Goal: Task Accomplishment & Management: Use online tool/utility

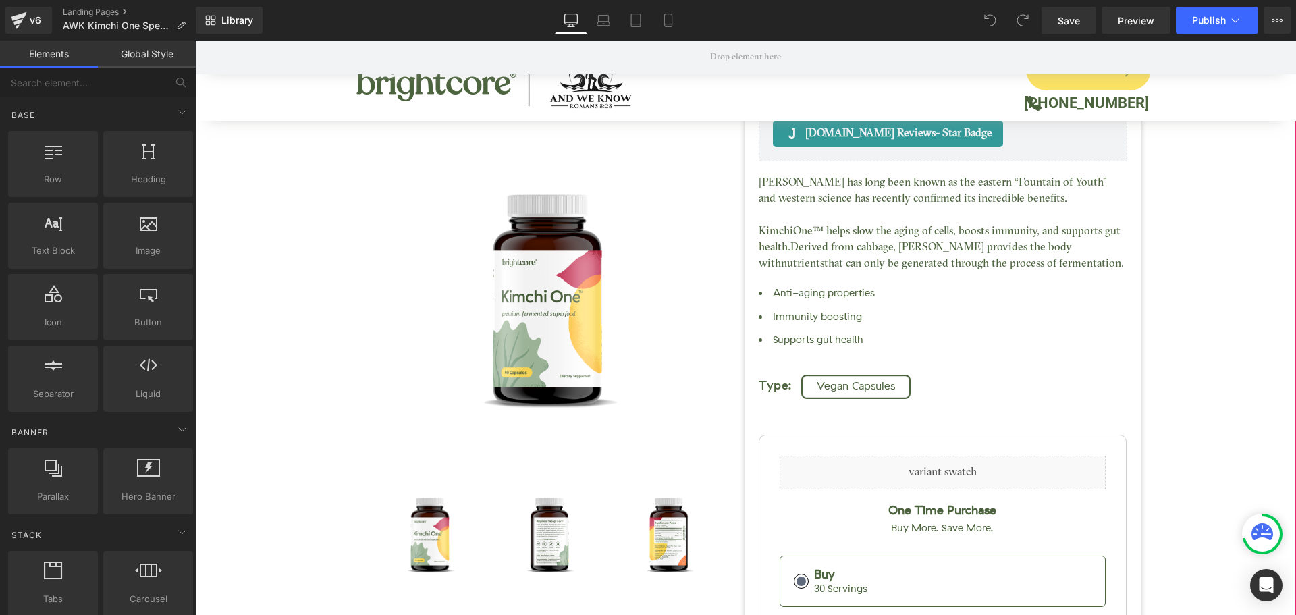
click at [262, 256] on div "Kimchi One™ (P) Title [DOMAIN_NAME] Reviews - Star Badge [DOMAIN_NAME] Reviews …" at bounding box center [745, 422] width 1087 height 1049
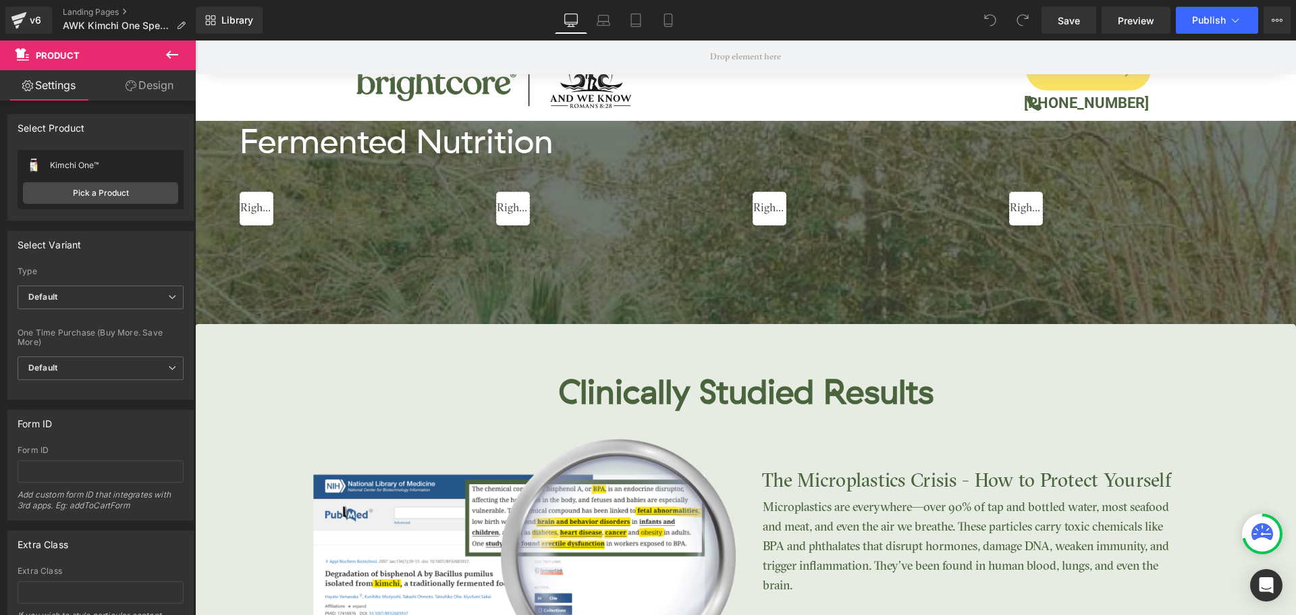
scroll to position [2159, 0]
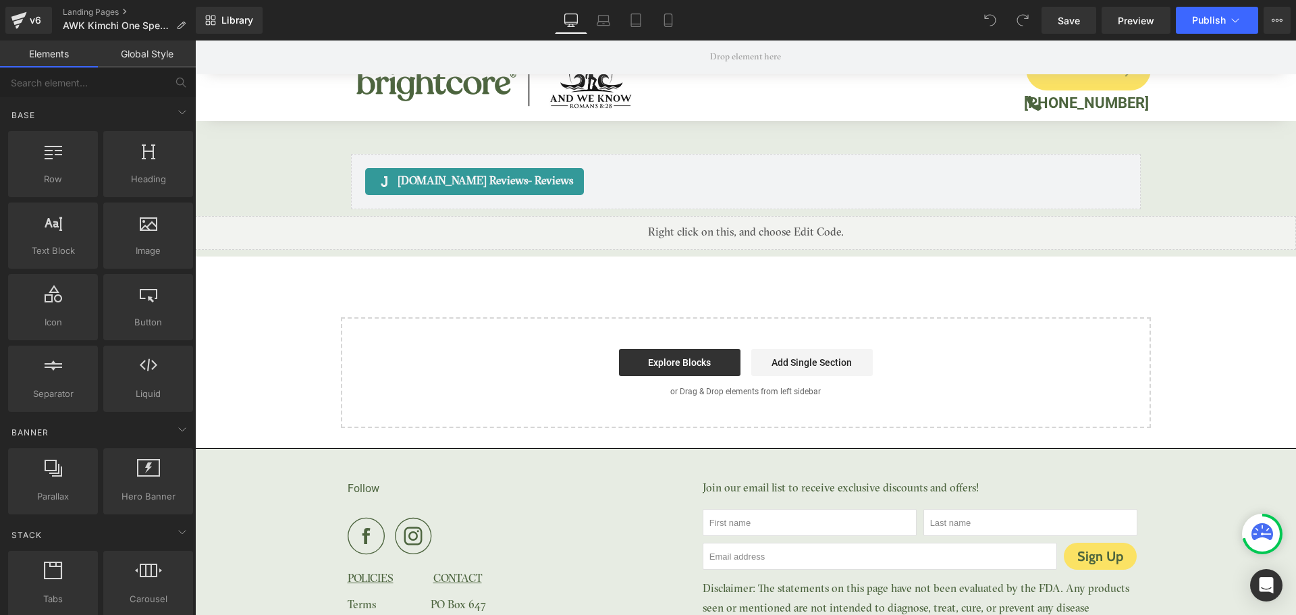
scroll to position [5953, 0]
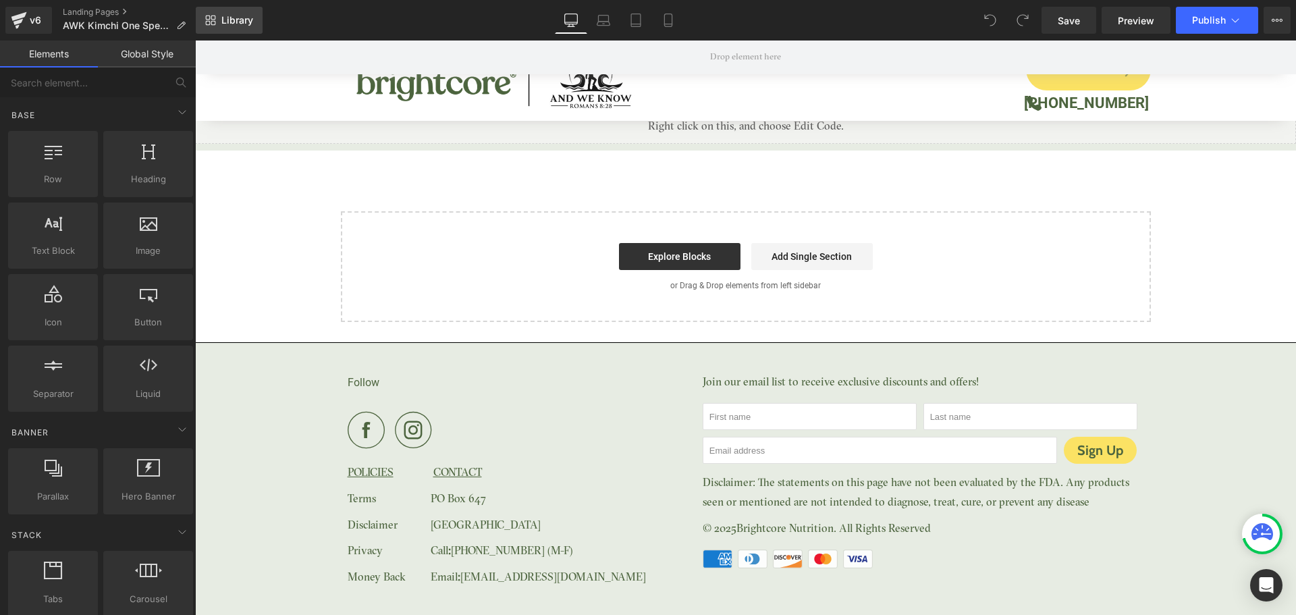
click at [208, 16] on icon at bounding box center [210, 20] width 11 height 11
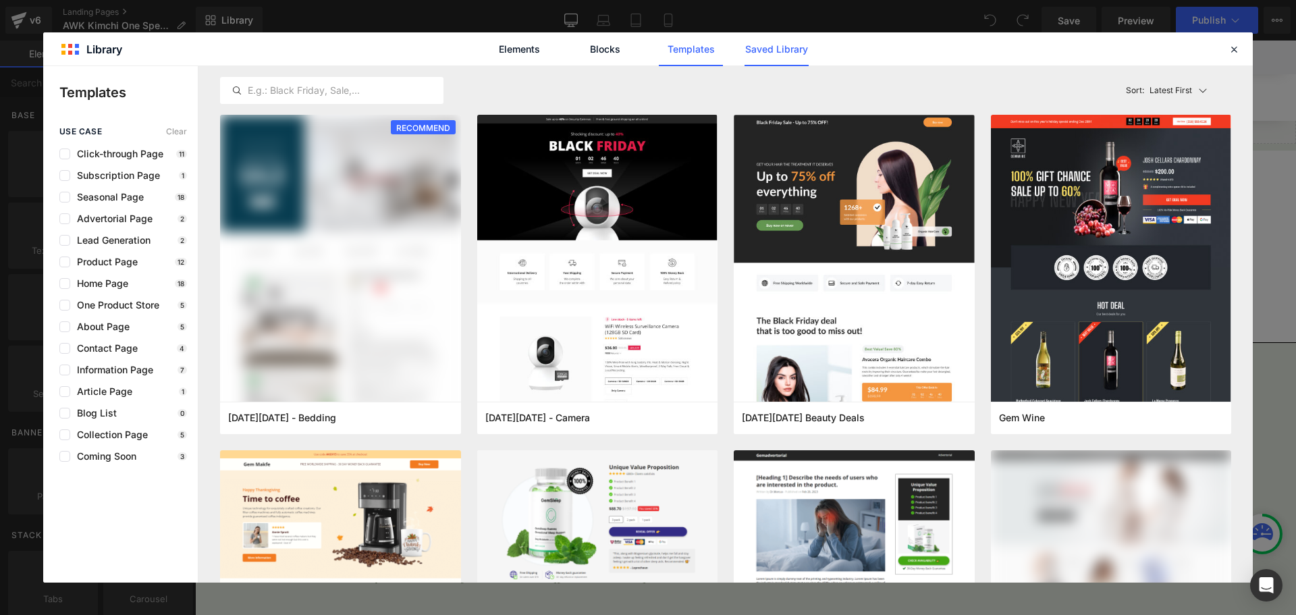
click at [773, 52] on link "Saved Library" at bounding box center [776, 49] width 64 height 34
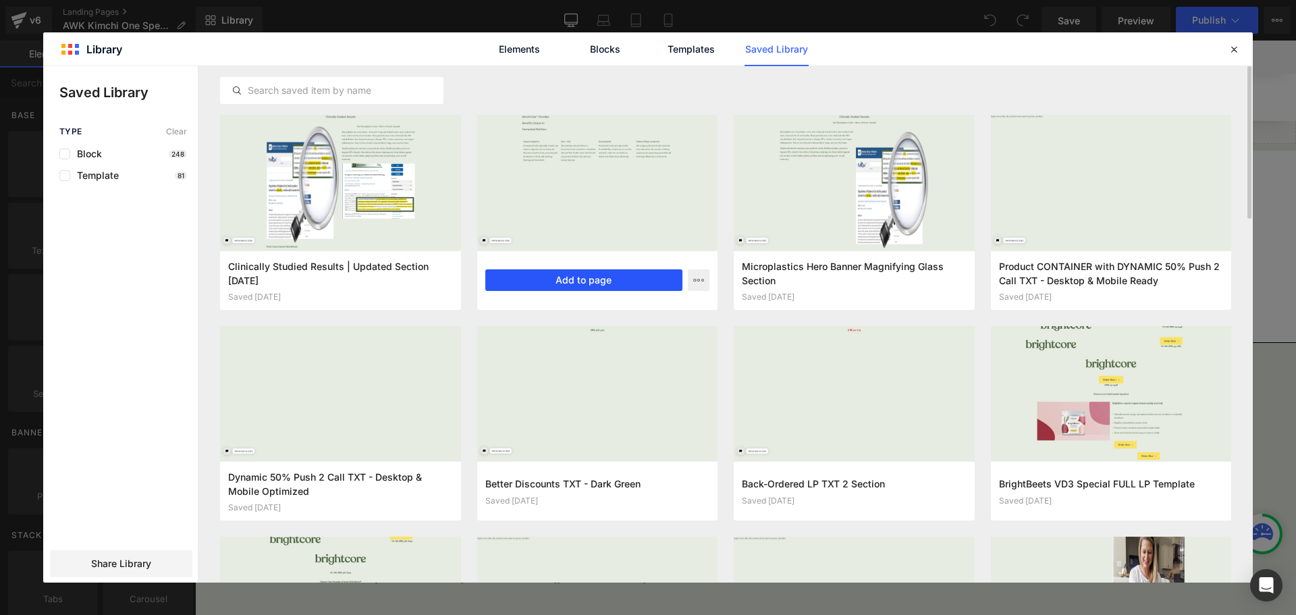
click at [570, 272] on button "Add to page" at bounding box center [584, 280] width 198 height 22
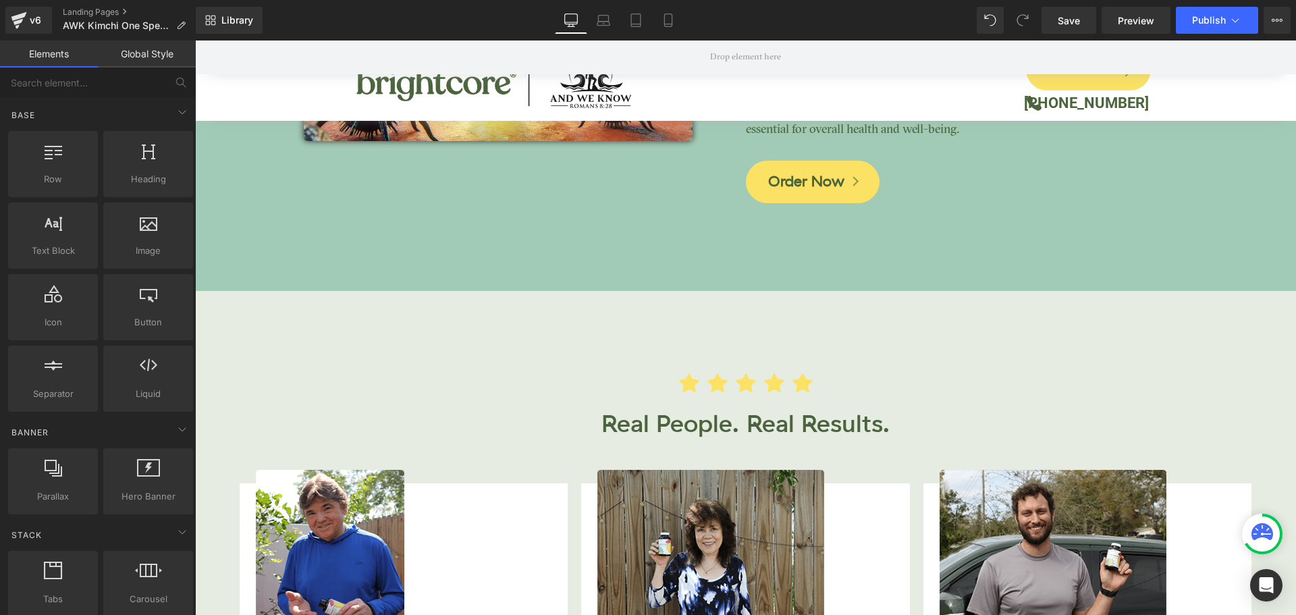
scroll to position [3396, 0]
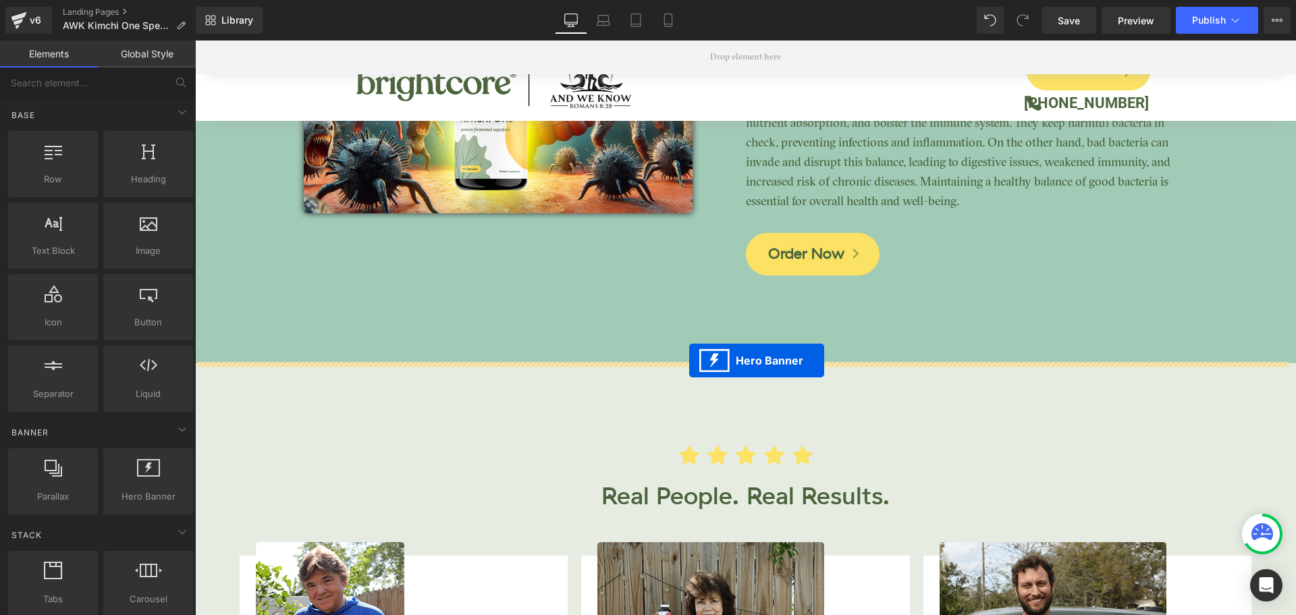
drag, startPoint x: 698, startPoint y: 393, endPoint x: 689, endPoint y: 360, distance: 34.2
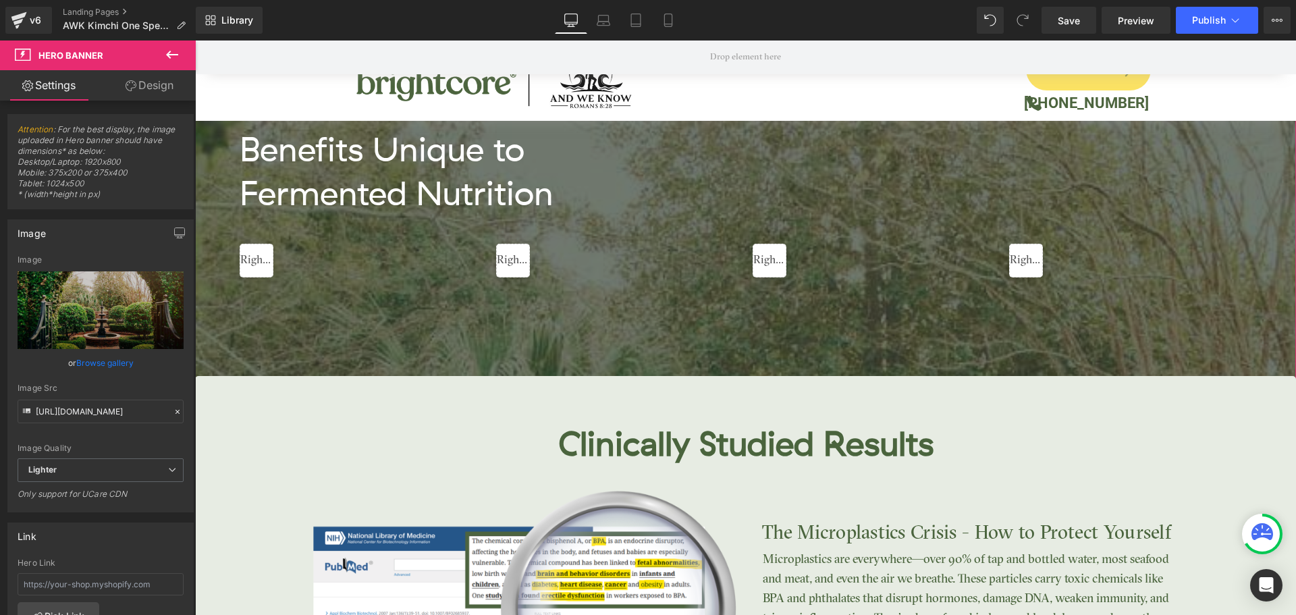
scroll to position [2182, 0]
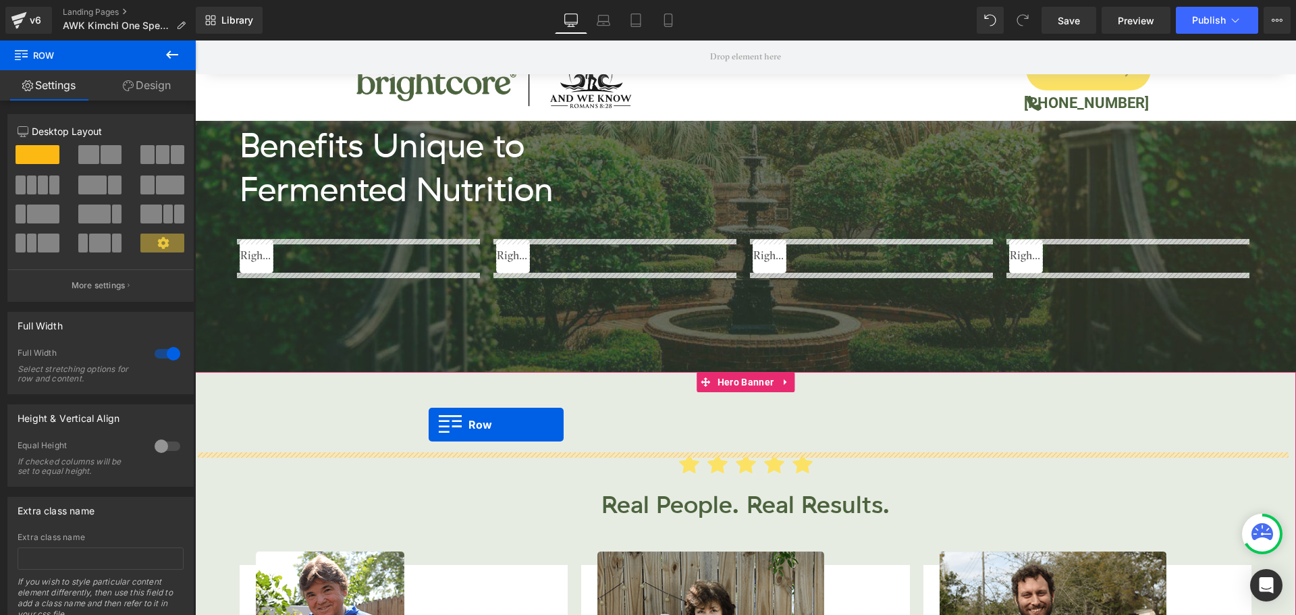
scroll to position [3059, 0]
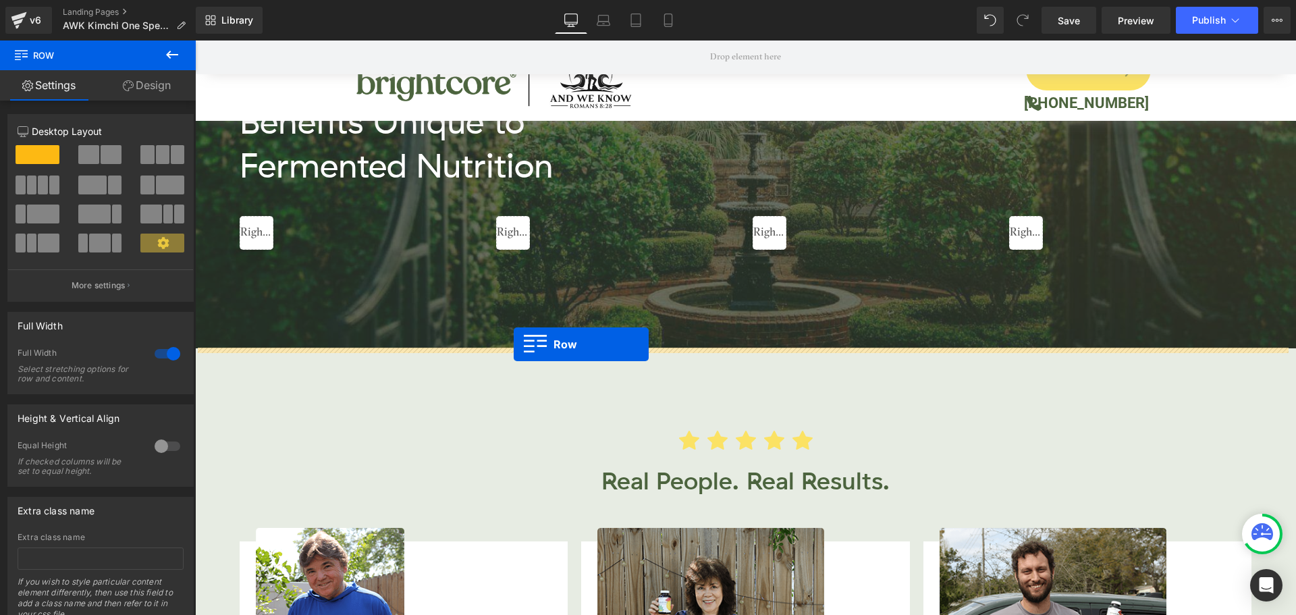
drag, startPoint x: 203, startPoint y: 337, endPoint x: 513, endPoint y: 344, distance: 310.5
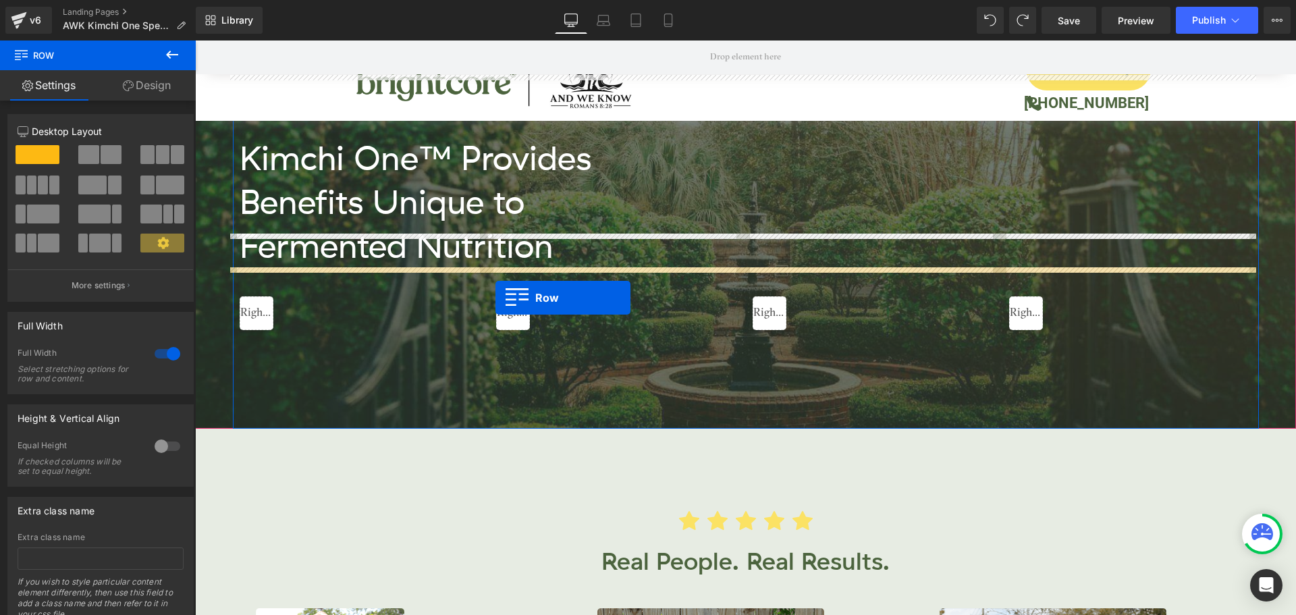
scroll to position [3082, 0]
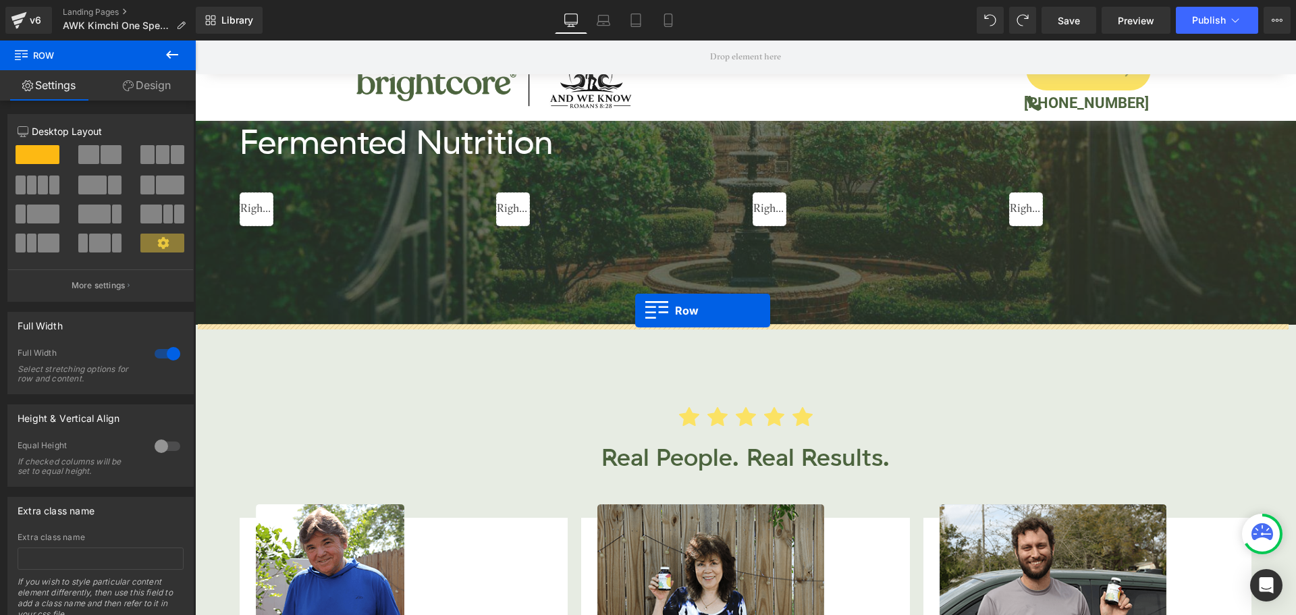
drag, startPoint x: 200, startPoint y: 244, endPoint x: 635, endPoint y: 310, distance: 439.6
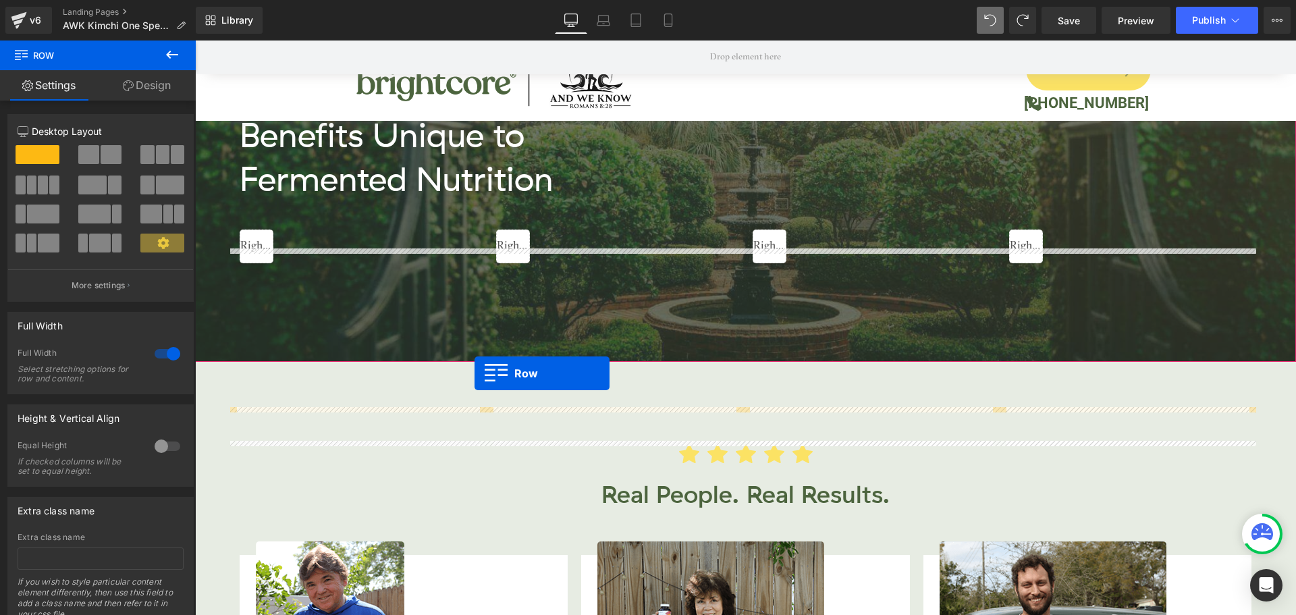
scroll to position [3150, 0]
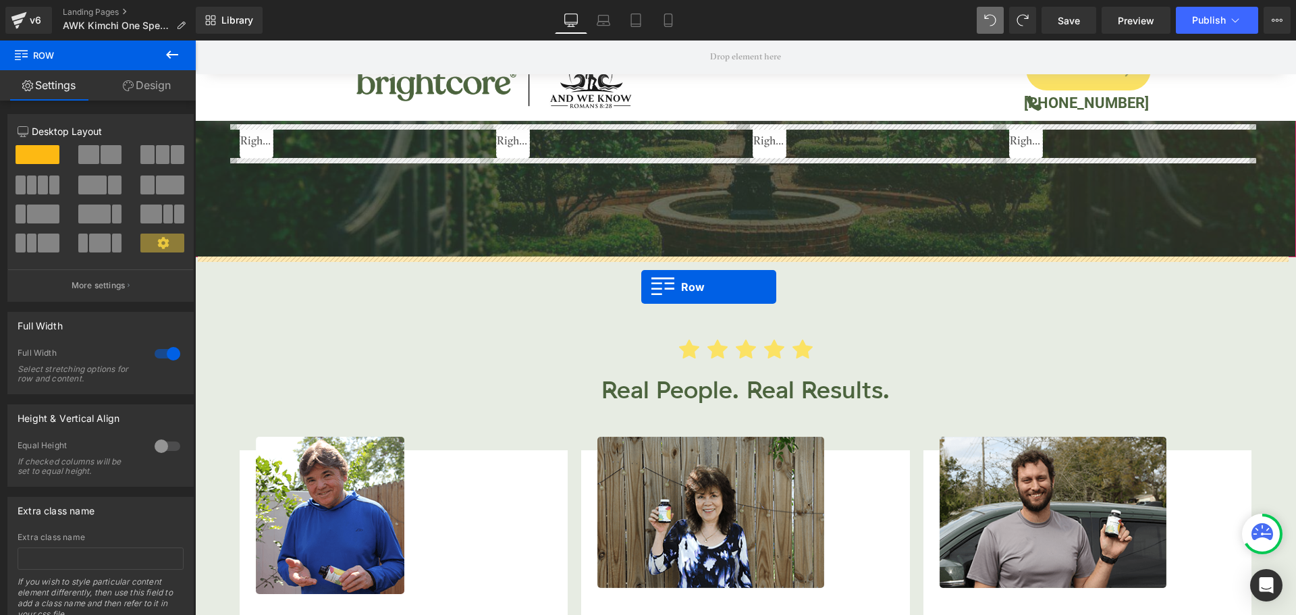
drag, startPoint x: 205, startPoint y: 246, endPoint x: 641, endPoint y: 287, distance: 437.8
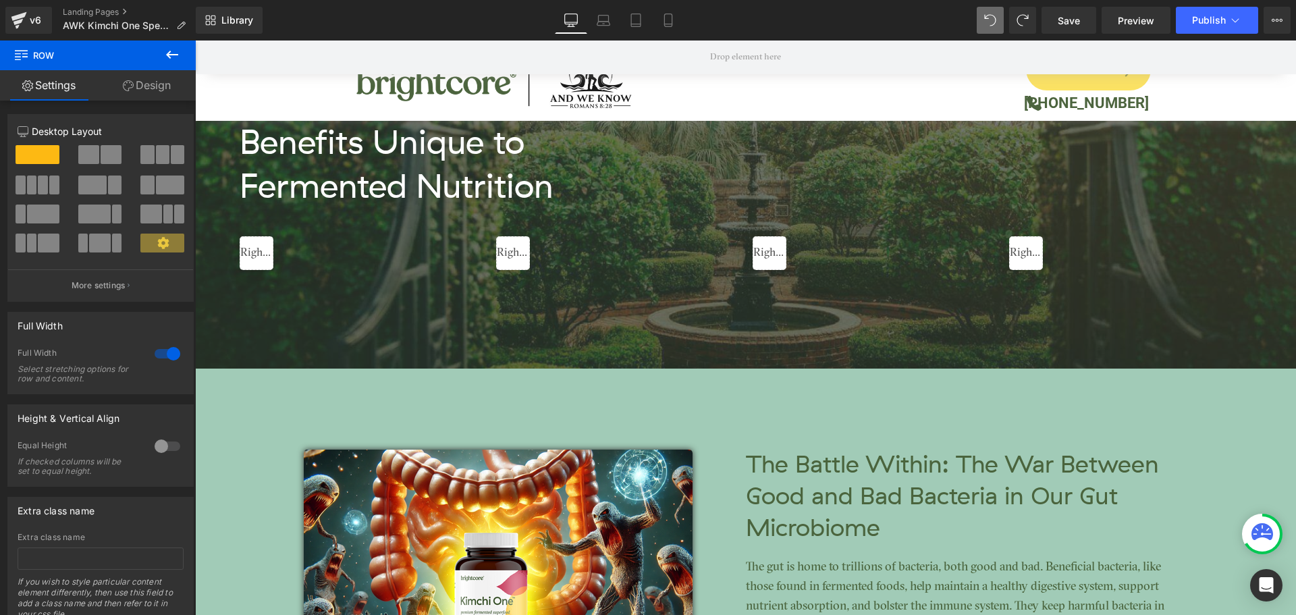
scroll to position [2171, 0]
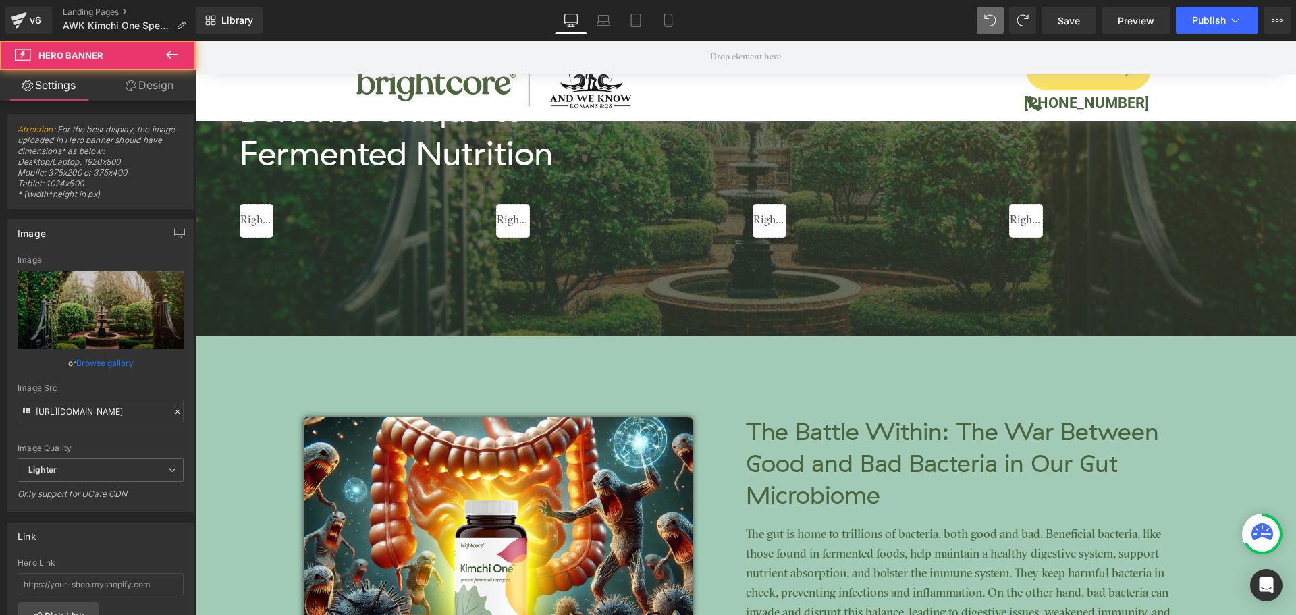
click at [218, 335] on span "Kimchi One™ Provides Benefits Unique to Fermented Nutrition Heading Liquid Liqu…" at bounding box center [745, 141] width 1101 height 389
click at [224, 365] on span "Image The Battle Within: The War Between Good and Bad Bacteria in Our Gut Micro…" at bounding box center [745, 533] width 1101 height 395
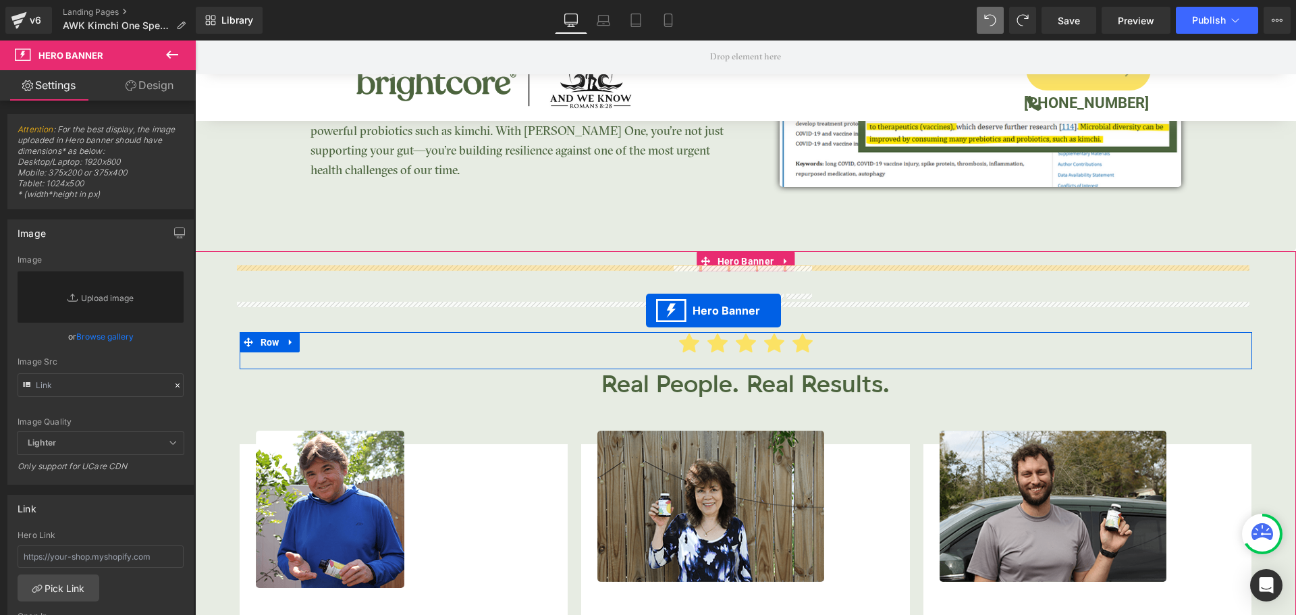
scroll to position [3453, 0]
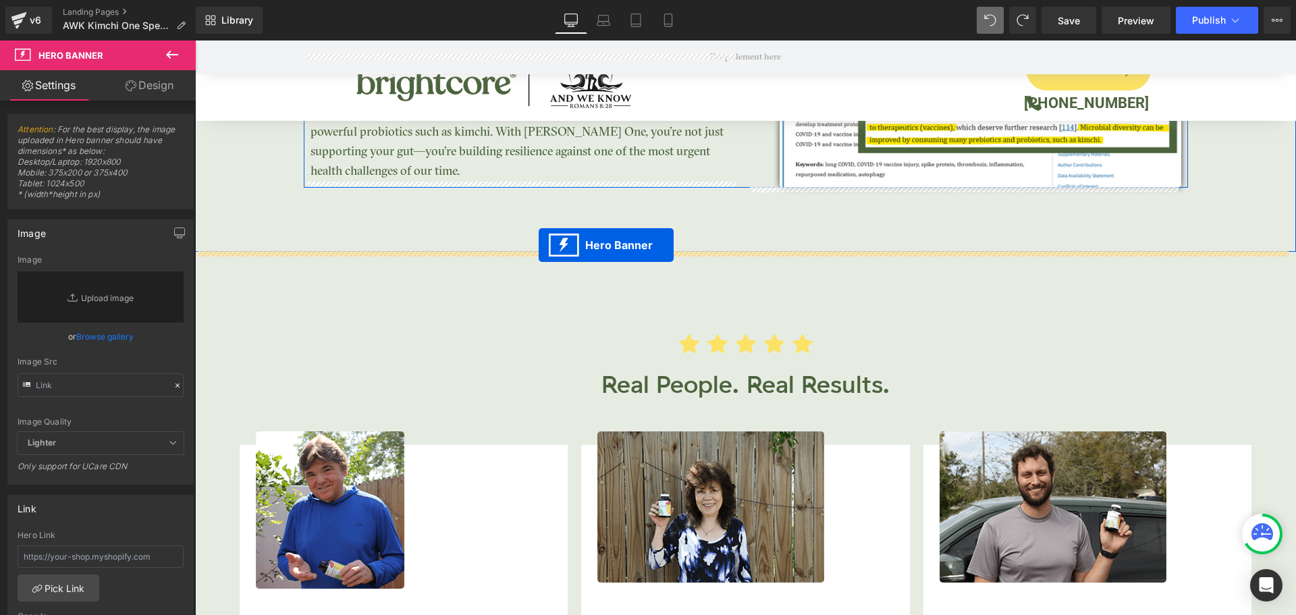
drag, startPoint x: 696, startPoint y: 343, endPoint x: 538, endPoint y: 245, distance: 185.8
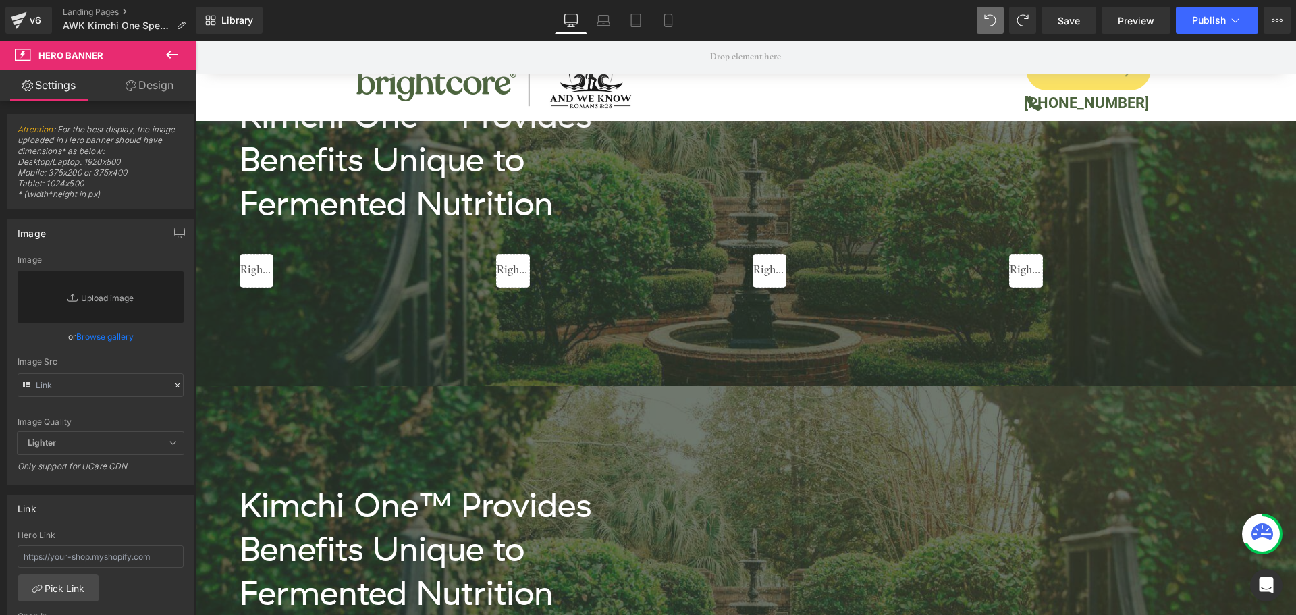
scroll to position [2003, 0]
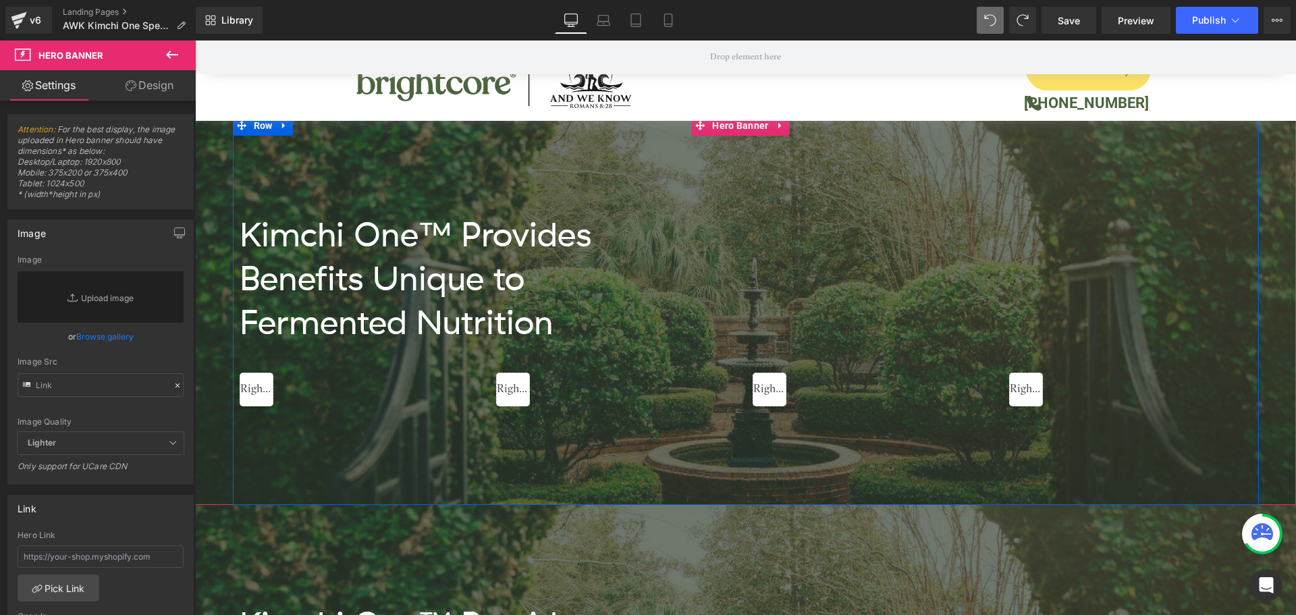
click at [540, 160] on div "Kimchi One™ Provides Benefits Unique to Fermented Nutrition Heading Liquid Liqu…" at bounding box center [746, 309] width 1026 height 389
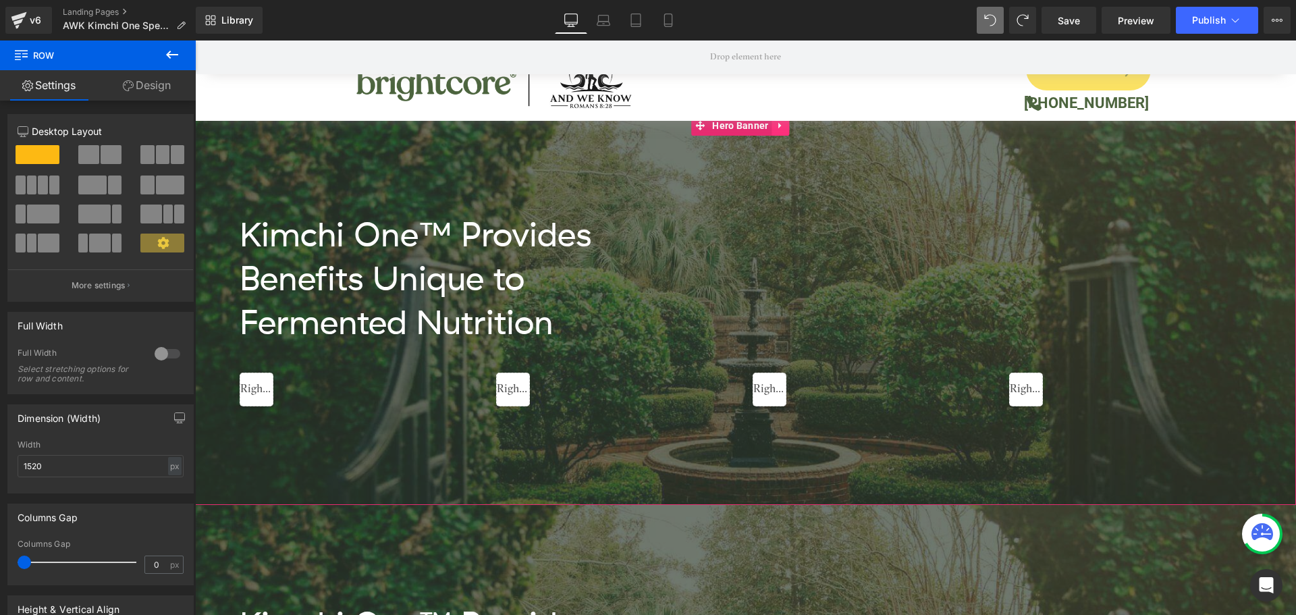
click at [785, 126] on icon at bounding box center [780, 126] width 9 height 10
click at [792, 126] on icon at bounding box center [789, 126] width 9 height 10
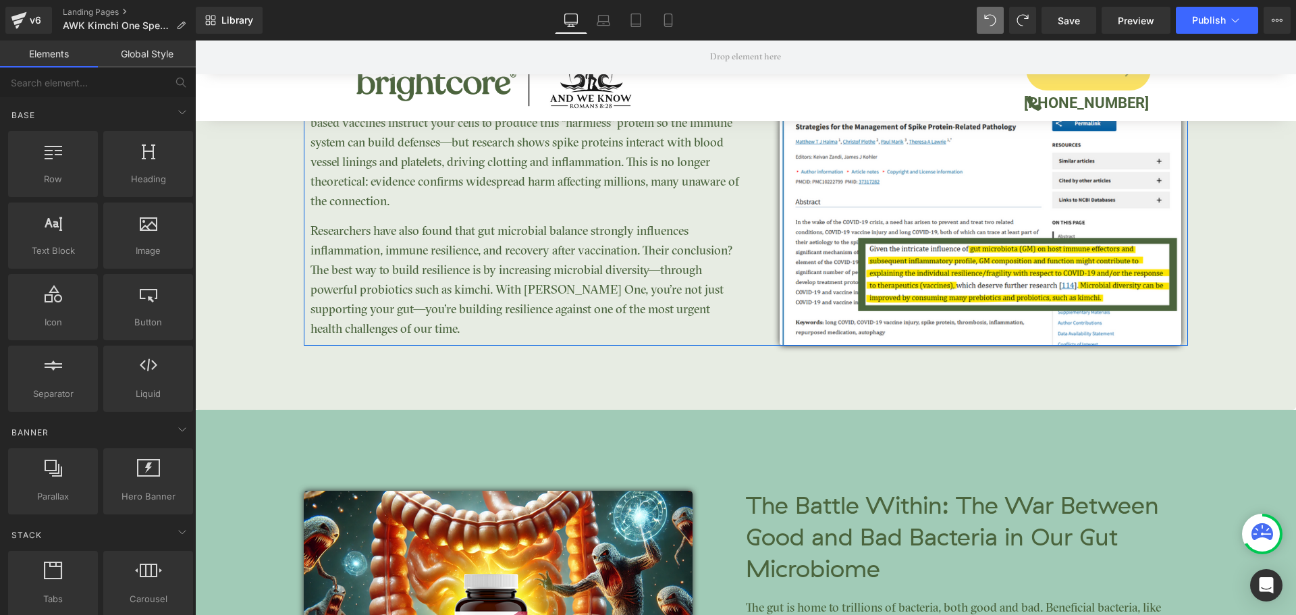
scroll to position [2947, 0]
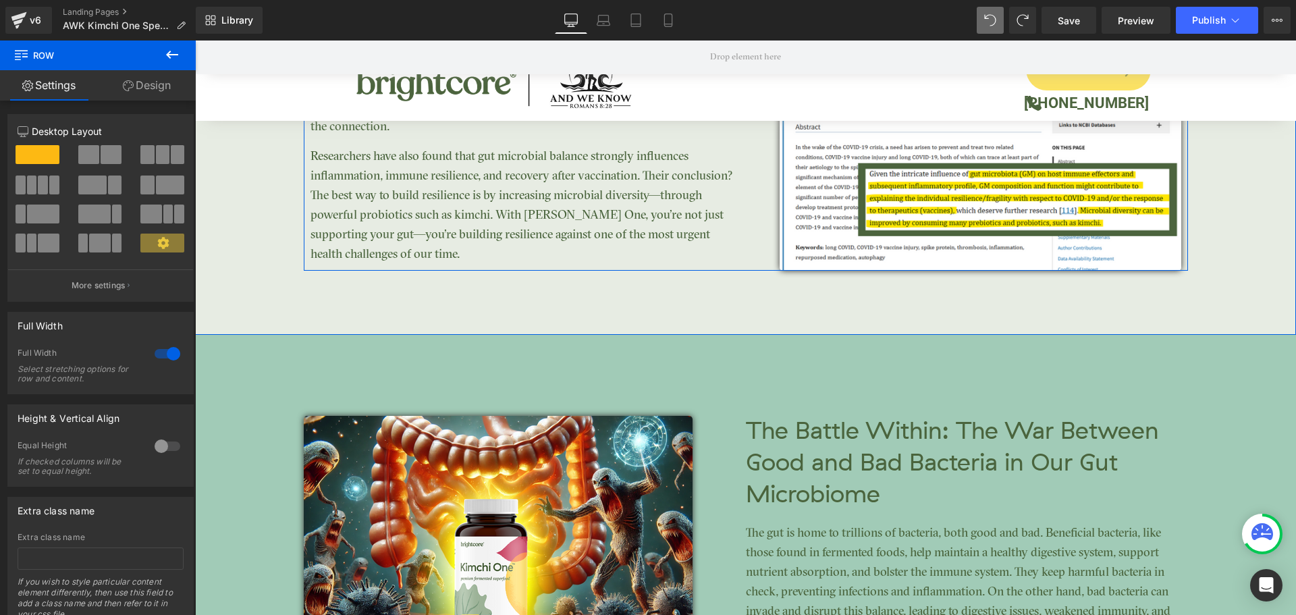
click at [146, 85] on link "Design" at bounding box center [147, 85] width 98 height 30
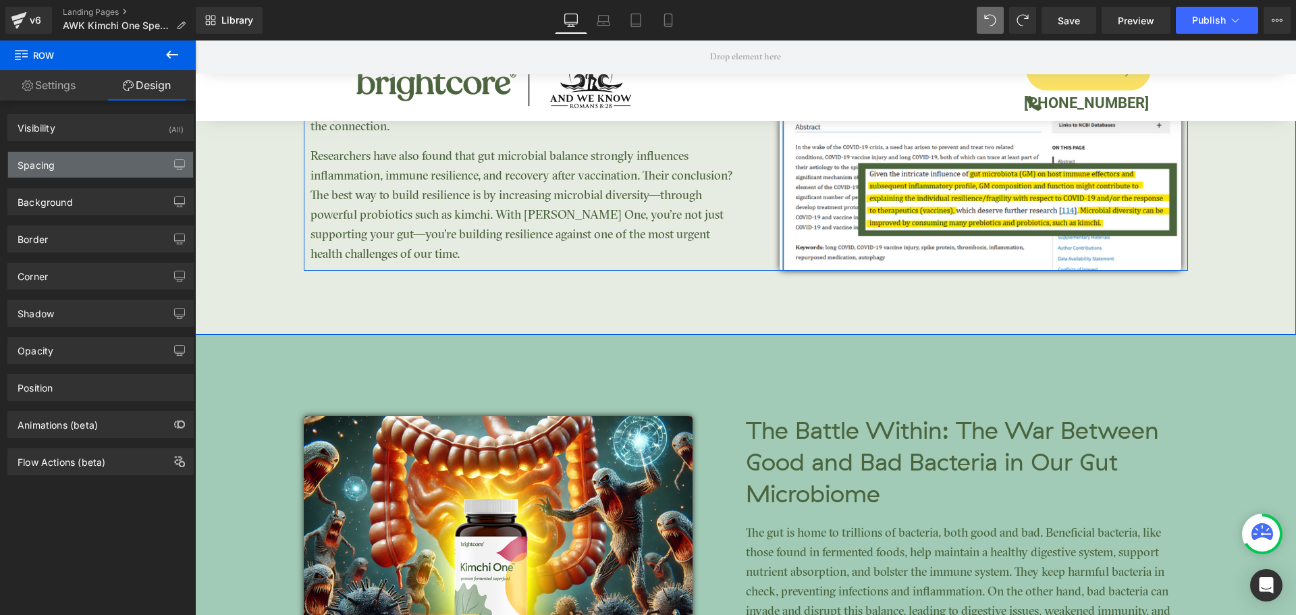
click at [51, 172] on div "Spacing" at bounding box center [100, 165] width 185 height 26
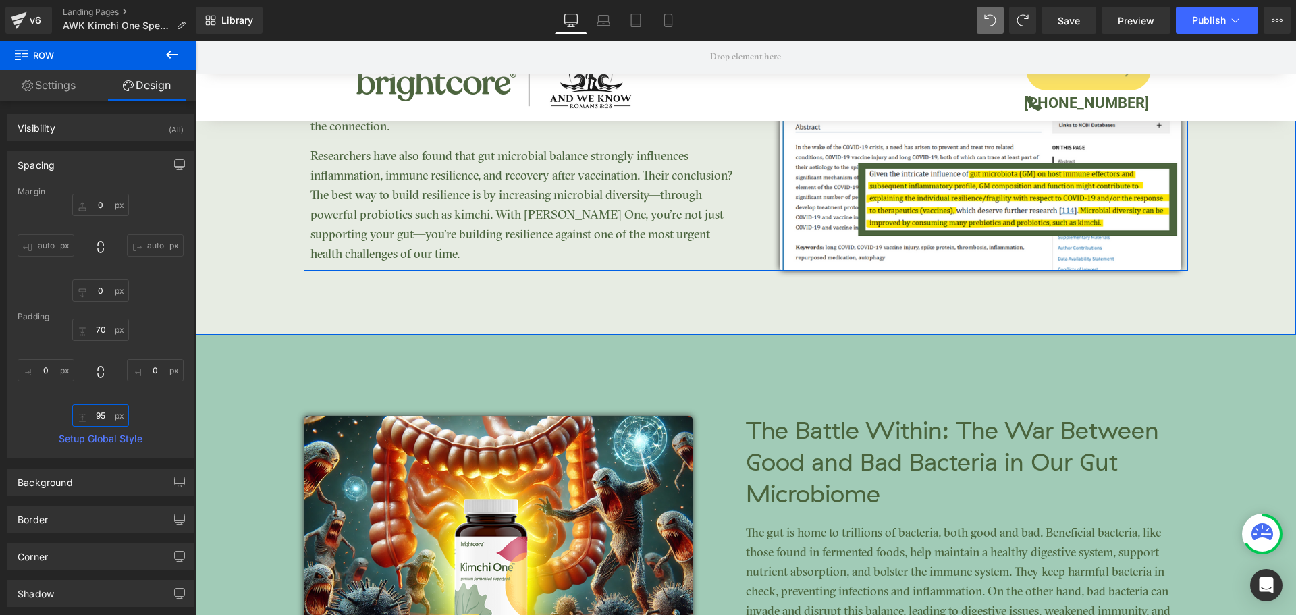
click at [100, 422] on input "text" at bounding box center [100, 415] width 57 height 22
click at [157, 395] on div at bounding box center [101, 372] width 166 height 108
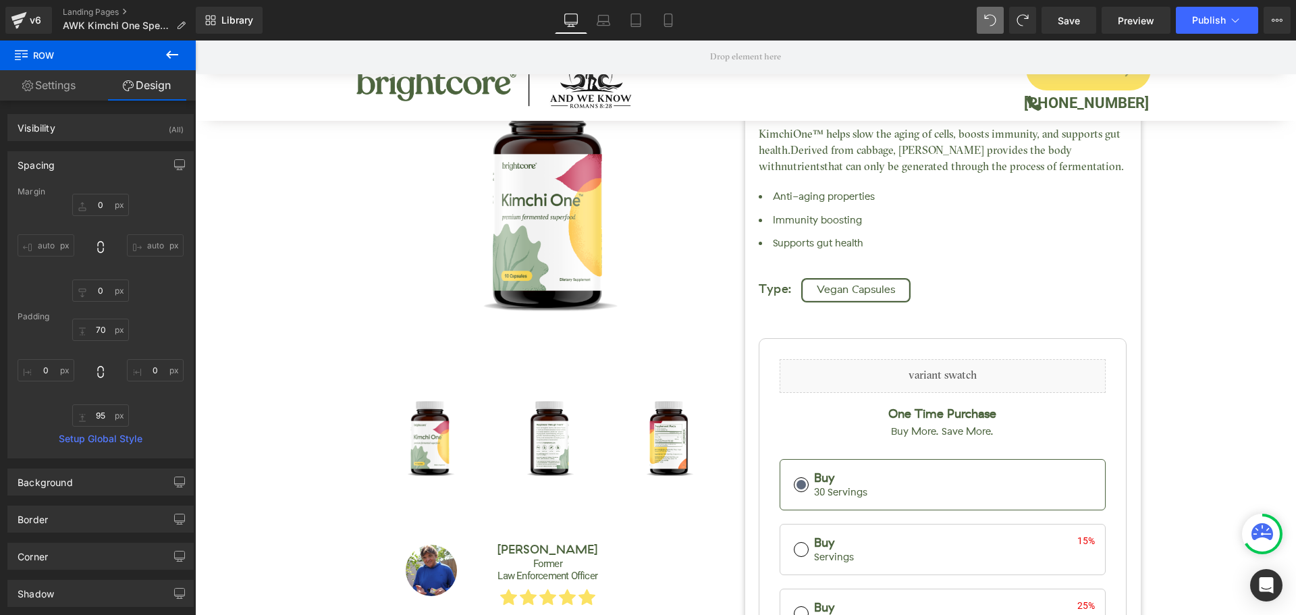
scroll to position [0, 0]
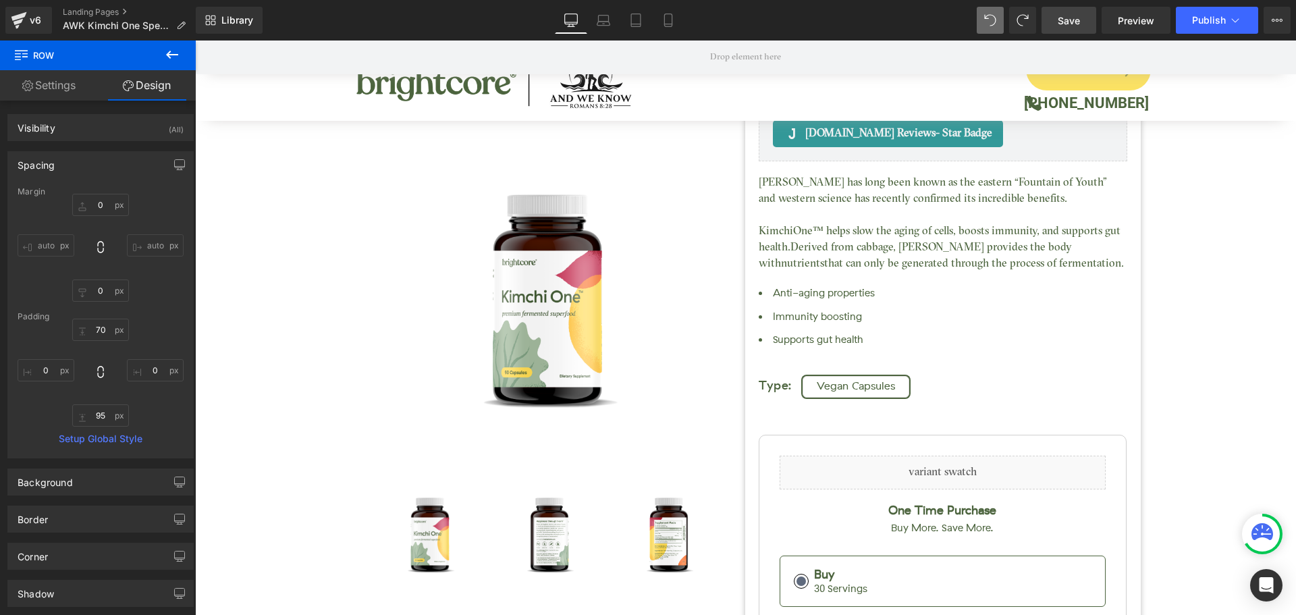
click at [1067, 15] on span "Save" at bounding box center [1068, 20] width 22 height 14
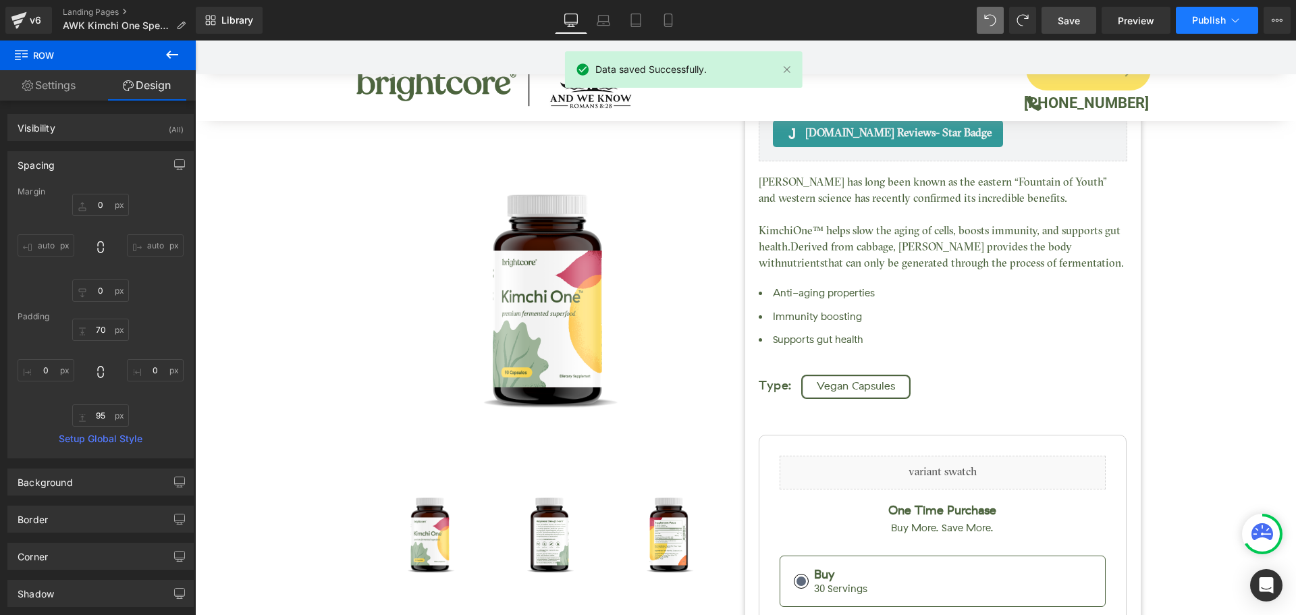
click at [1209, 22] on span "Publish" at bounding box center [1209, 20] width 34 height 11
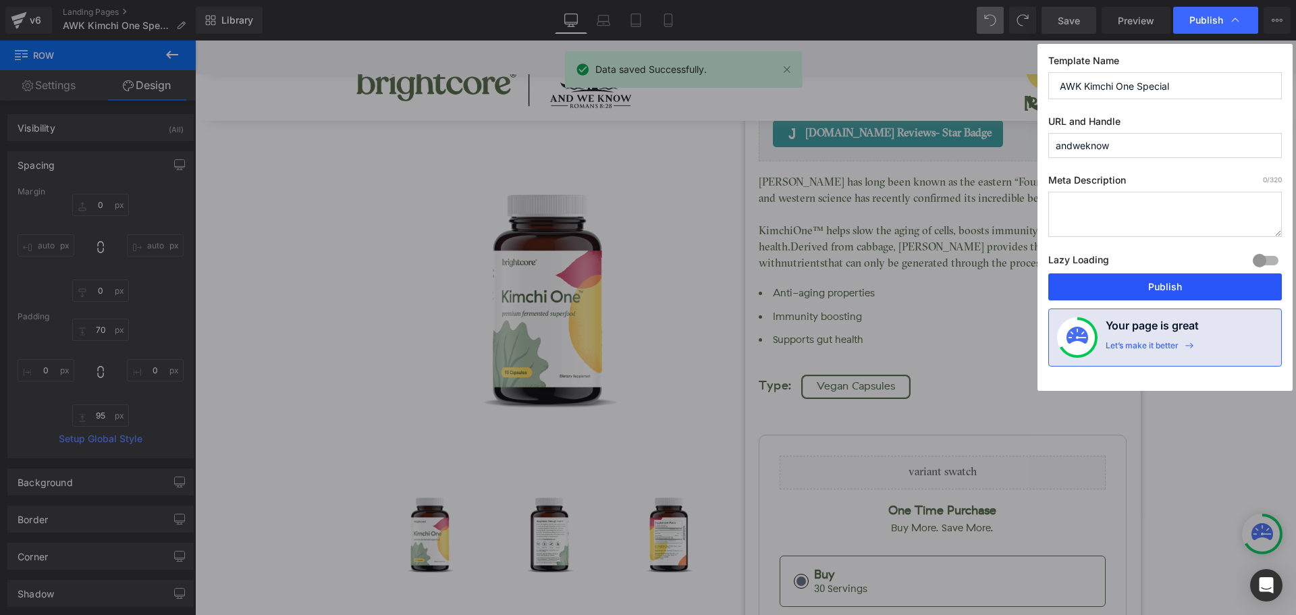
click at [1167, 289] on button "Publish" at bounding box center [1164, 286] width 233 height 27
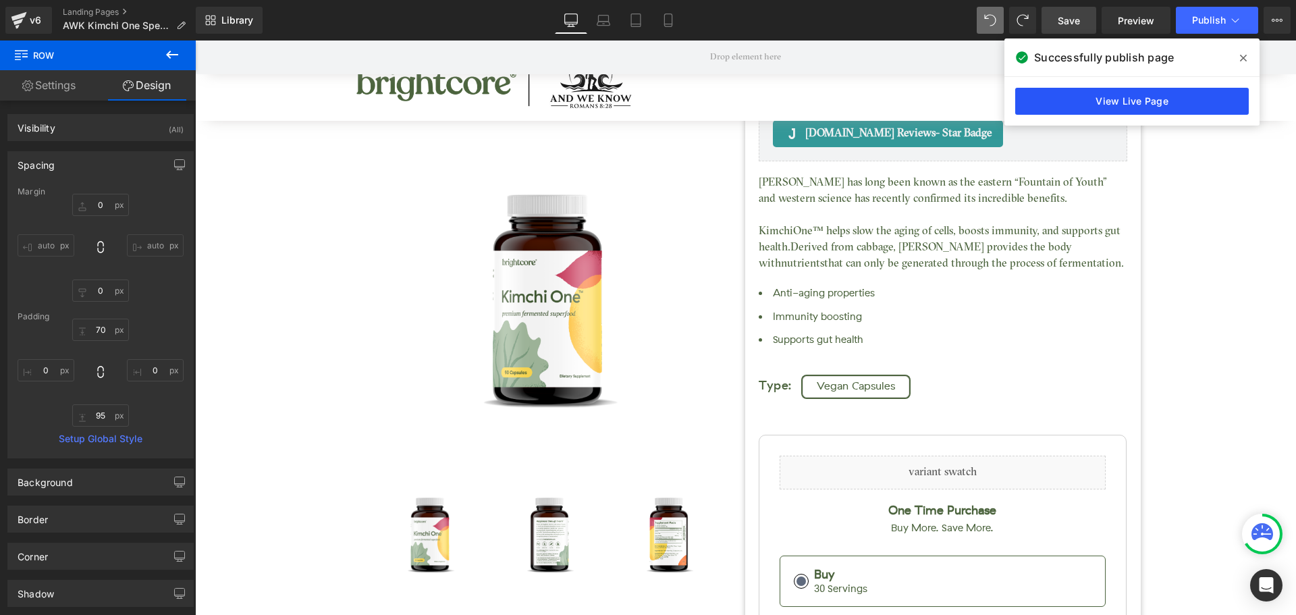
click at [1105, 103] on link "View Live Page" at bounding box center [1131, 101] width 233 height 27
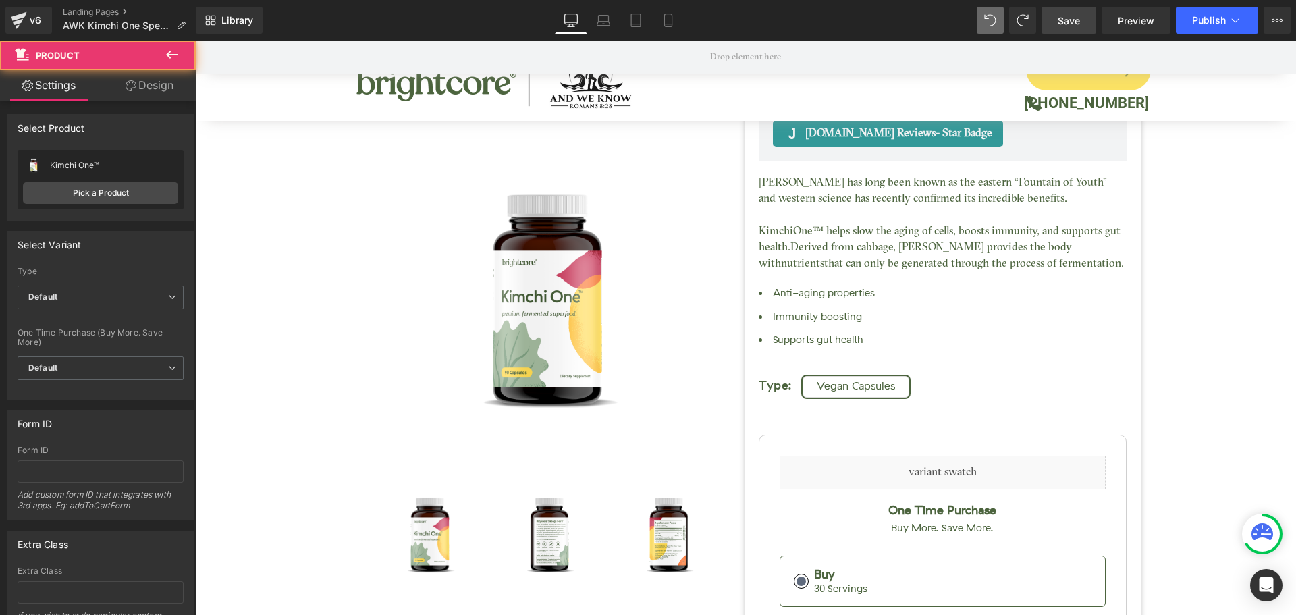
click at [271, 230] on div "Kimchi One™ (P) Title Judge.me Reviews - Star Badge Judge.me Reviews Liquid (88…" at bounding box center [745, 422] width 1087 height 1049
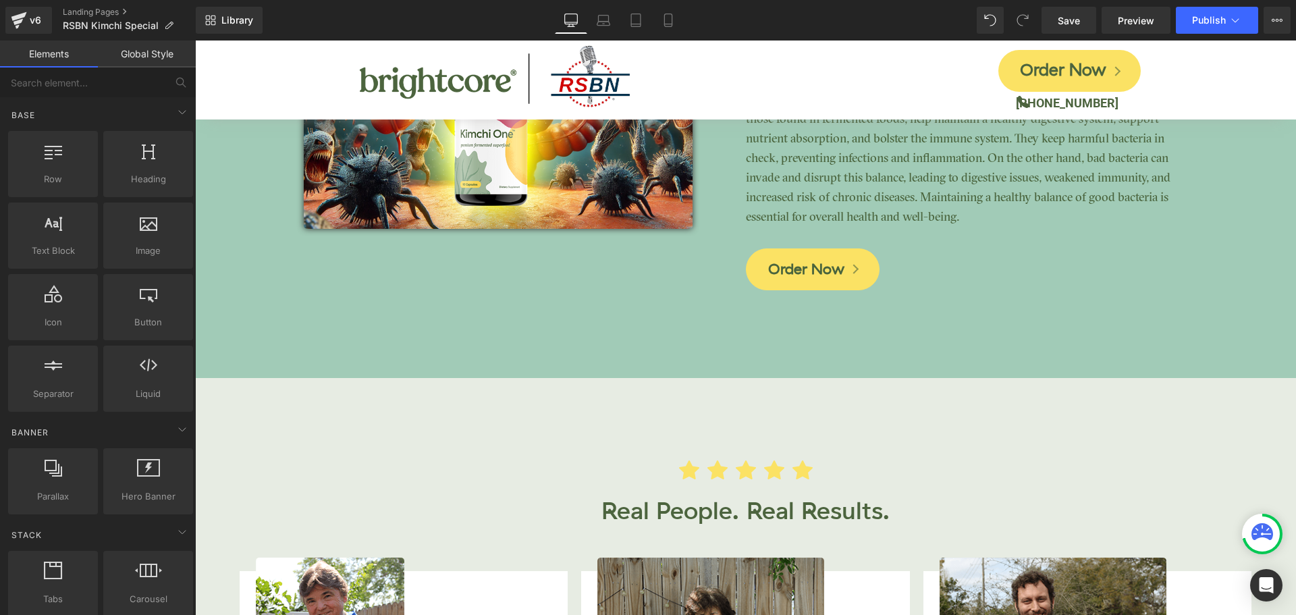
scroll to position [3630, 0]
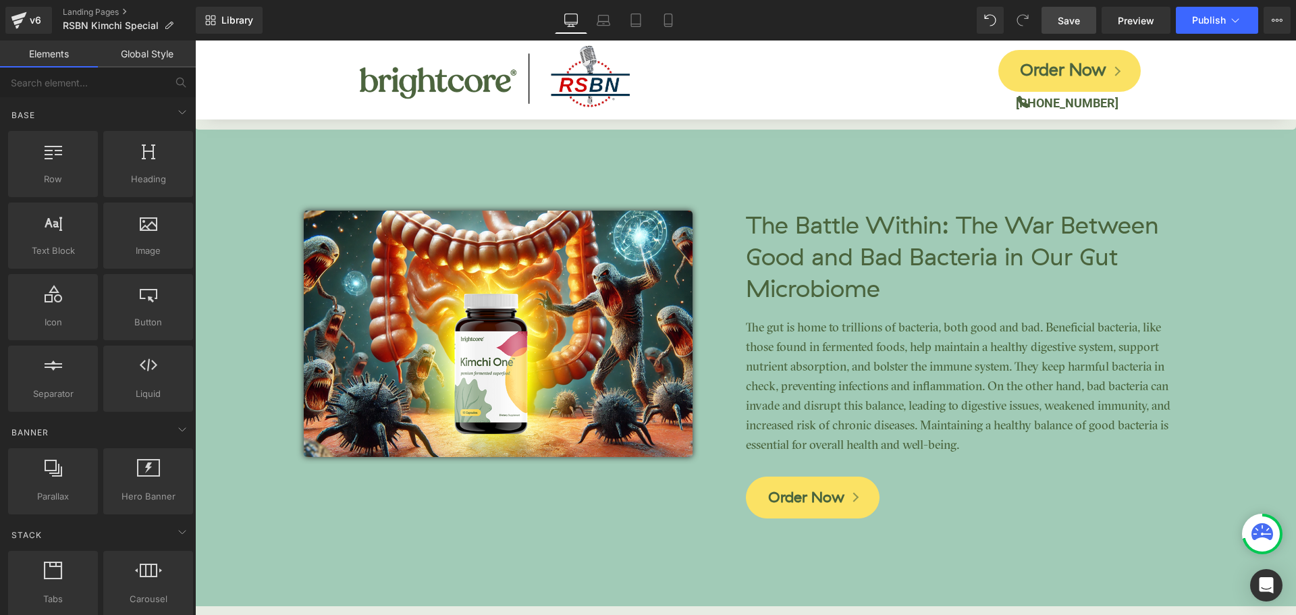
click at [1055, 18] on link "Save" at bounding box center [1068, 20] width 55 height 27
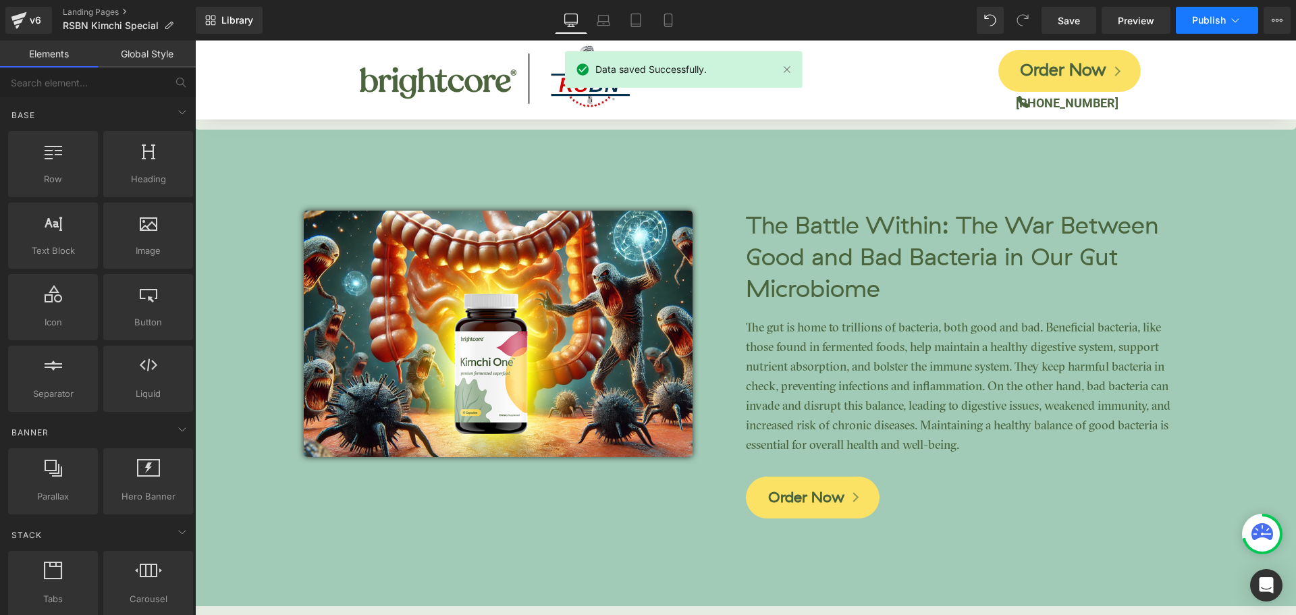
click at [1206, 22] on span "Publish" at bounding box center [1209, 20] width 34 height 11
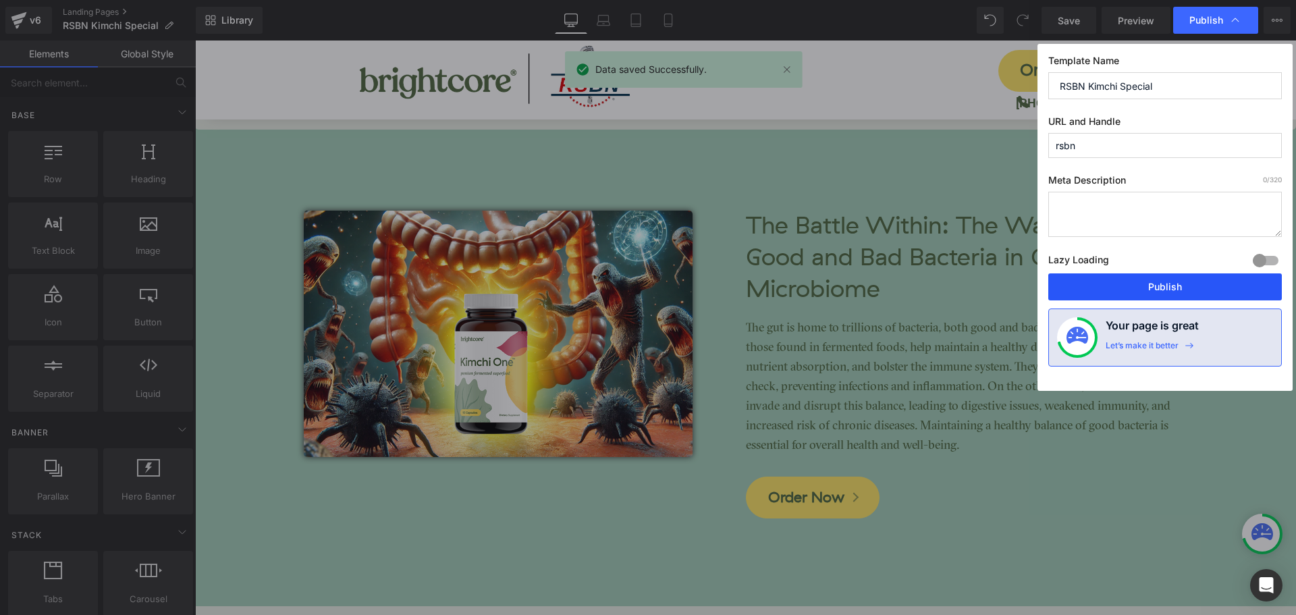
drag, startPoint x: 1192, startPoint y: 286, endPoint x: 997, endPoint y: 243, distance: 199.1
click at [1192, 286] on button "Publish" at bounding box center [1164, 286] width 233 height 27
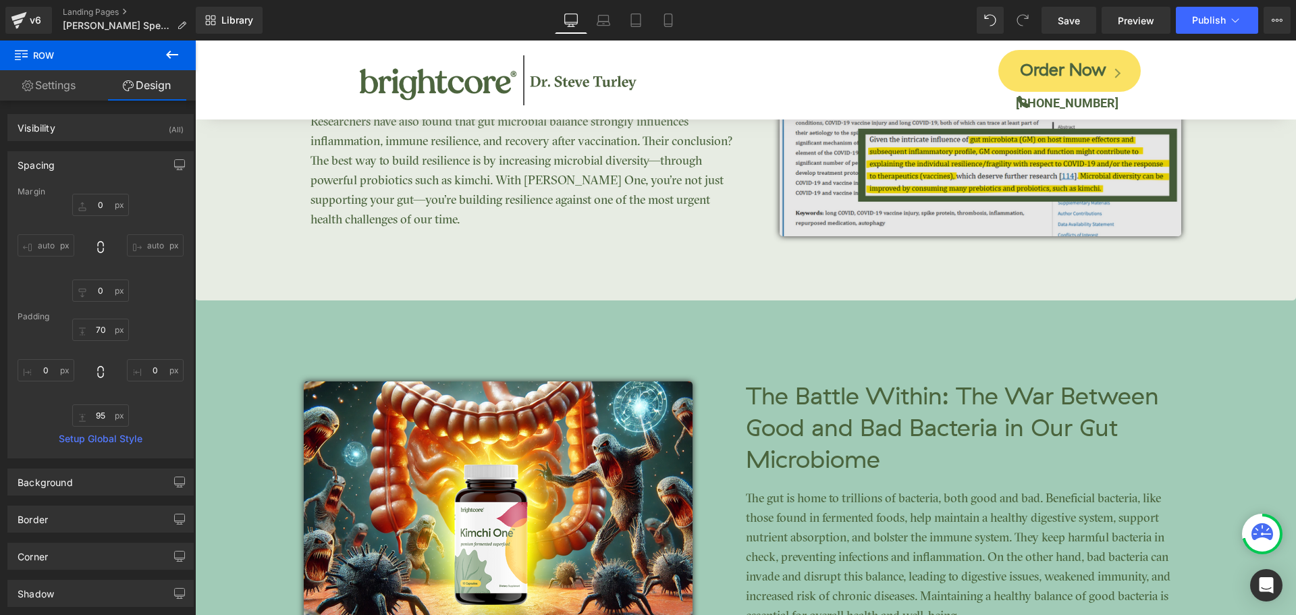
scroll to position [2997, 0]
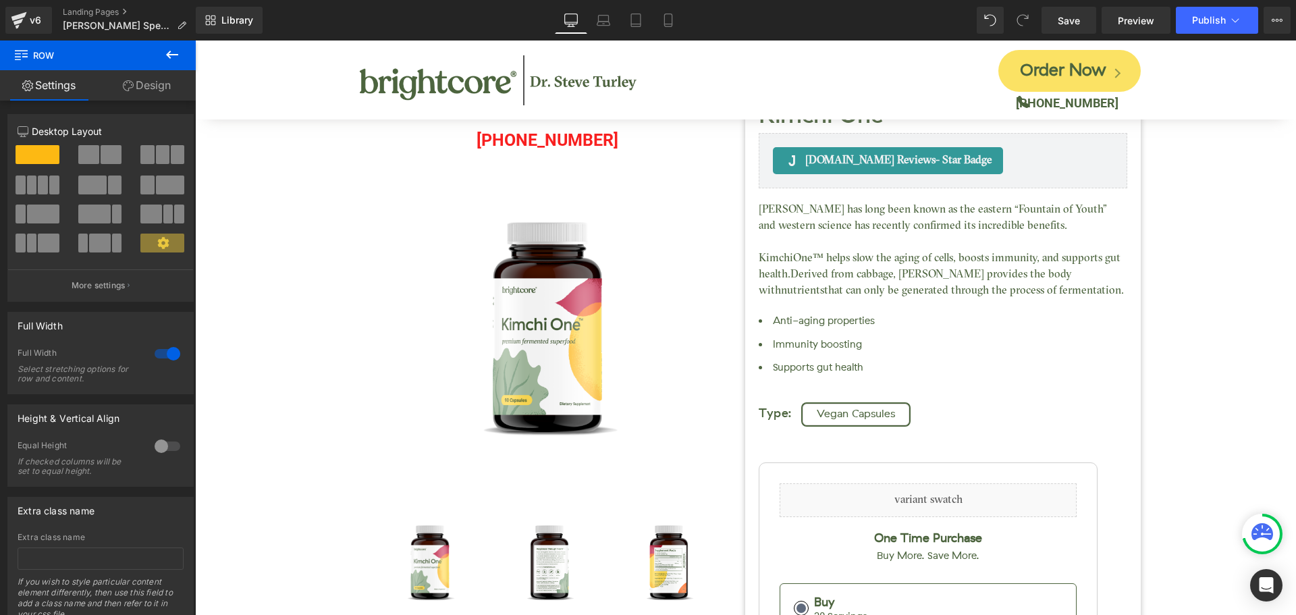
scroll to position [0, 0]
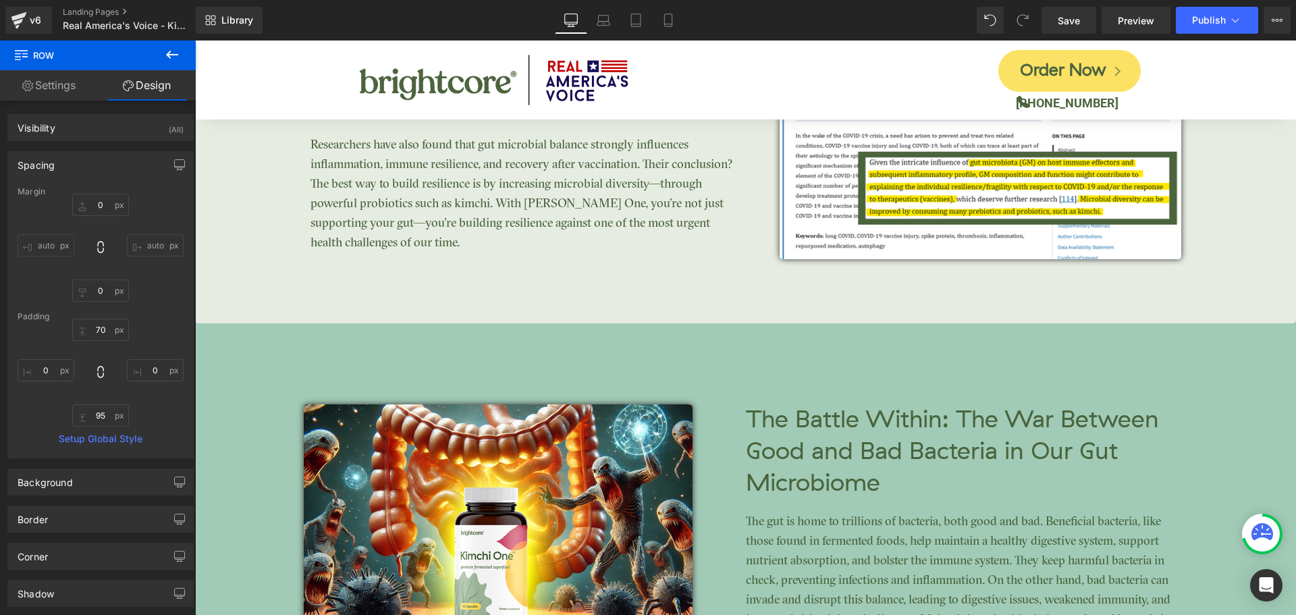
scroll to position [3036, 0]
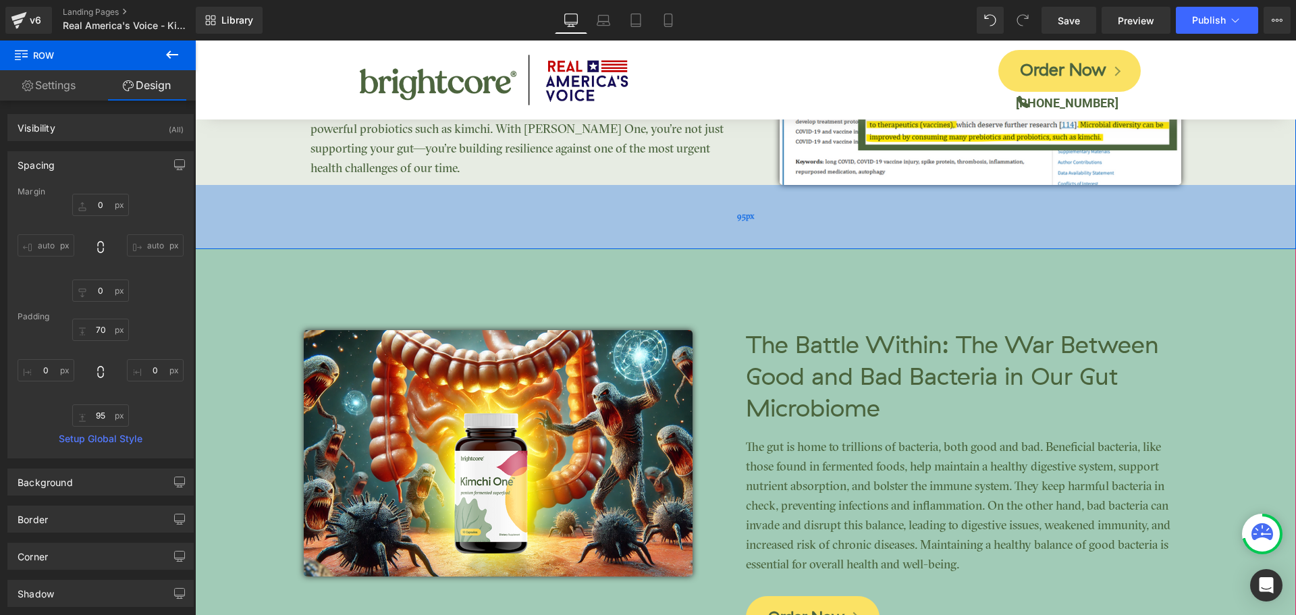
click at [886, 231] on div "95px" at bounding box center [745, 217] width 1101 height 64
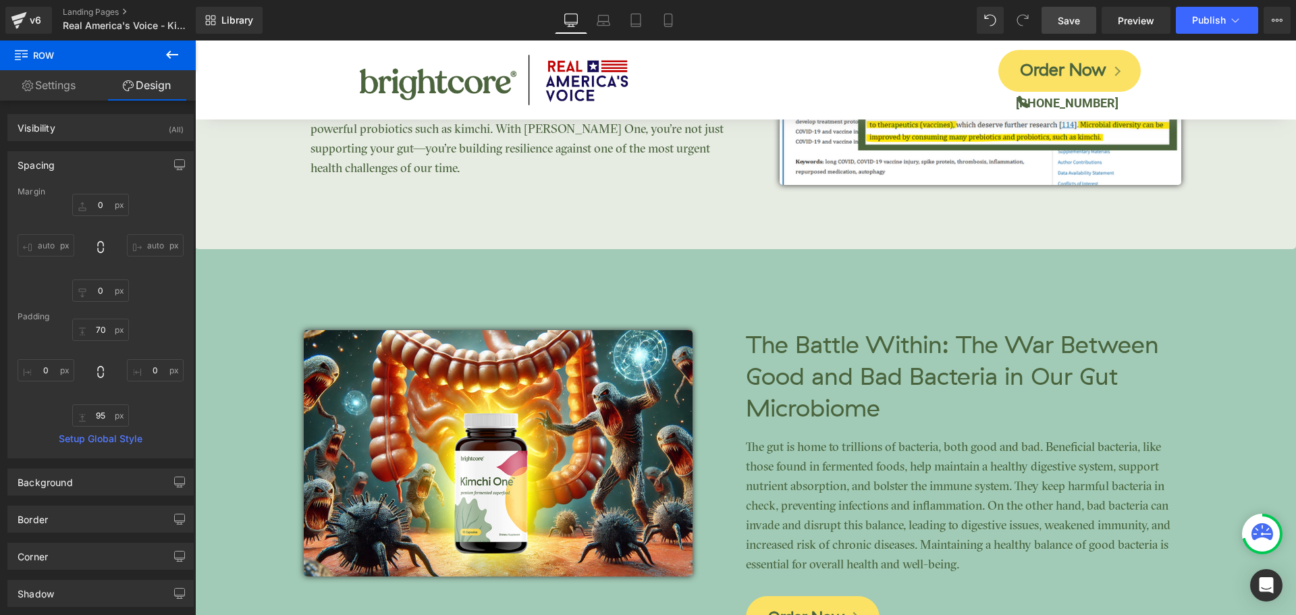
click at [1078, 19] on span "Save" at bounding box center [1068, 20] width 22 height 14
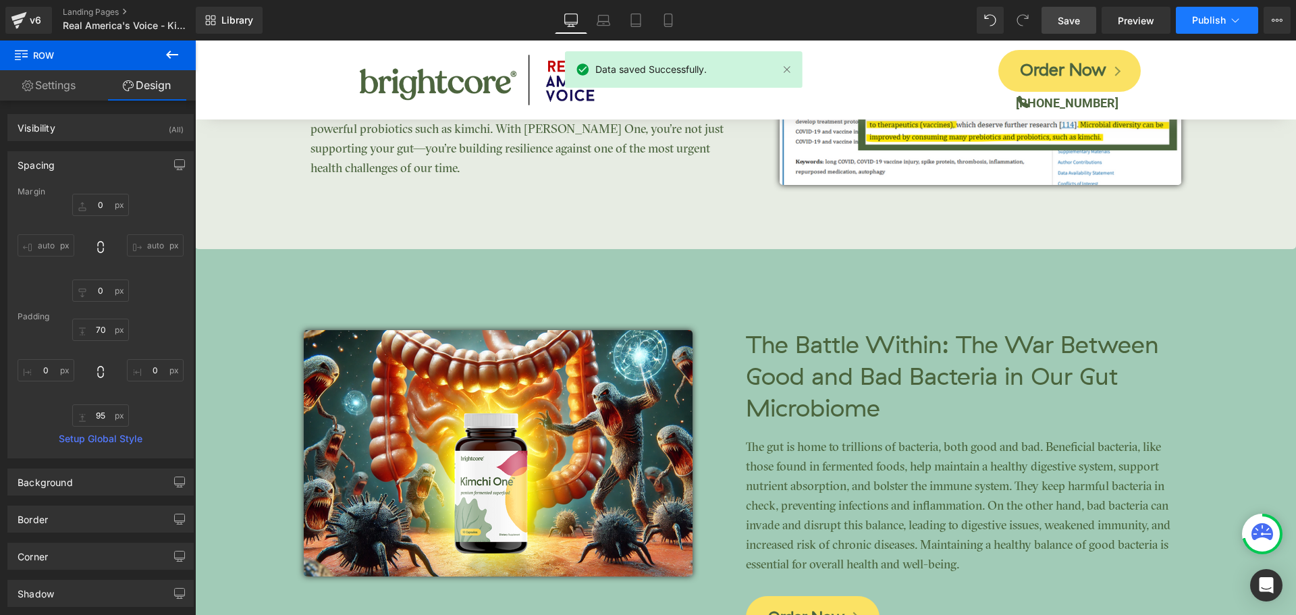
click at [1204, 23] on span "Publish" at bounding box center [1209, 20] width 34 height 11
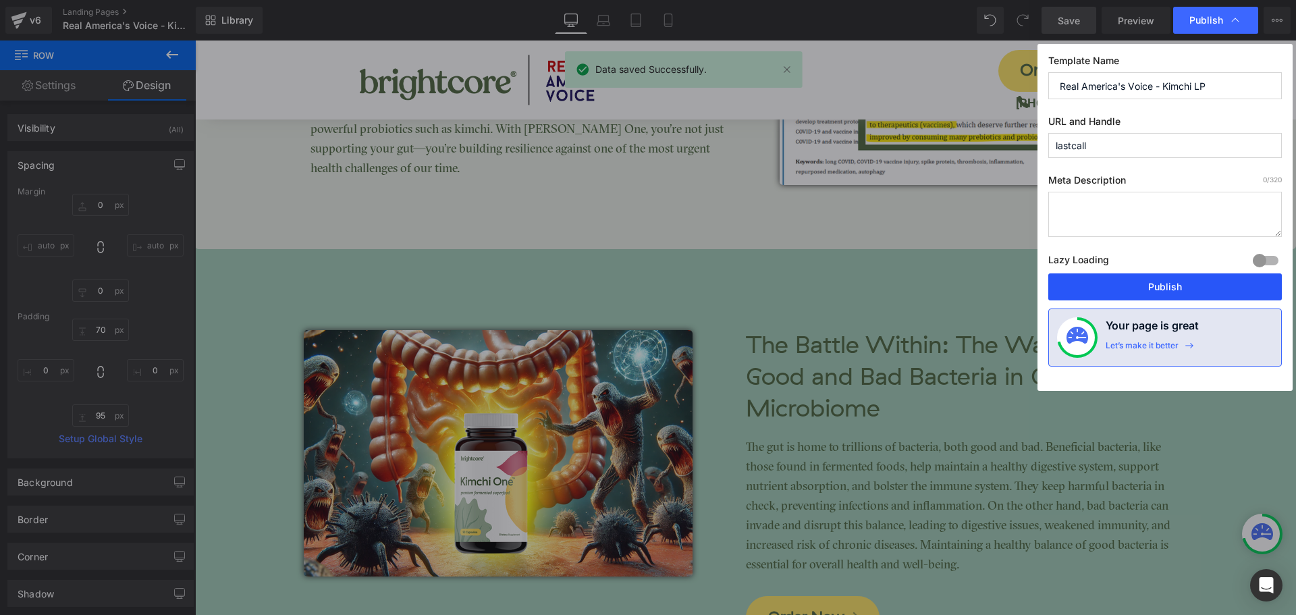
click at [1206, 291] on button "Publish" at bounding box center [1164, 286] width 233 height 27
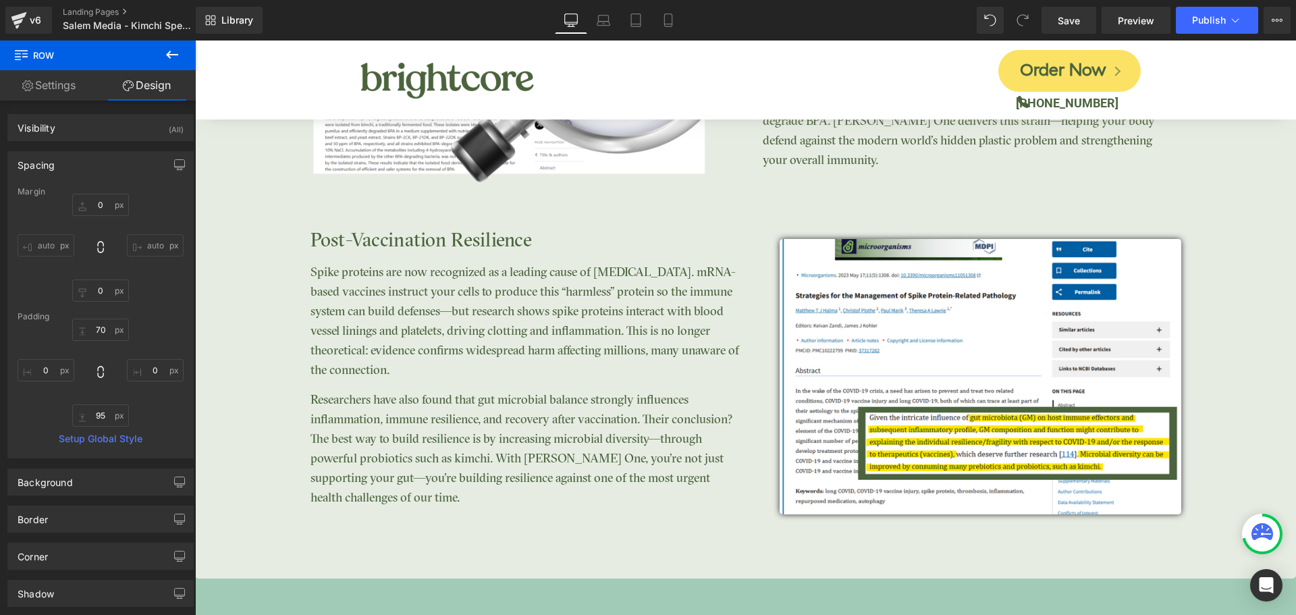
scroll to position [2782, 0]
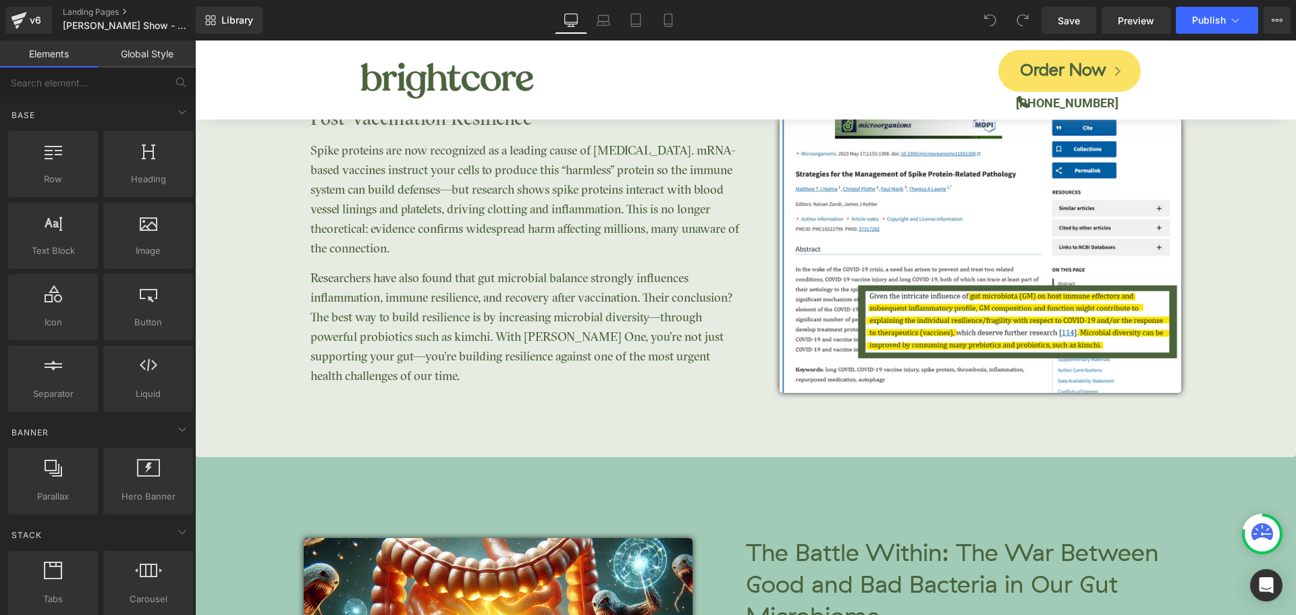
scroll to position [2902, 0]
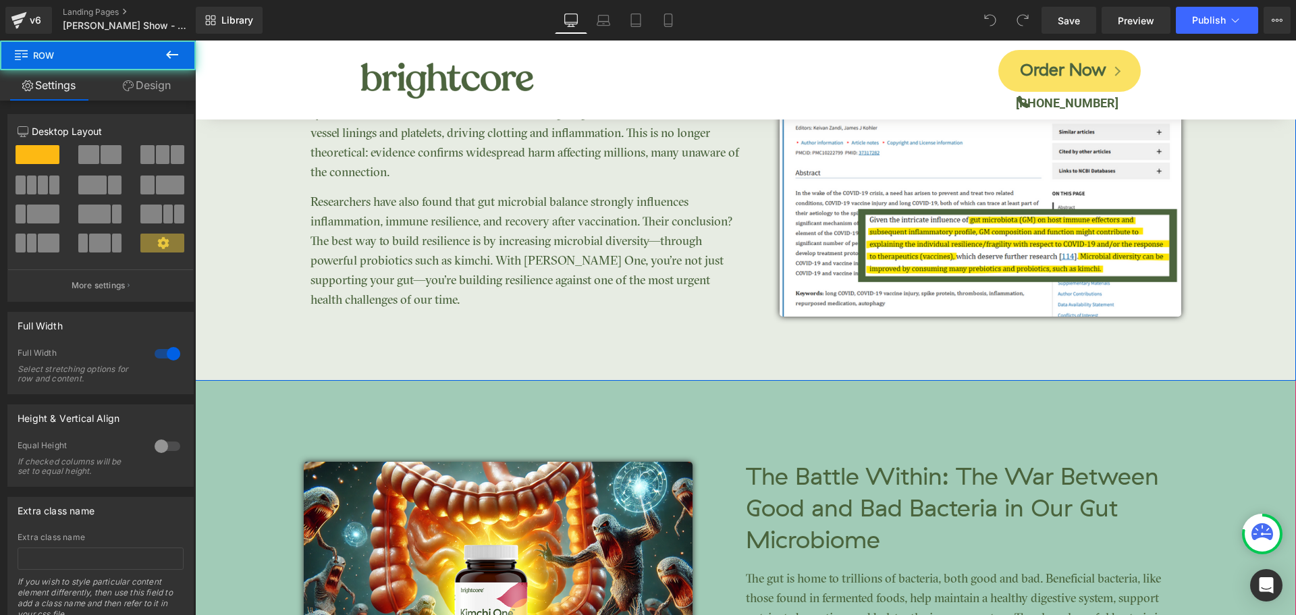
click at [146, 84] on link "Design" at bounding box center [147, 85] width 98 height 30
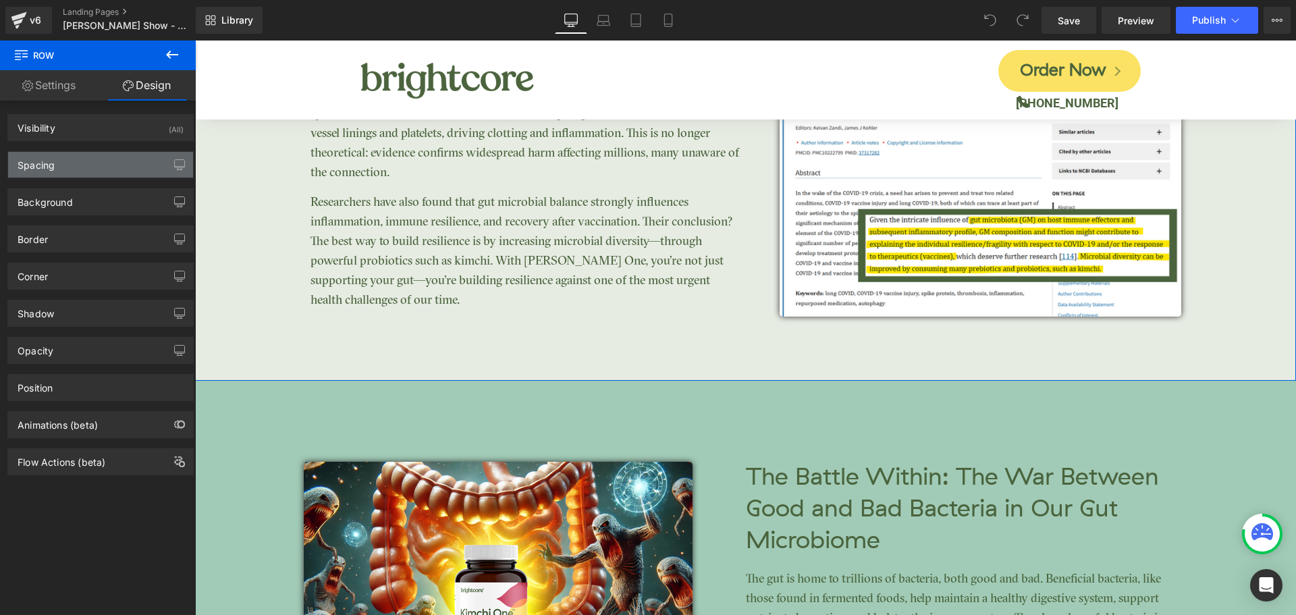
click at [63, 162] on div "Spacing" at bounding box center [100, 165] width 185 height 26
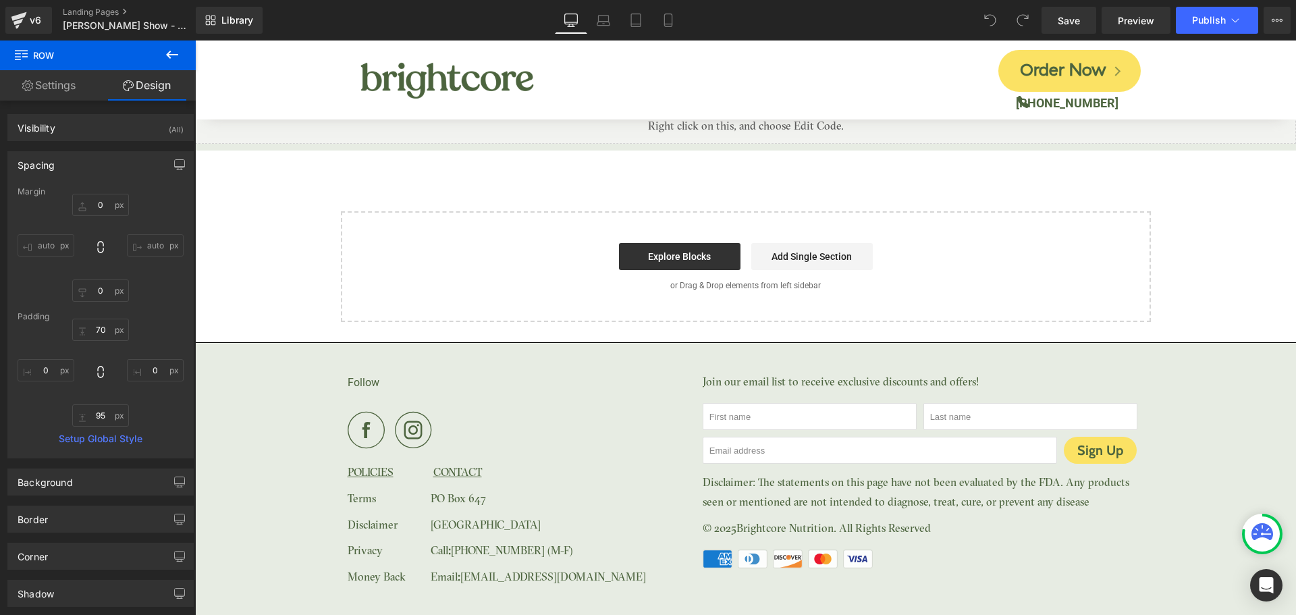
scroll to position [0, 0]
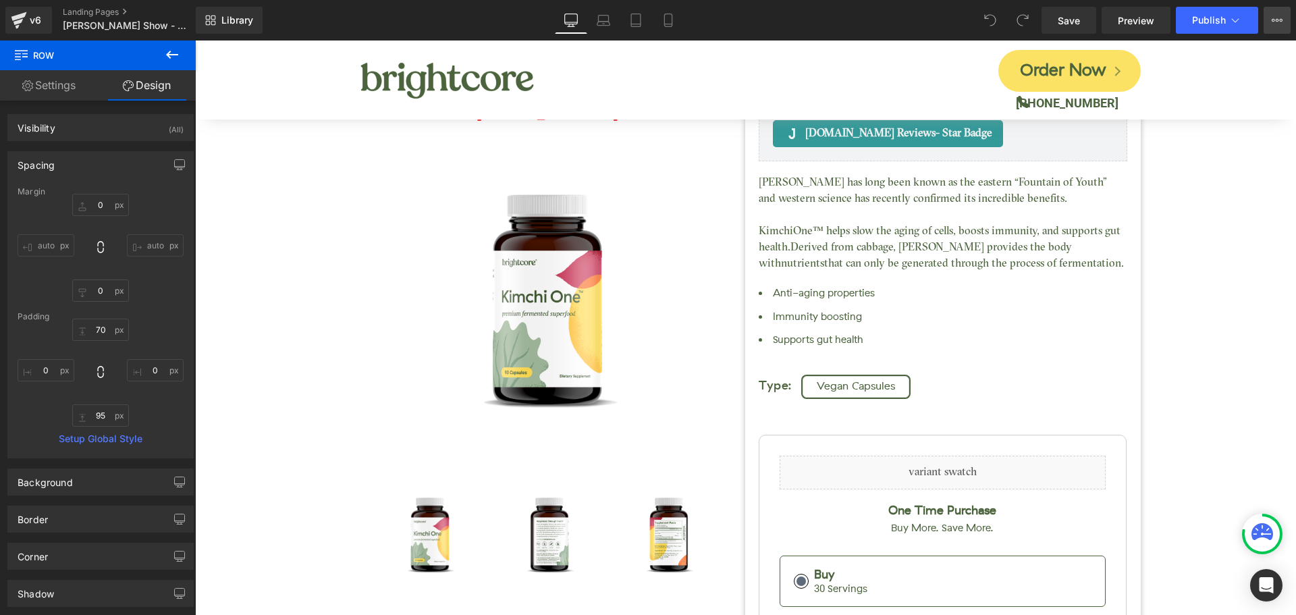
click at [1271, 22] on icon at bounding box center [1276, 20] width 11 height 11
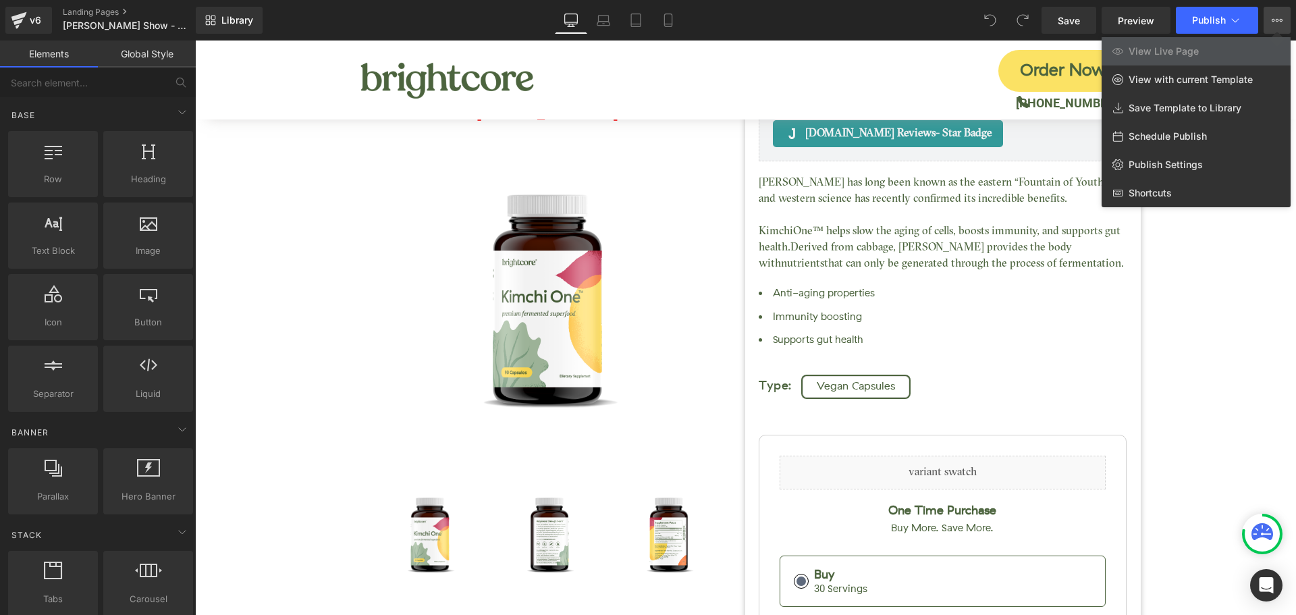
drag, startPoint x: 1236, startPoint y: 271, endPoint x: 939, endPoint y: 9, distance: 396.3
click at [1236, 271] on div at bounding box center [745, 327] width 1101 height 574
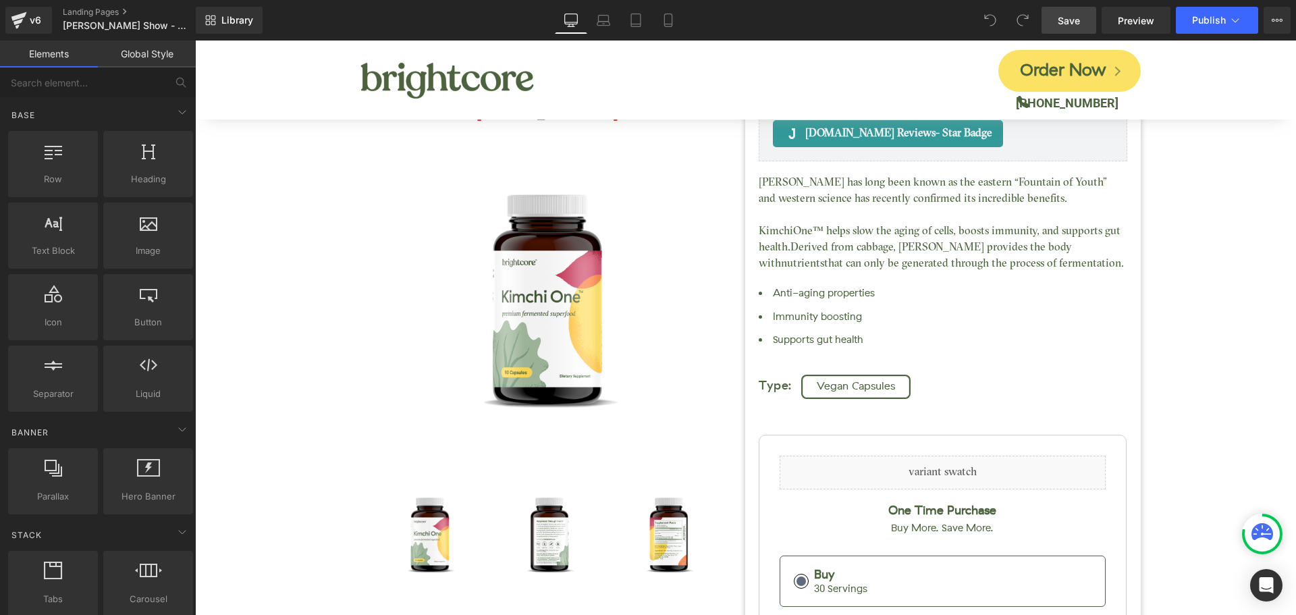
click at [1070, 17] on span "Save" at bounding box center [1068, 20] width 22 height 14
drag, startPoint x: 1184, startPoint y: 218, endPoint x: 1122, endPoint y: 174, distance: 75.5
click at [1184, 217] on div "Kimchi One™ (P) Title [DOMAIN_NAME] Reviews - Star Badge [DOMAIN_NAME] Reviews …" at bounding box center [745, 467] width 1087 height 957
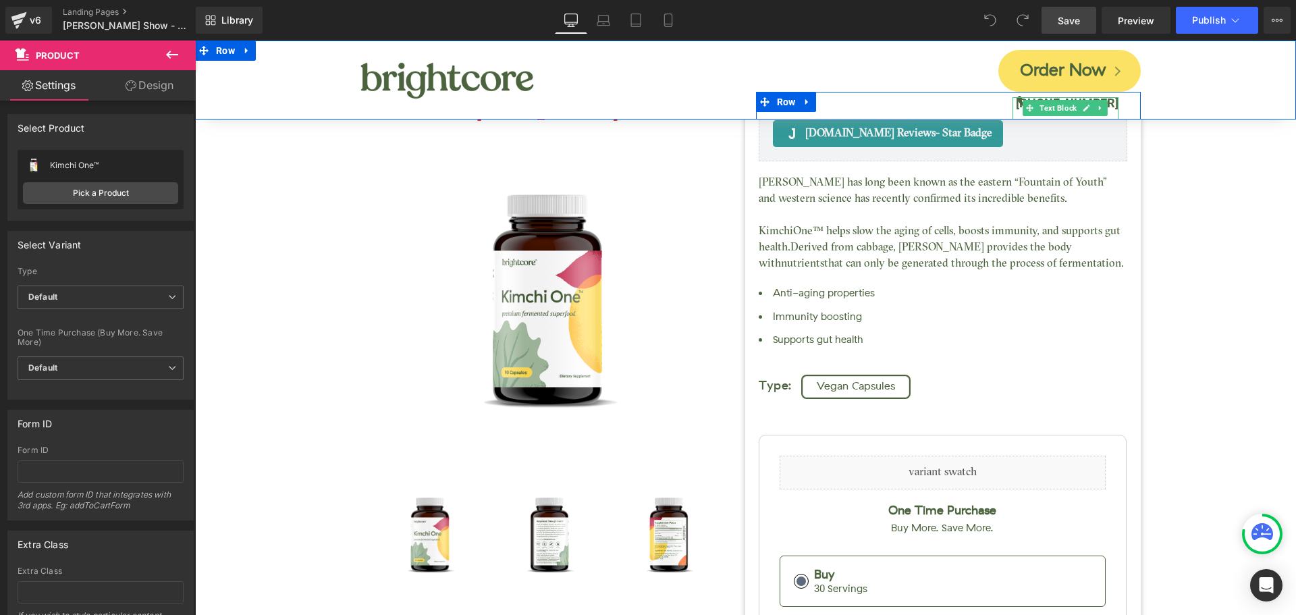
click at [1105, 103] on b "[PHONE_NUMBER]" at bounding box center [1067, 103] width 103 height 14
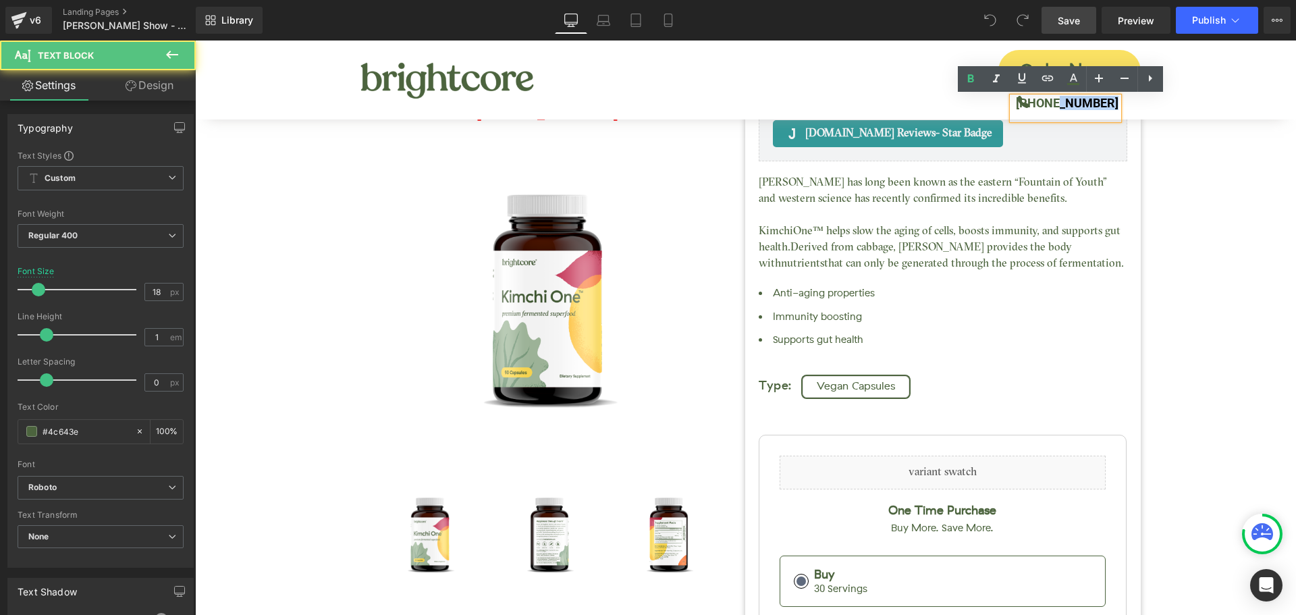
drag, startPoint x: 1060, startPoint y: 103, endPoint x: 1127, endPoint y: 103, distance: 66.8
click at [1127, 103] on div "[PHONE_NUMBER] Text Block" at bounding box center [1076, 108] width 128 height 22
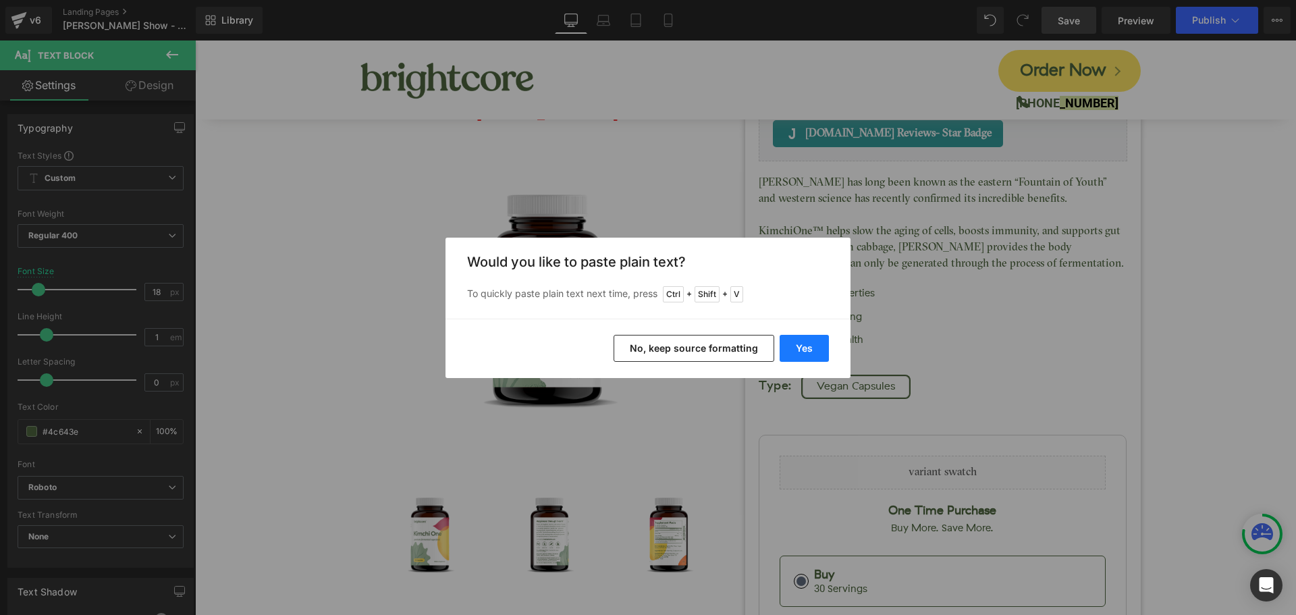
drag, startPoint x: 806, startPoint y: 345, endPoint x: 895, endPoint y: 207, distance: 164.0
click at [806, 345] on button "Yes" at bounding box center [803, 348] width 49 height 27
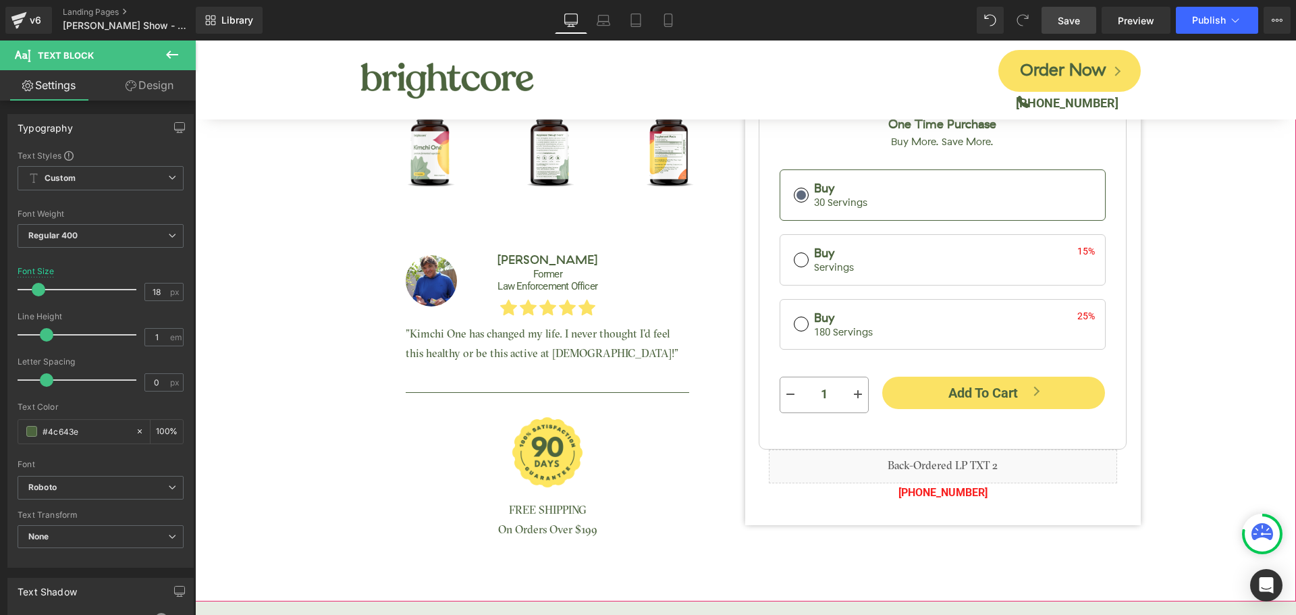
scroll to position [472, 0]
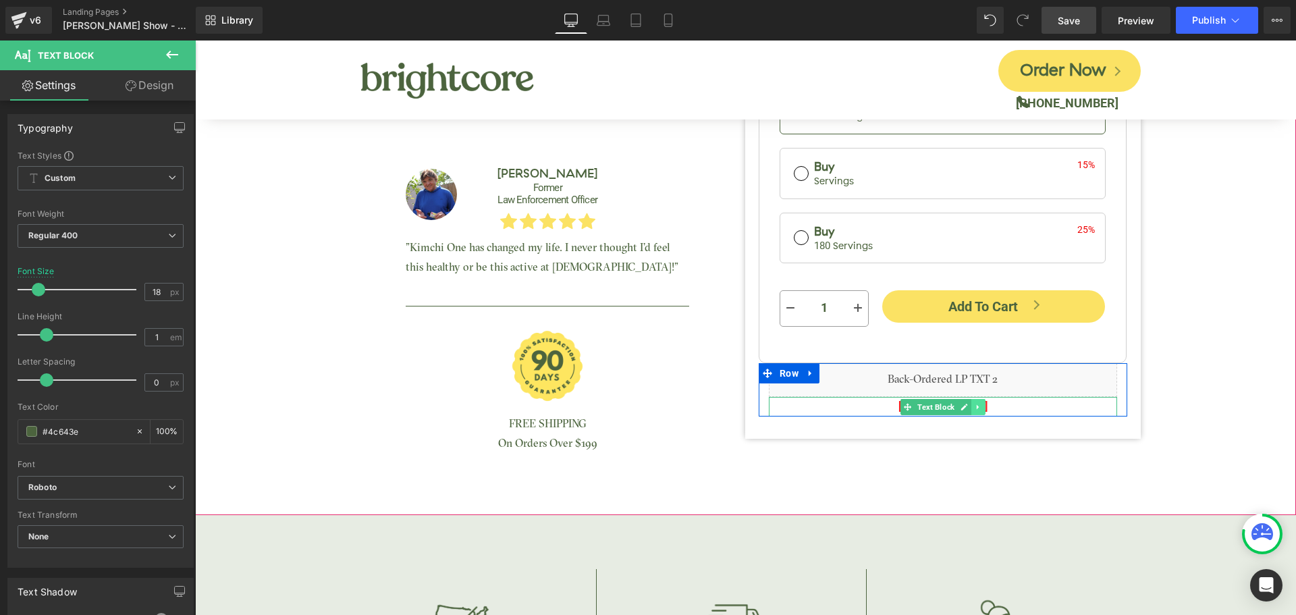
click at [980, 402] on link at bounding box center [978, 407] width 14 height 16
click at [1025, 404] on p "[PHONE_NUMBER]" at bounding box center [943, 407] width 348 height 20
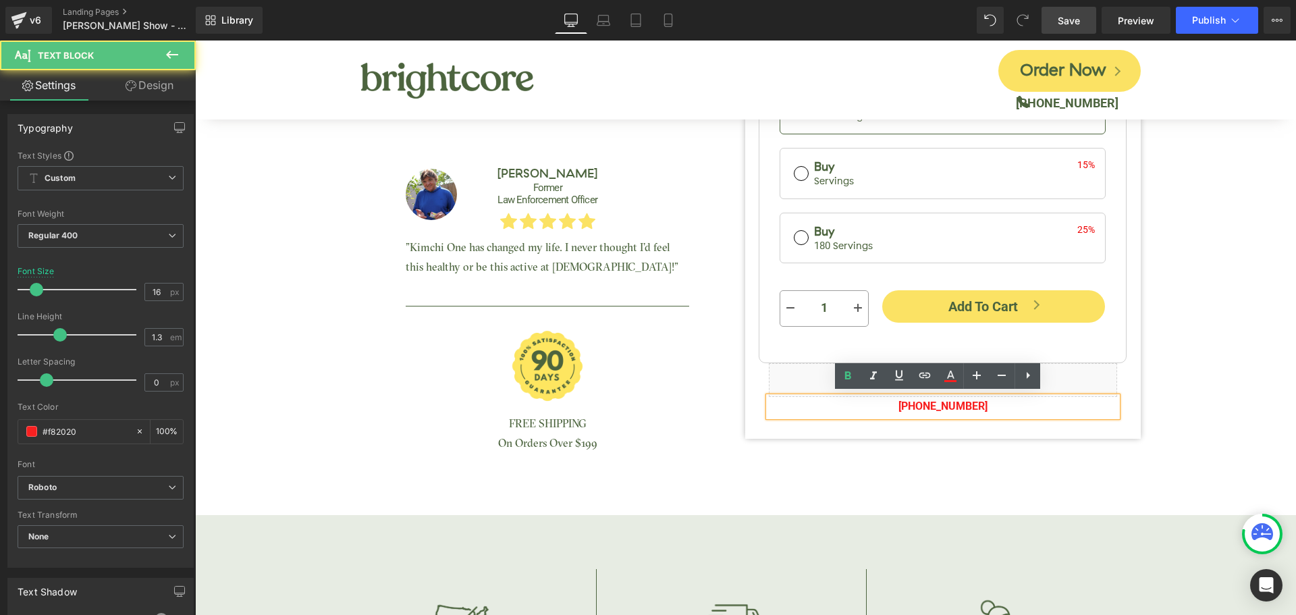
drag, startPoint x: 931, startPoint y: 404, endPoint x: 994, endPoint y: 403, distance: 63.4
click at [994, 403] on p "[PHONE_NUMBER]" at bounding box center [943, 407] width 348 height 20
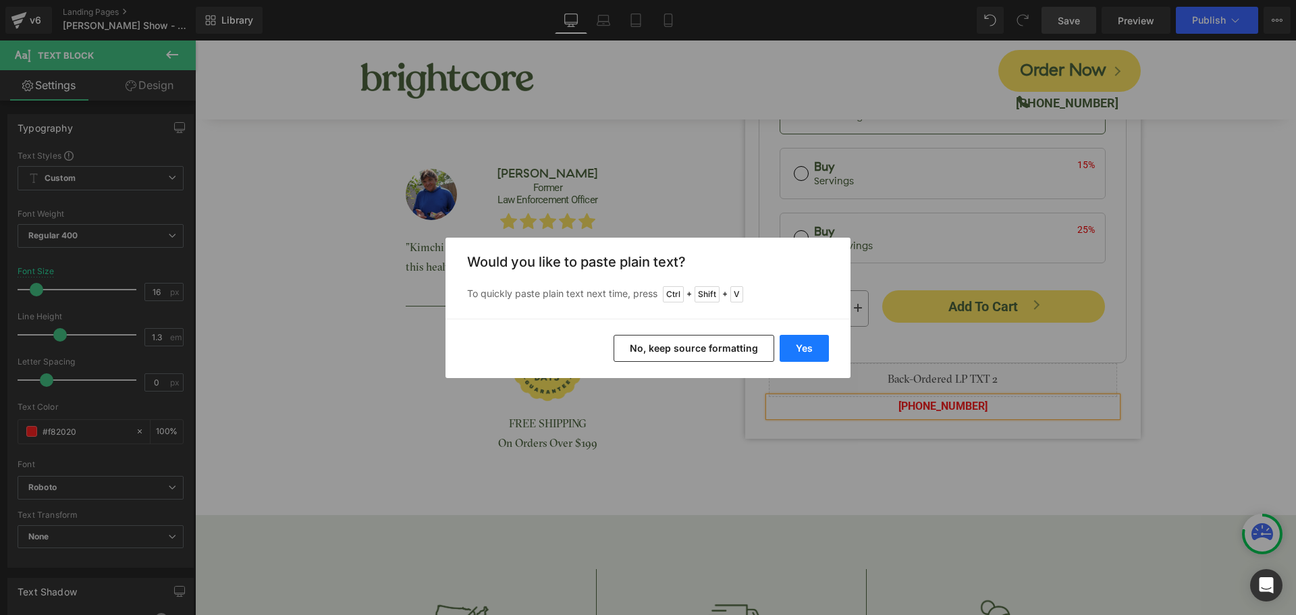
click at [808, 347] on button "Yes" at bounding box center [803, 348] width 49 height 27
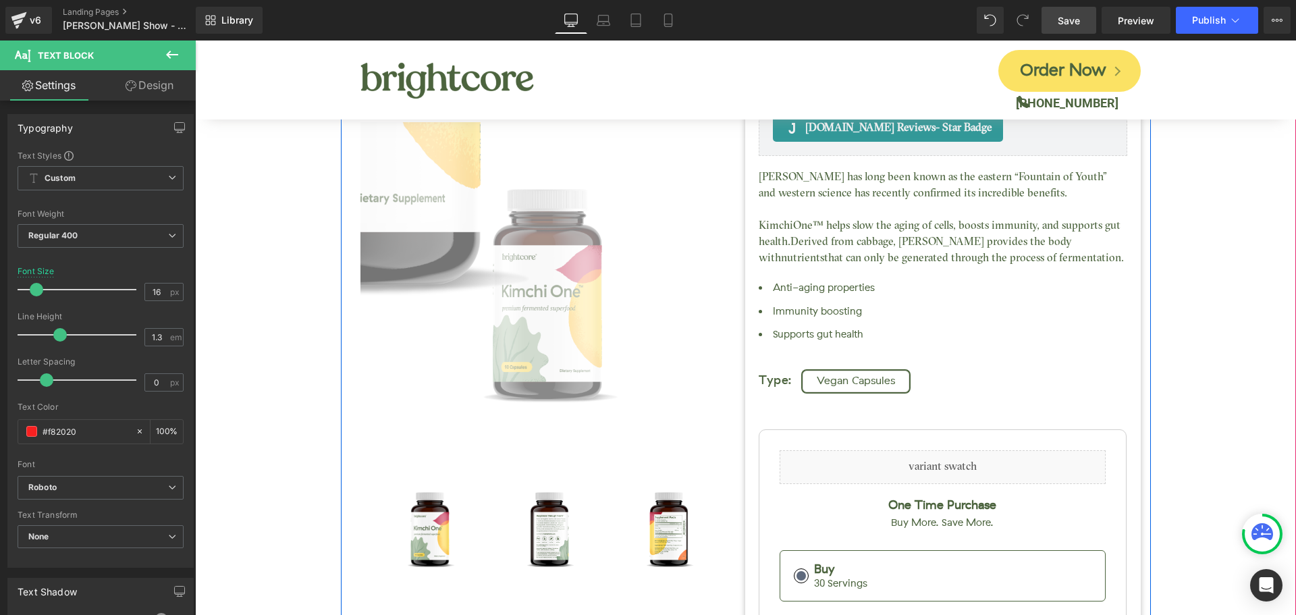
scroll to position [0, 0]
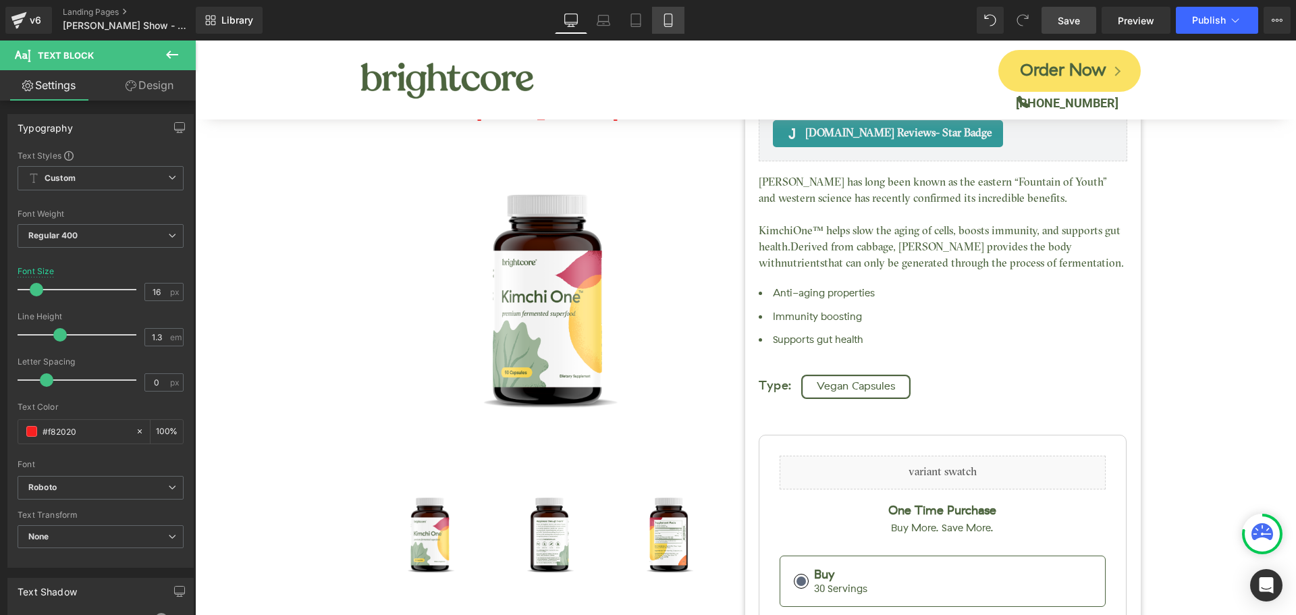
click at [667, 20] on icon at bounding box center [667, 19] width 13 height 13
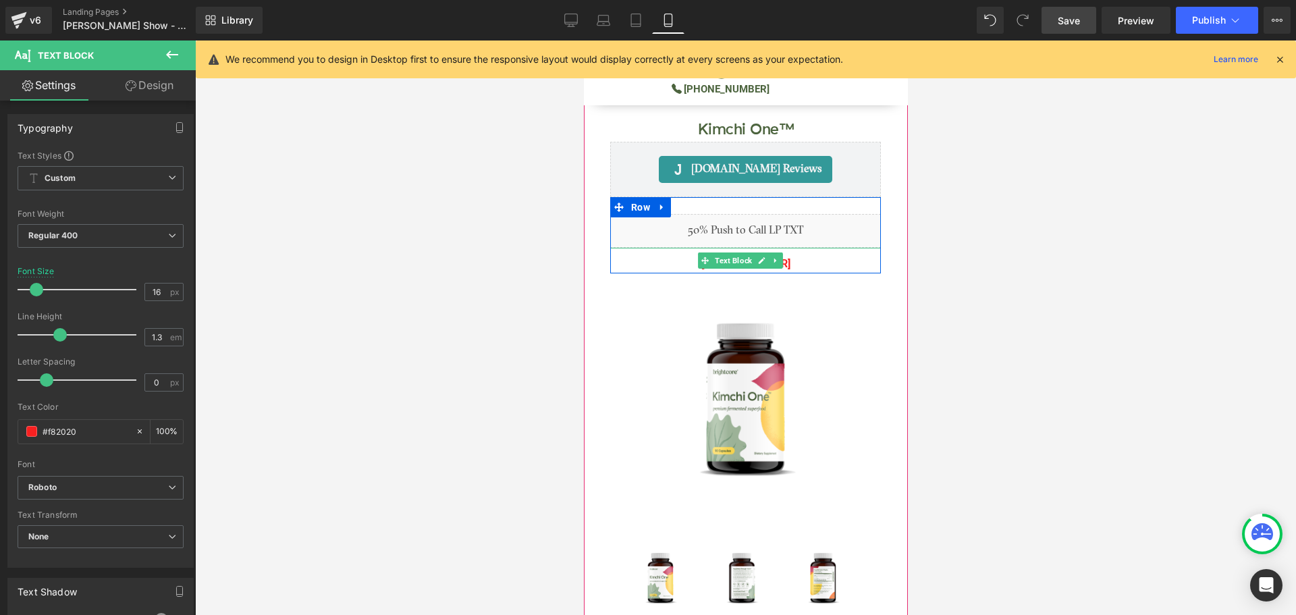
click at [790, 263] on p "[PHONE_NUMBER]" at bounding box center [744, 264] width 271 height 20
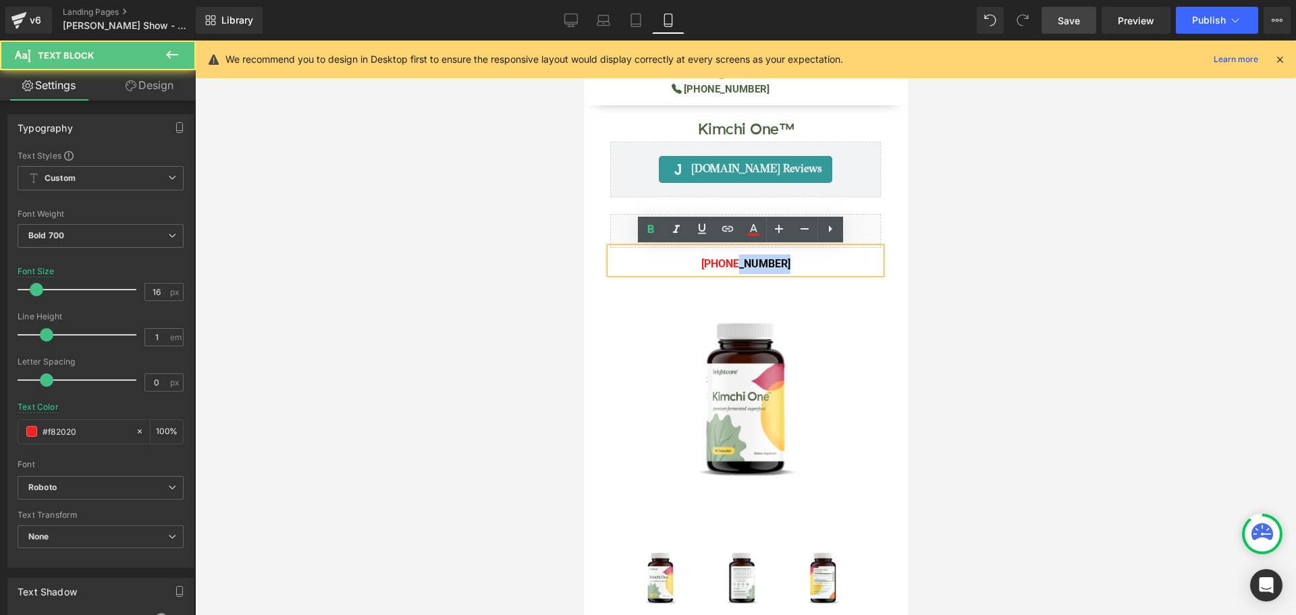
drag, startPoint x: 731, startPoint y: 264, endPoint x: 794, endPoint y: 265, distance: 63.4
click at [794, 265] on p "[PHONE_NUMBER]" at bounding box center [744, 264] width 271 height 20
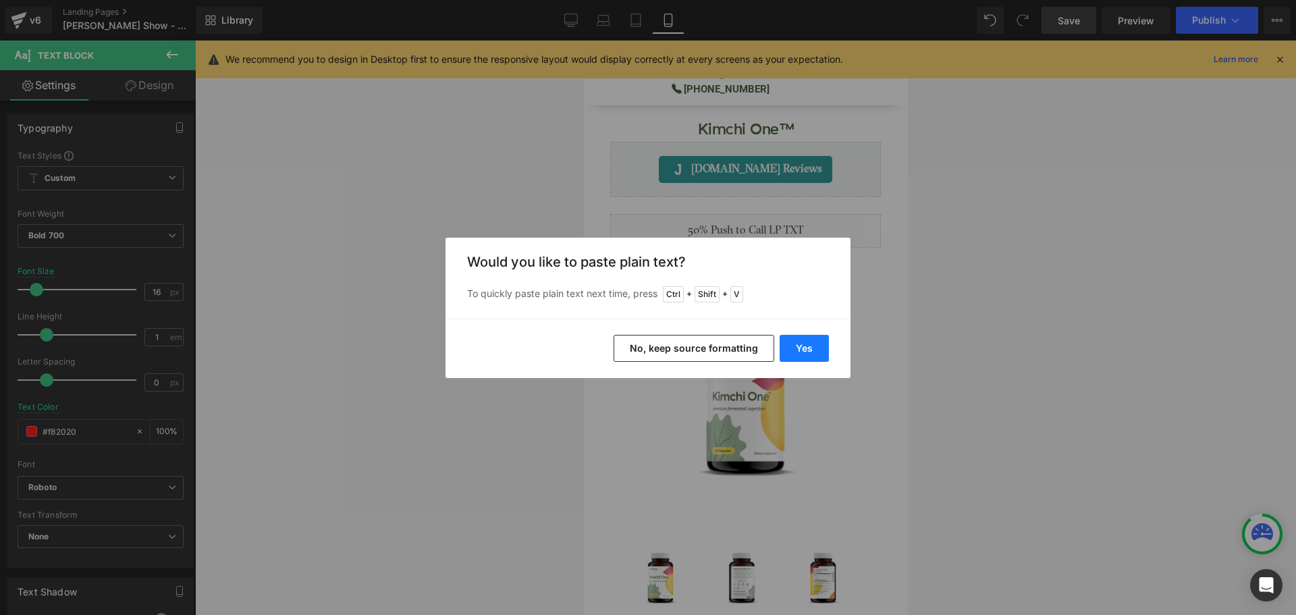
drag, startPoint x: 794, startPoint y: 348, endPoint x: 247, endPoint y: 275, distance: 552.0
click at [794, 348] on button "Yes" at bounding box center [803, 348] width 49 height 27
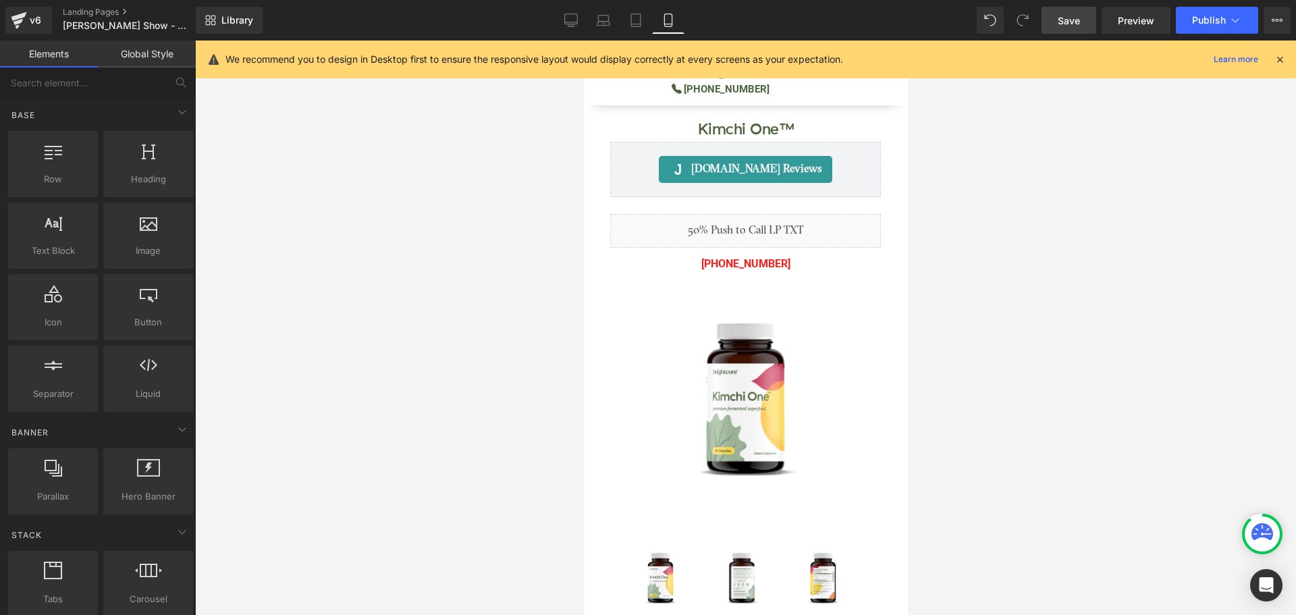
click at [978, 244] on div at bounding box center [745, 327] width 1101 height 574
click at [1279, 59] on icon at bounding box center [1279, 59] width 12 height 12
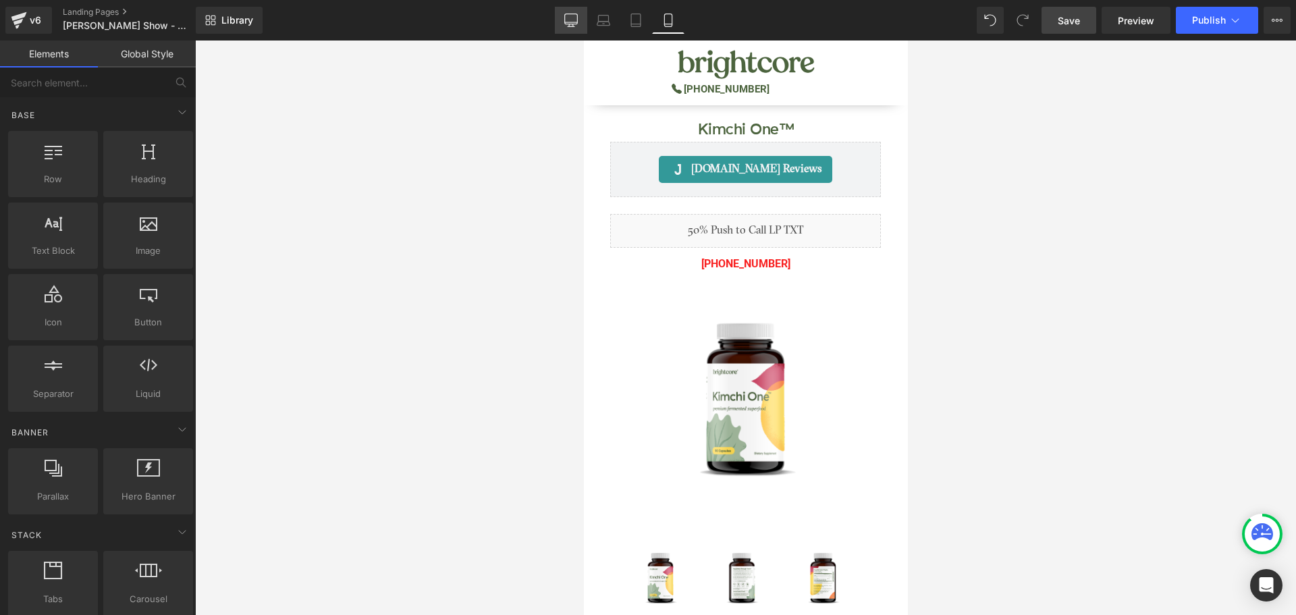
click at [571, 15] on icon at bounding box center [570, 19] width 13 height 13
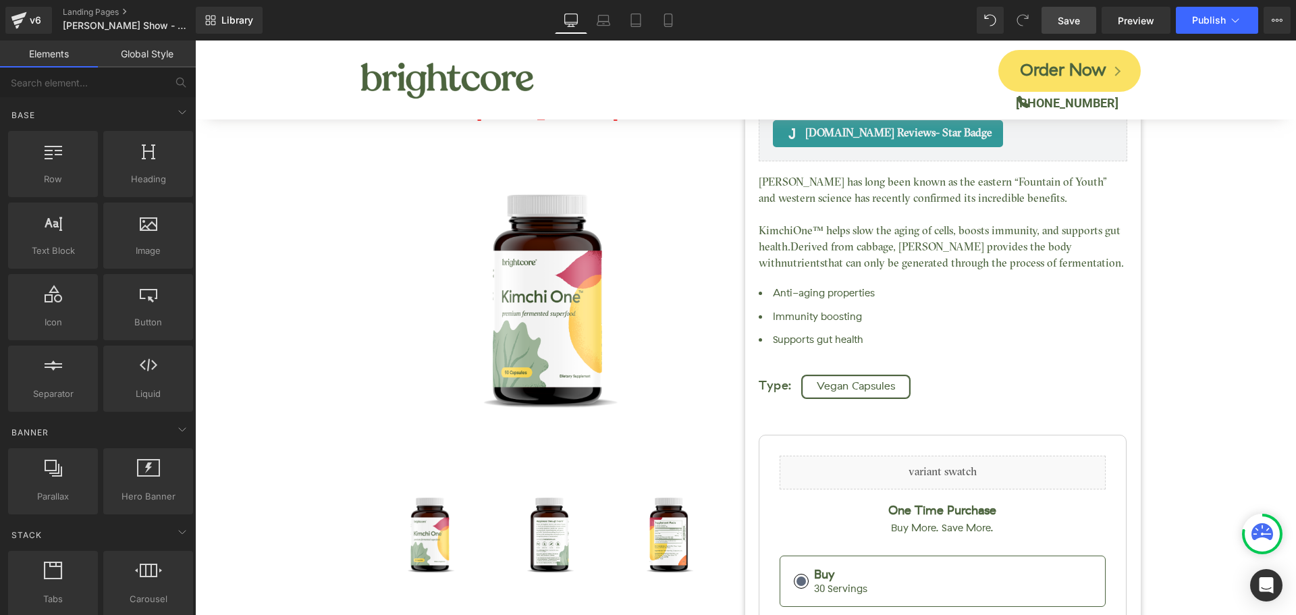
click at [1065, 30] on link "Save" at bounding box center [1068, 20] width 55 height 27
click at [1215, 309] on div "Kimchi One™ (P) Title [DOMAIN_NAME] Reviews - Star Badge [DOMAIN_NAME] Reviews …" at bounding box center [745, 467] width 1087 height 957
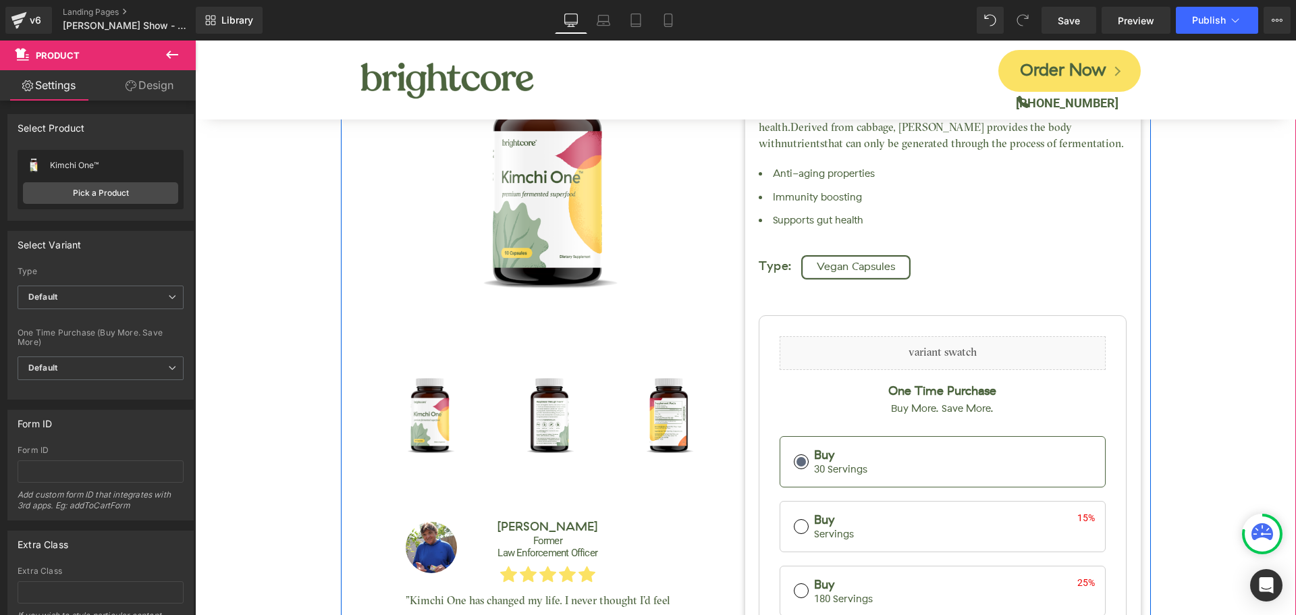
scroll to position [270, 0]
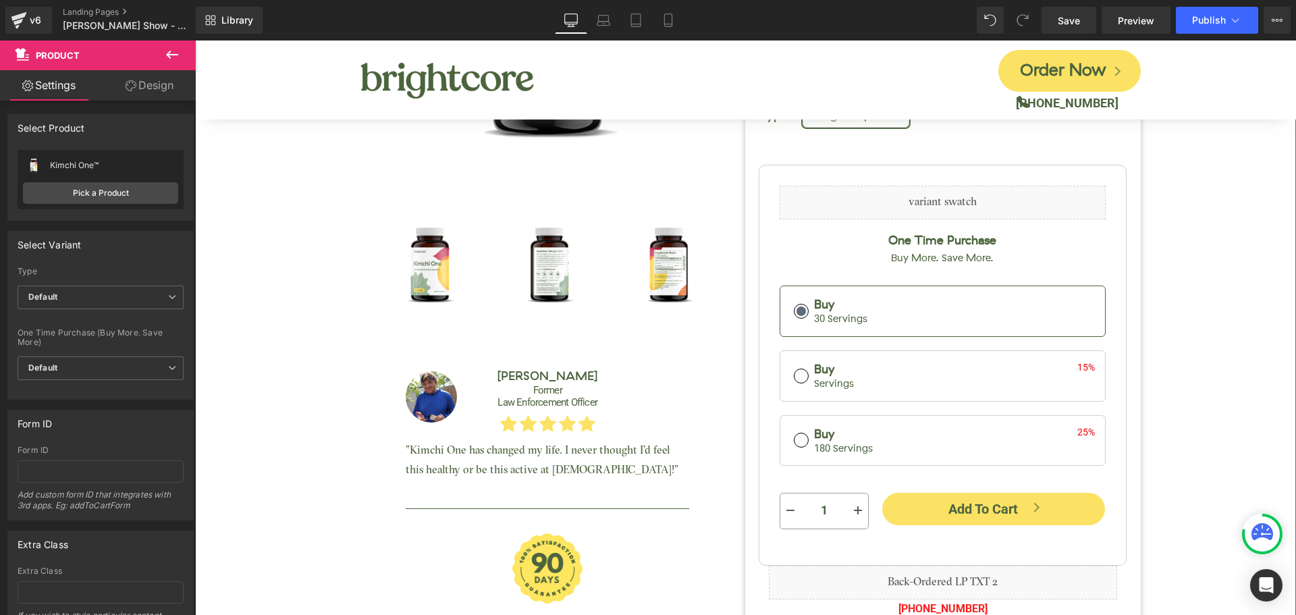
click at [233, 400] on div "Kimchi One™ (P) Title [DOMAIN_NAME] Reviews - Star Badge [DOMAIN_NAME] Reviews …" at bounding box center [745, 197] width 1087 height 957
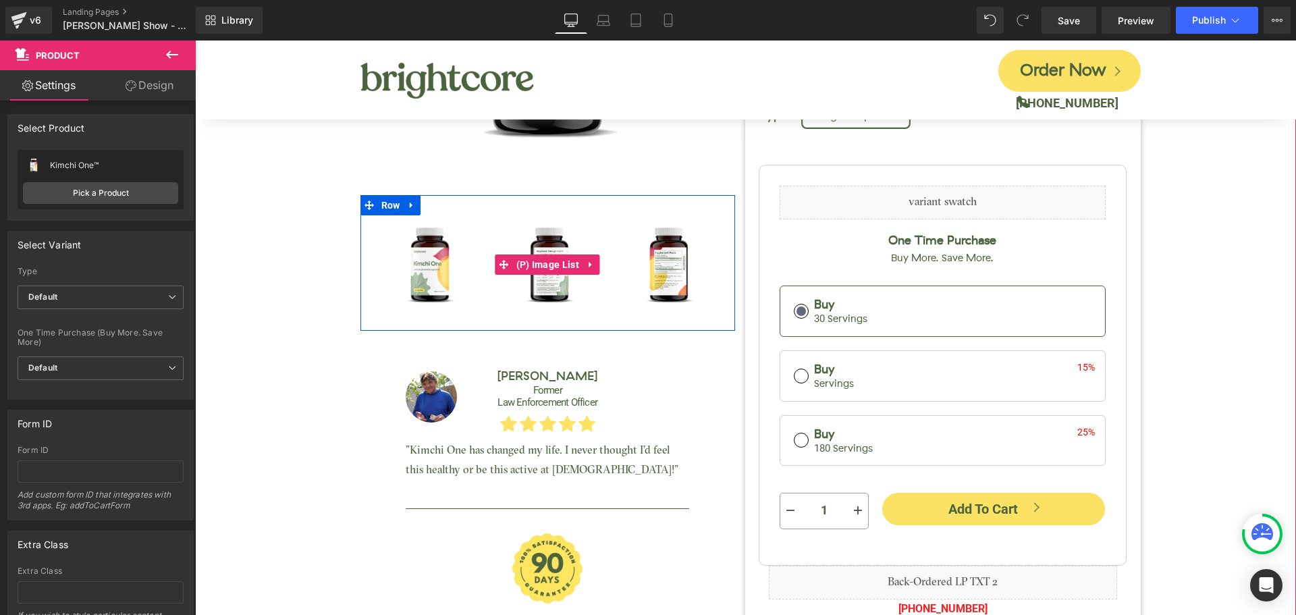
scroll to position [0, 0]
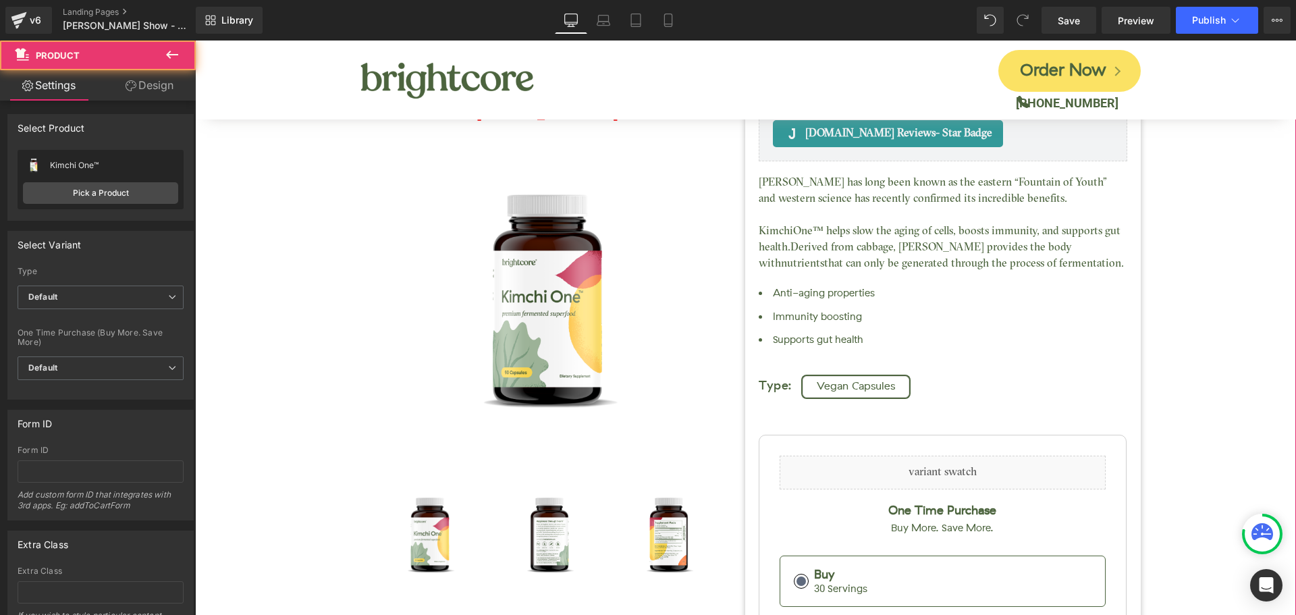
click at [1160, 383] on div "Kimchi One™ (P) Title [DOMAIN_NAME] Reviews - Star Badge [DOMAIN_NAME] Reviews …" at bounding box center [745, 467] width 1087 height 957
click at [1232, 223] on div "Kimchi One™ (P) Title [DOMAIN_NAME] Reviews - Star Badge [DOMAIN_NAME] Reviews …" at bounding box center [745, 467] width 1087 height 957
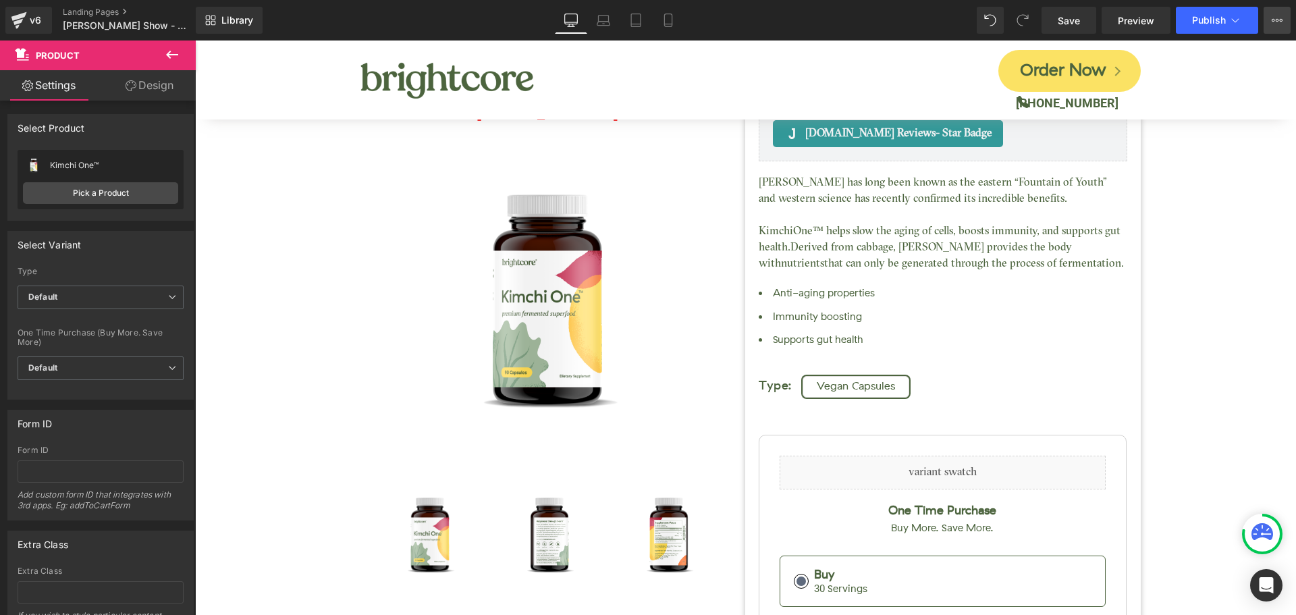
click at [1287, 18] on button "View Live Page View with current Template Save Template to Library Schedule Pub…" at bounding box center [1276, 20] width 27 height 27
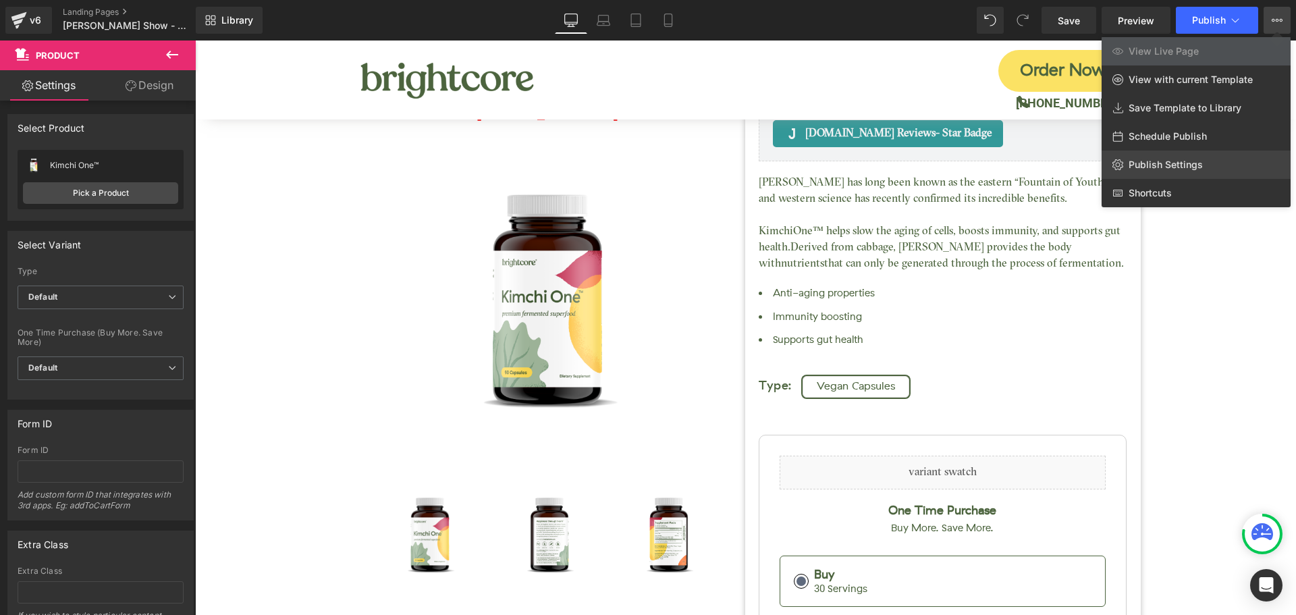
click at [1163, 171] on link "Publish Settings" at bounding box center [1195, 164] width 189 height 28
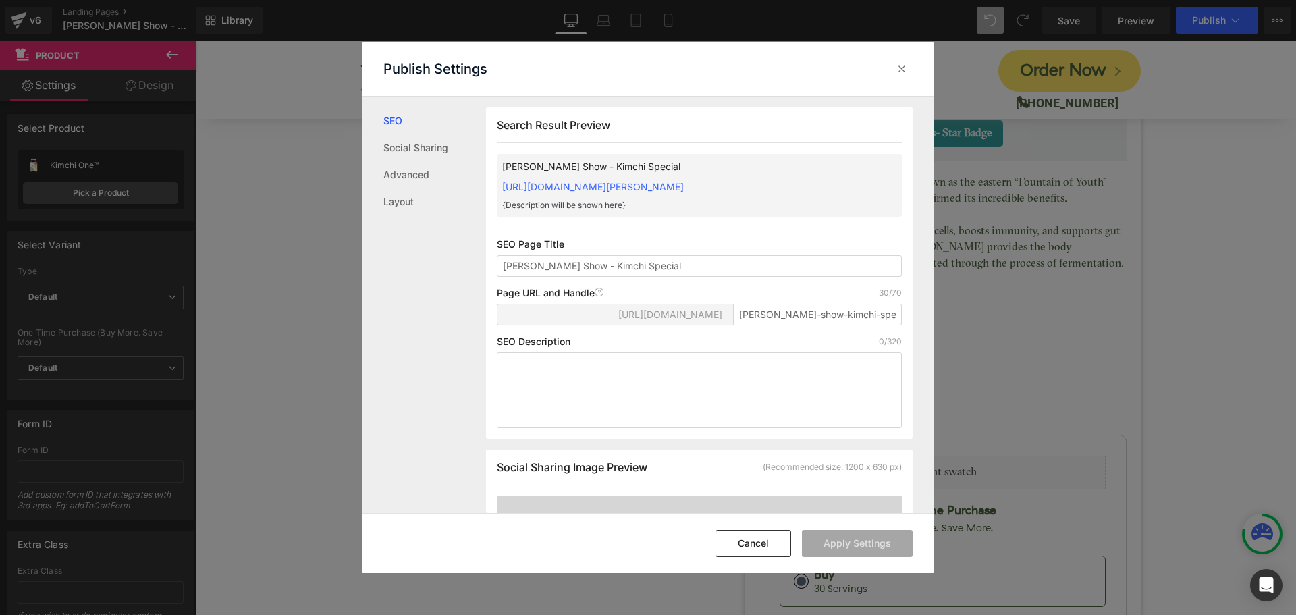
scroll to position [1, 0]
click at [764, 312] on input "[PERSON_NAME]-show-kimchi-special" at bounding box center [817, 314] width 169 height 22
paste input "/rkoutpost"
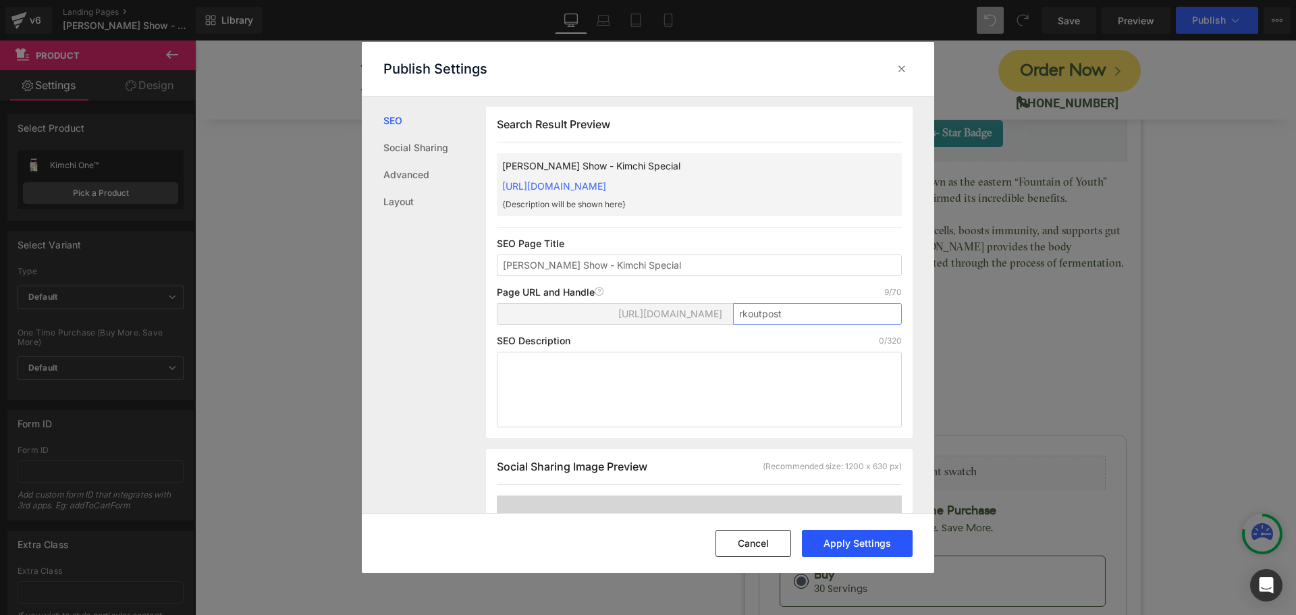
type input "rkoutpost"
click at [864, 548] on button "Apply Settings" at bounding box center [857, 543] width 111 height 27
click at [895, 65] on icon at bounding box center [901, 68] width 13 height 13
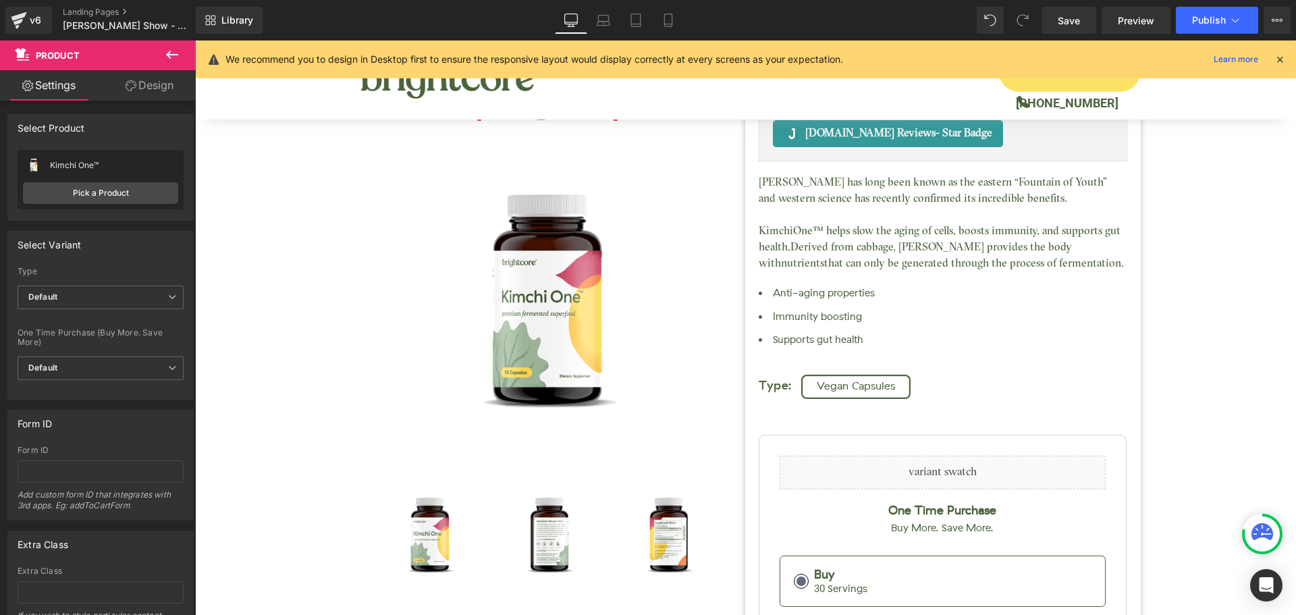
click at [1276, 56] on icon at bounding box center [1279, 59] width 12 height 12
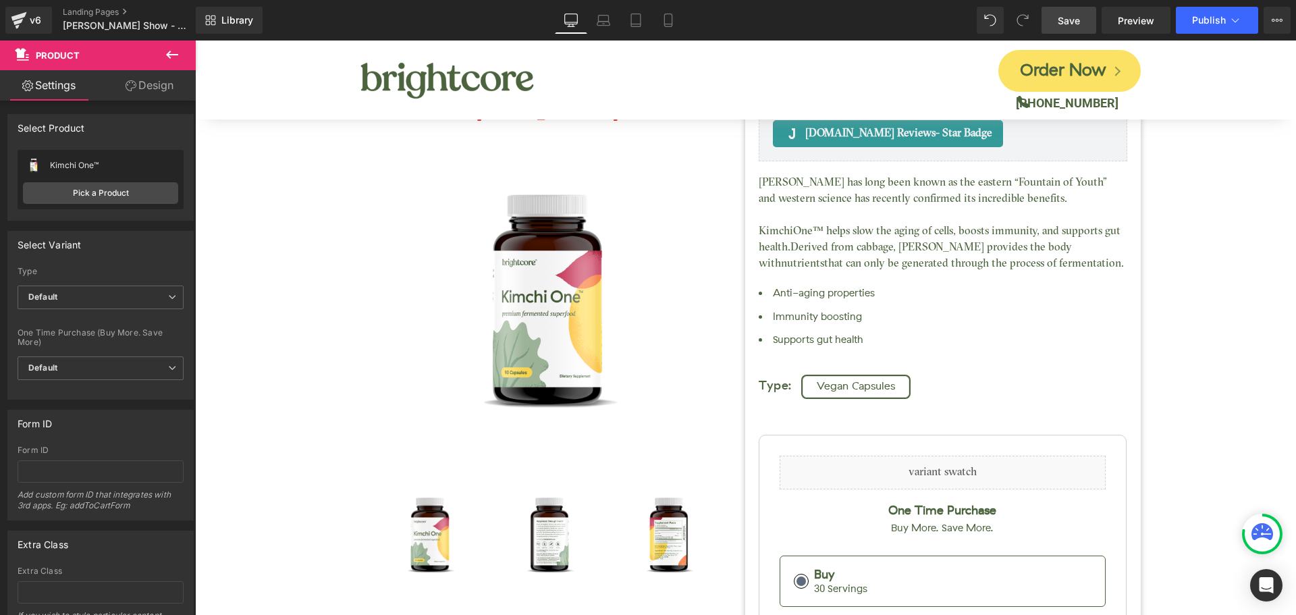
drag, startPoint x: 1063, startPoint y: 22, endPoint x: 885, endPoint y: 28, distance: 178.2
click at [1063, 22] on span "Save" at bounding box center [1068, 20] width 22 height 14
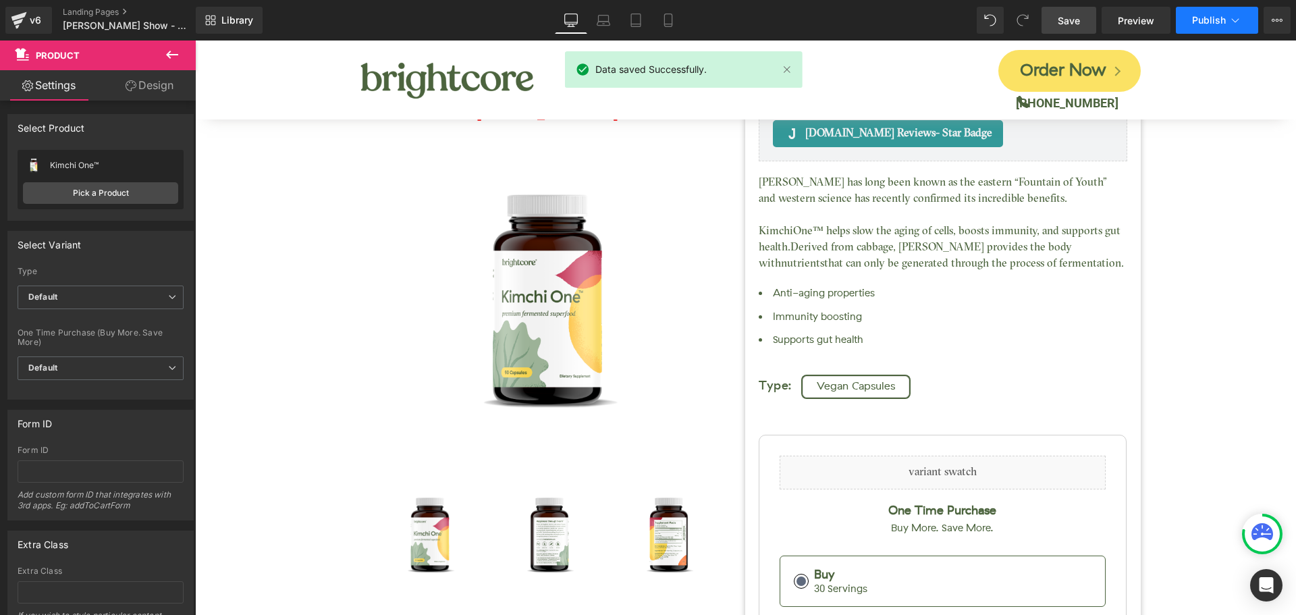
click at [1204, 30] on button "Publish" at bounding box center [1216, 20] width 82 height 27
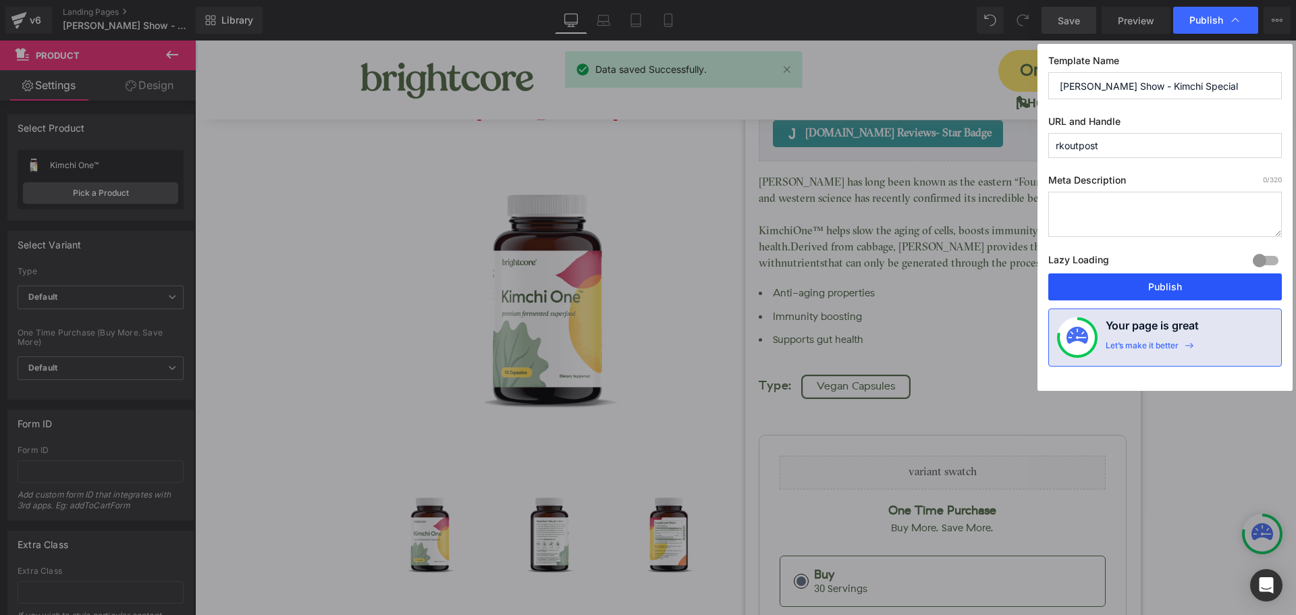
drag, startPoint x: 1198, startPoint y: 276, endPoint x: 1018, endPoint y: 230, distance: 186.6
click at [1198, 276] on button "Publish" at bounding box center [1164, 286] width 233 height 27
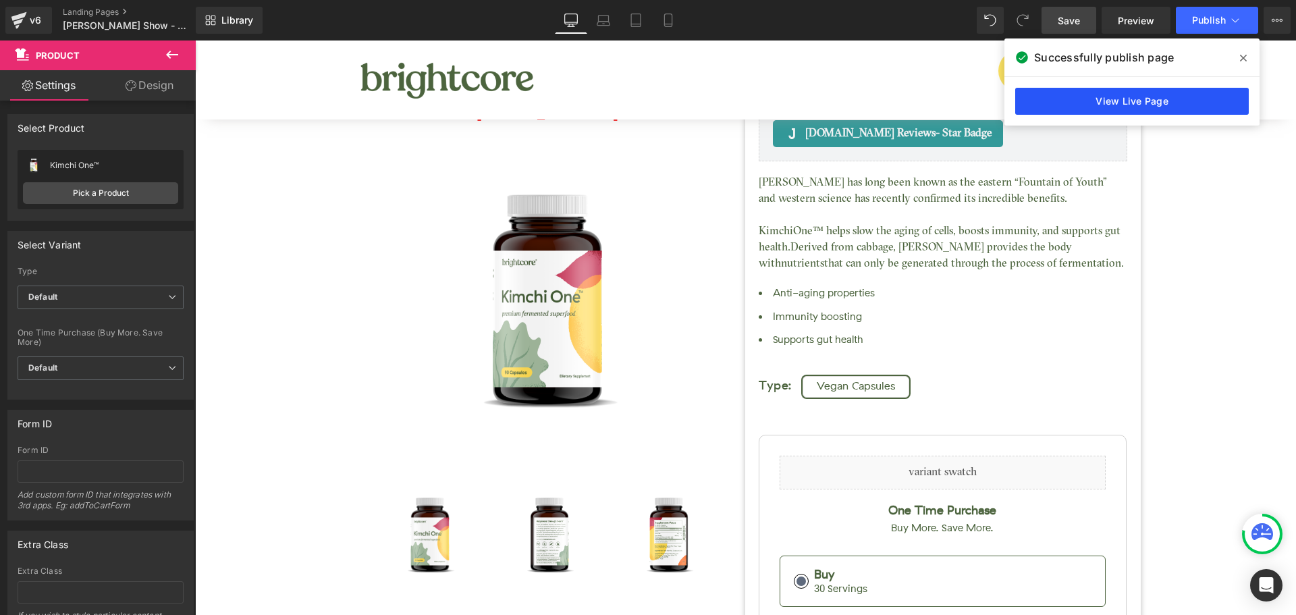
click at [1191, 104] on link "View Live Page" at bounding box center [1131, 101] width 233 height 27
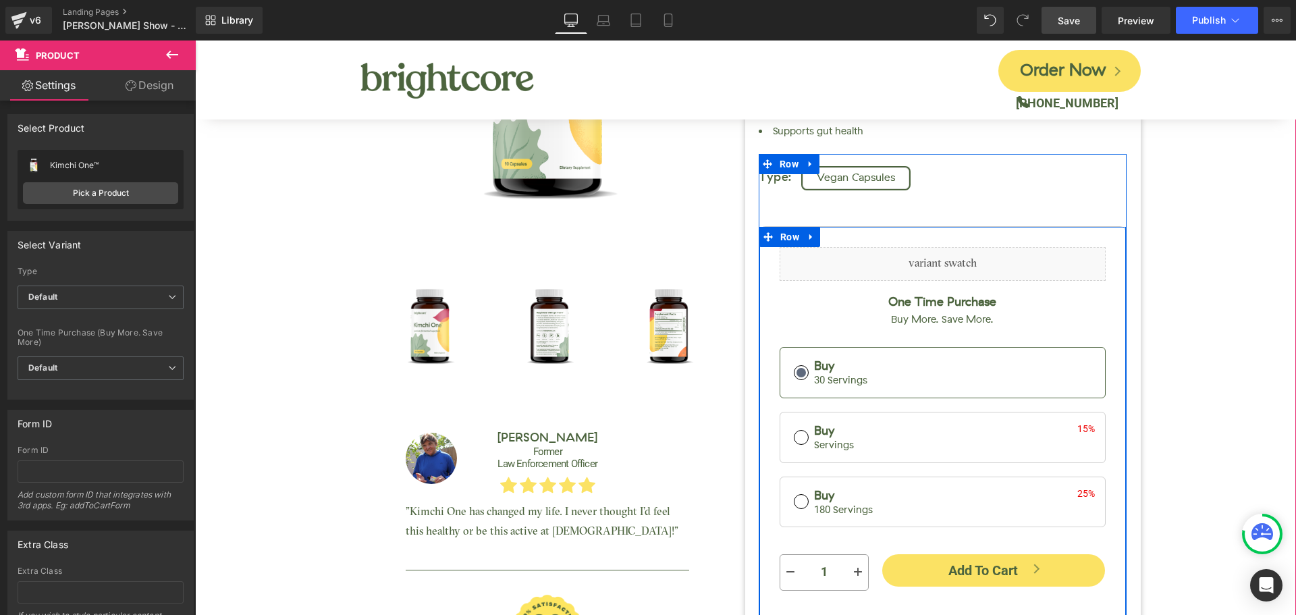
scroll to position [67, 0]
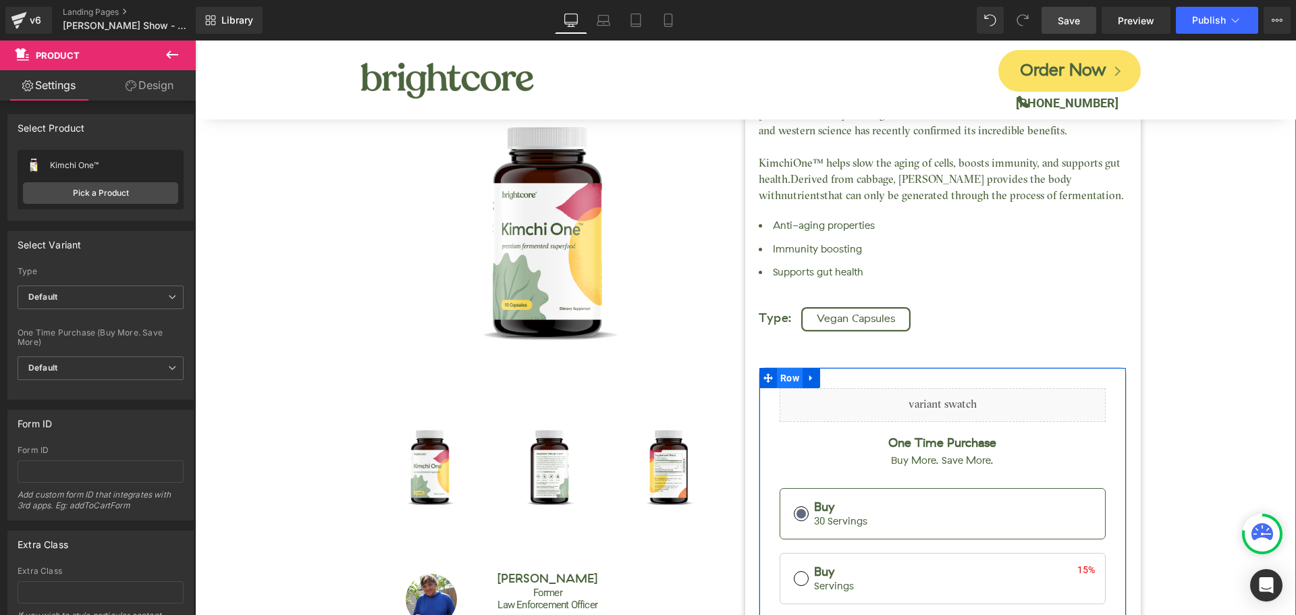
click at [787, 382] on span "Row" at bounding box center [790, 378] width 26 height 20
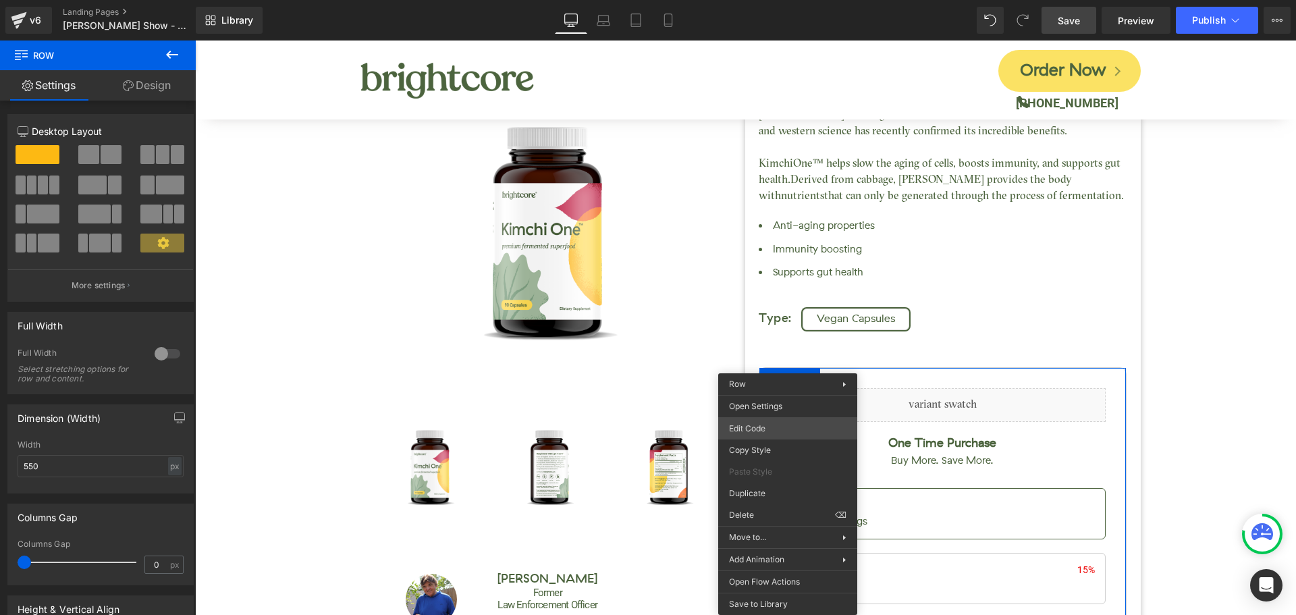
click at [756, 0] on div "Row You are previewing how the will restyle your page. You can not edit Element…" at bounding box center [648, 0] width 1296 height 0
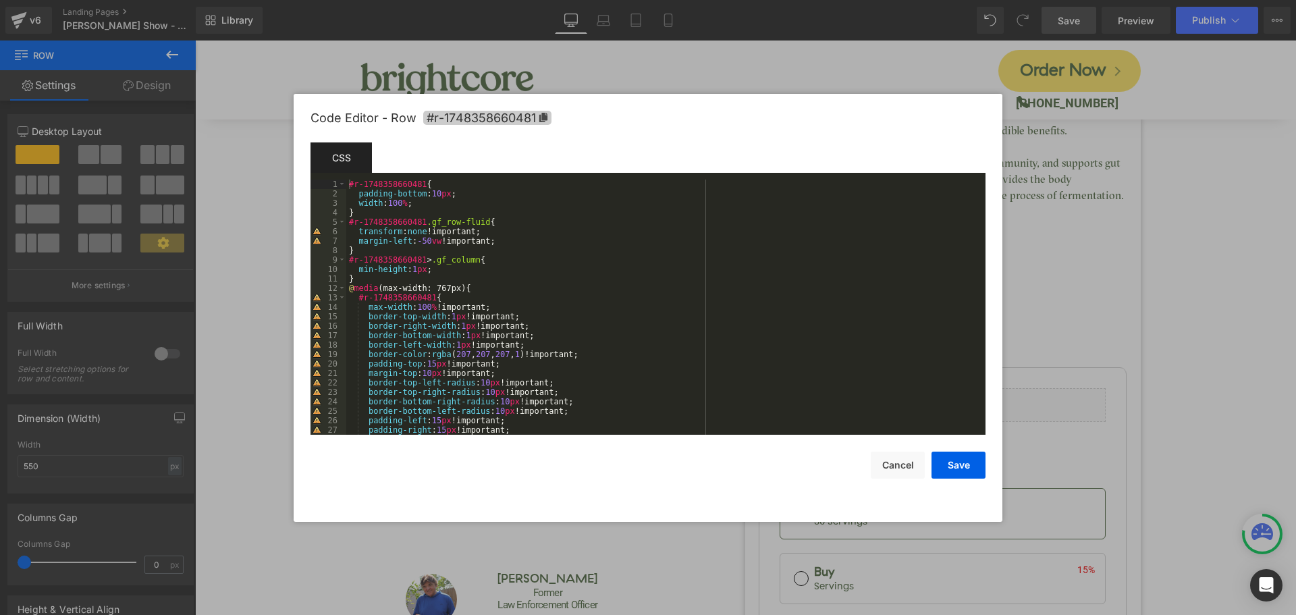
click at [469, 115] on span "#r-1748358660481" at bounding box center [487, 118] width 128 height 14
click at [897, 468] on button "Cancel" at bounding box center [897, 464] width 54 height 27
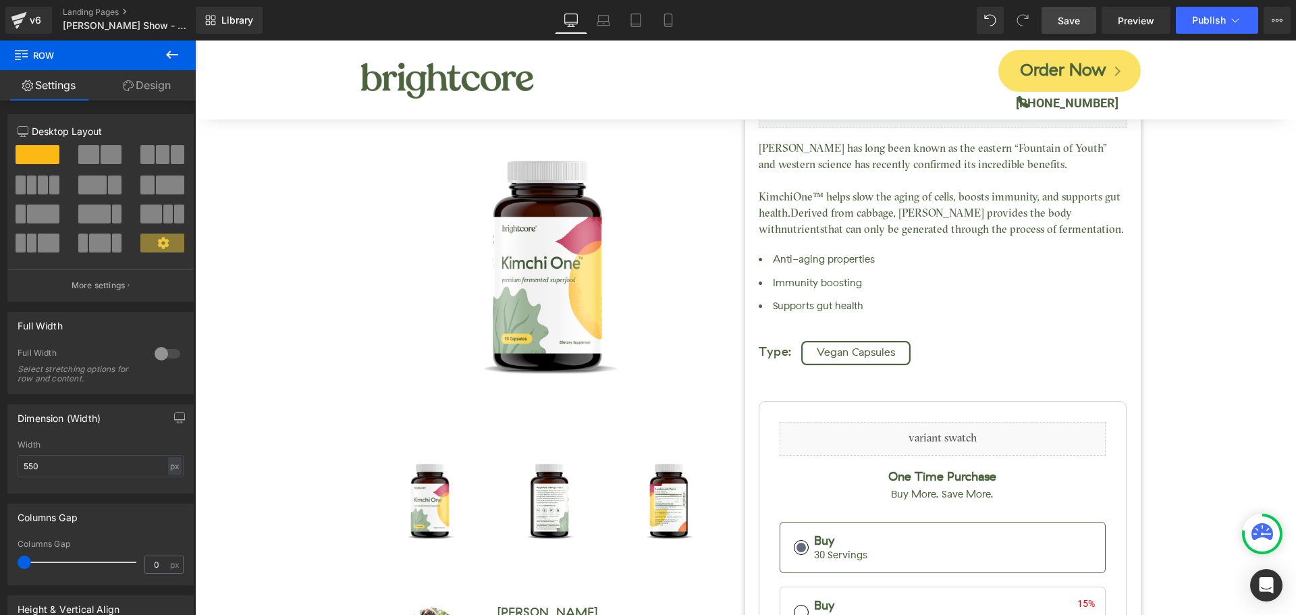
scroll to position [0, 0]
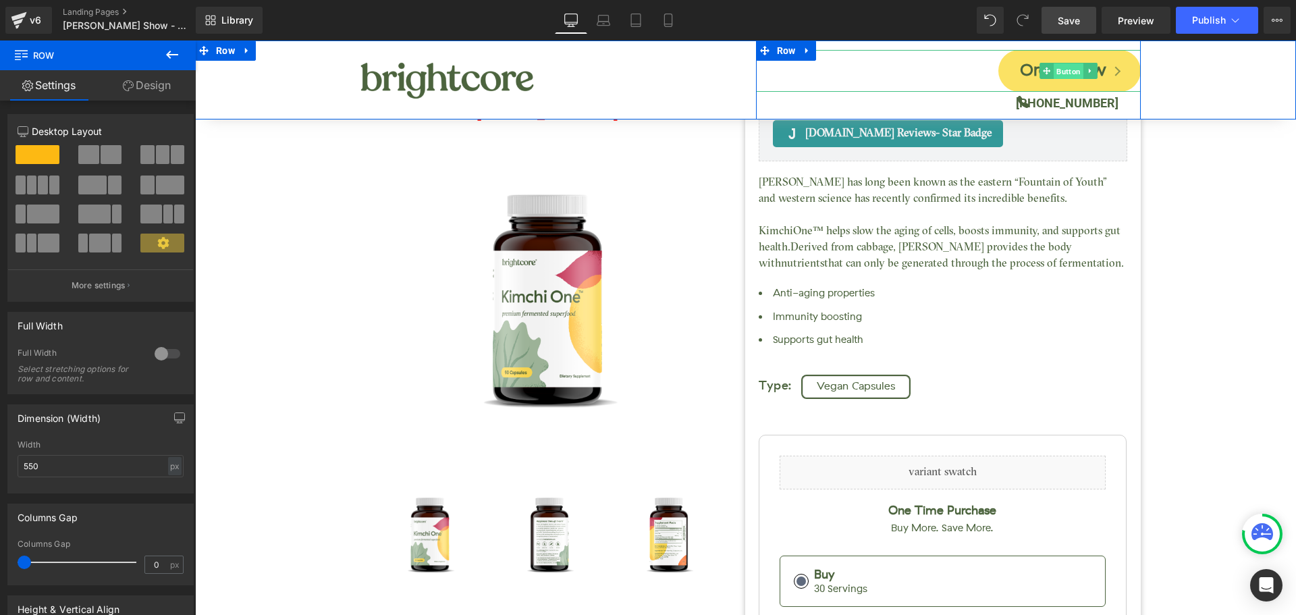
click at [1062, 72] on span "Button" at bounding box center [1068, 71] width 30 height 16
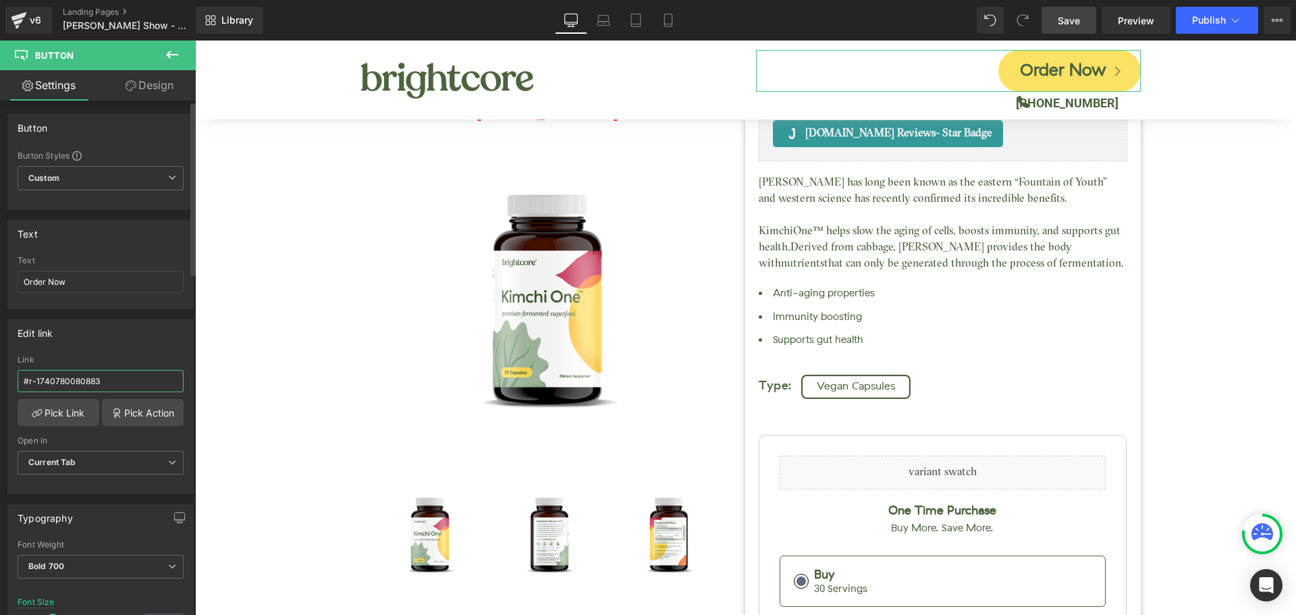
click at [49, 391] on input "#r-1740780080883" at bounding box center [101, 381] width 166 height 22
click at [58, 382] on input "#r-1740780080883" at bounding box center [101, 381] width 166 height 22
click at [59, 382] on input "#r-1740780080883" at bounding box center [101, 381] width 166 height 22
click at [59, 381] on input "#r-1740780080883" at bounding box center [101, 381] width 166 height 22
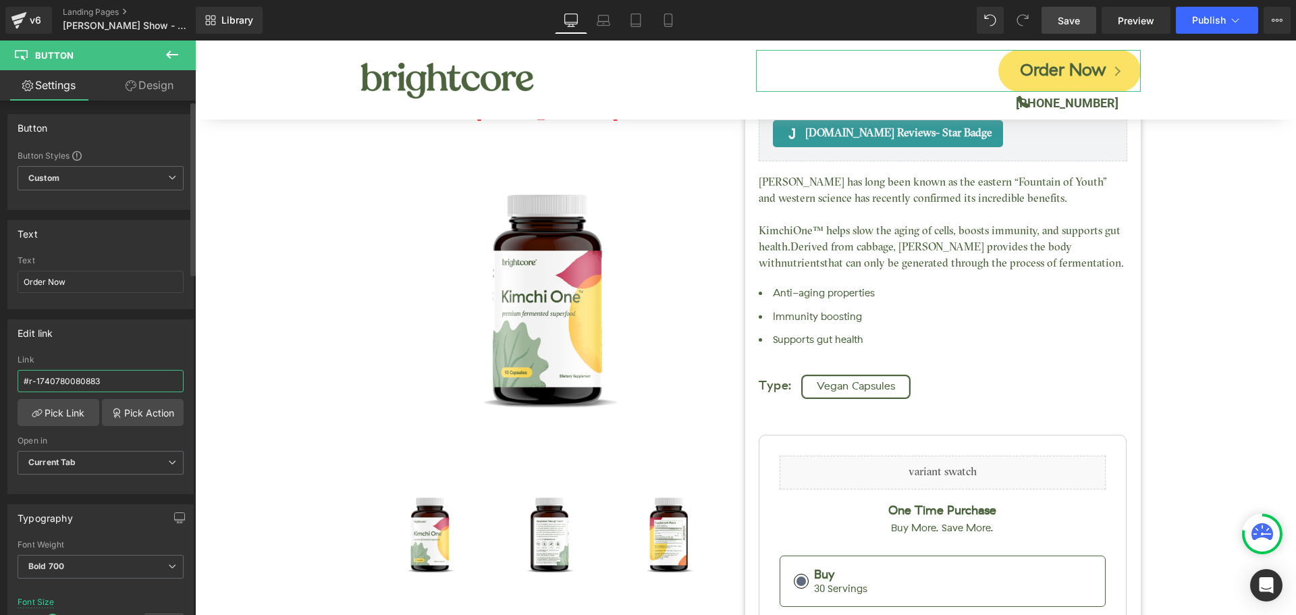
click at [59, 381] on input "#r-1740780080883" at bounding box center [101, 381] width 166 height 22
paste input "8358660481"
type input "#r-1748358660481"
click at [1078, 20] on span "Save" at bounding box center [1068, 20] width 22 height 14
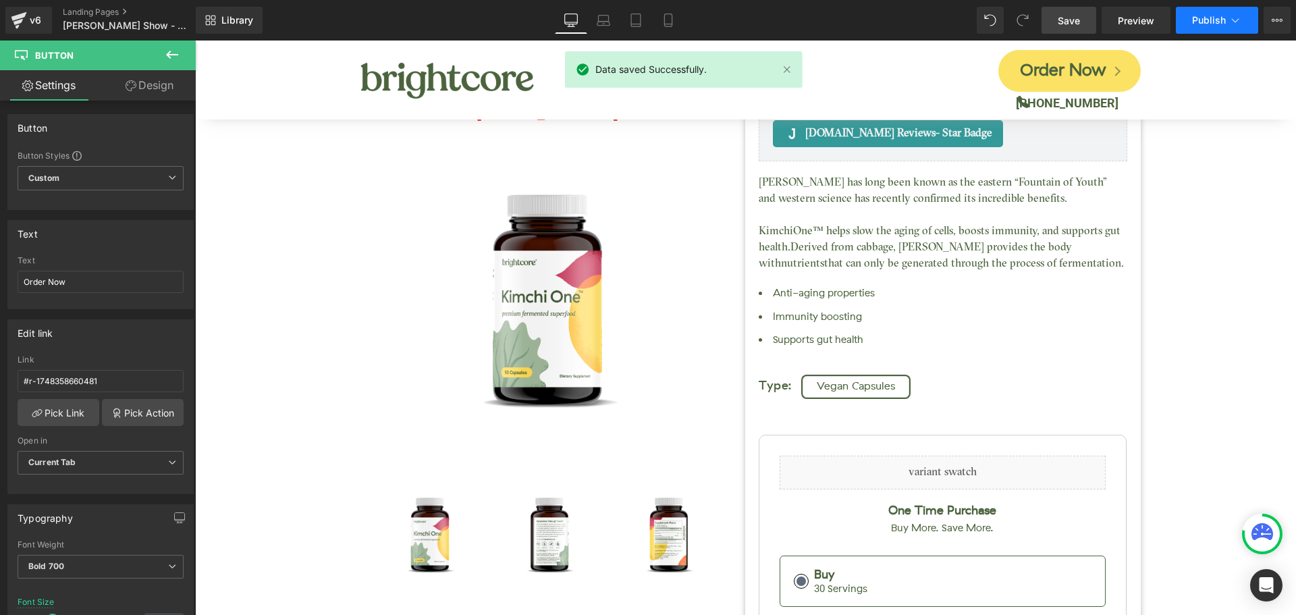
click at [1203, 20] on span "Publish" at bounding box center [1209, 20] width 34 height 11
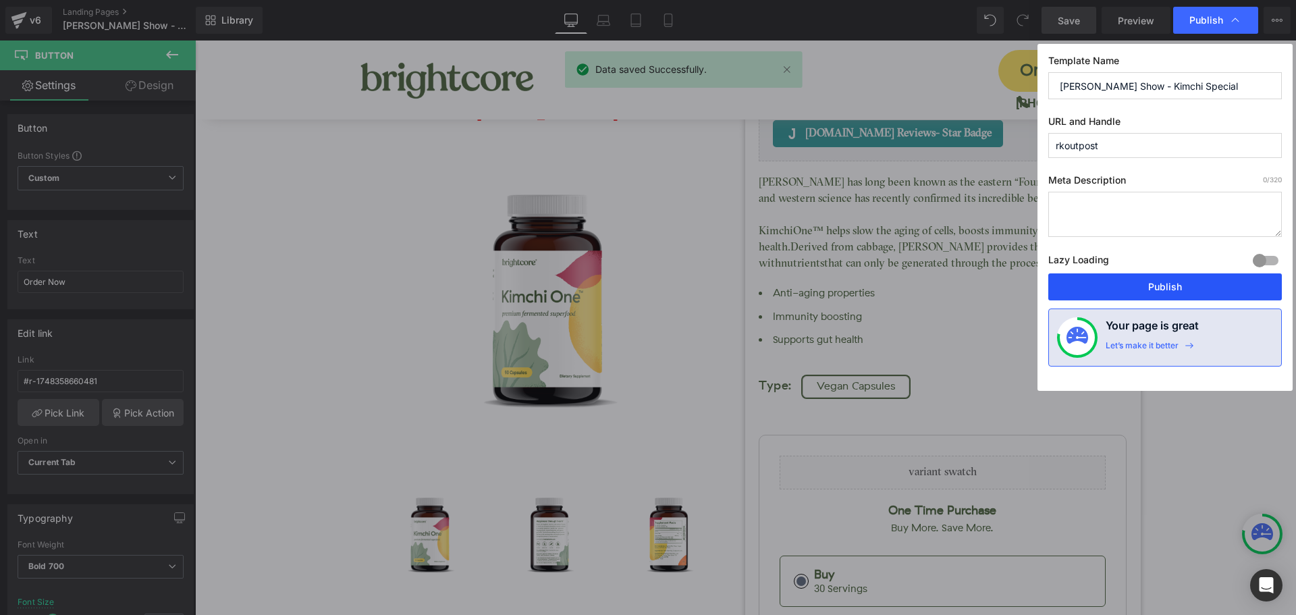
click at [1203, 289] on button "Publish" at bounding box center [1164, 286] width 233 height 27
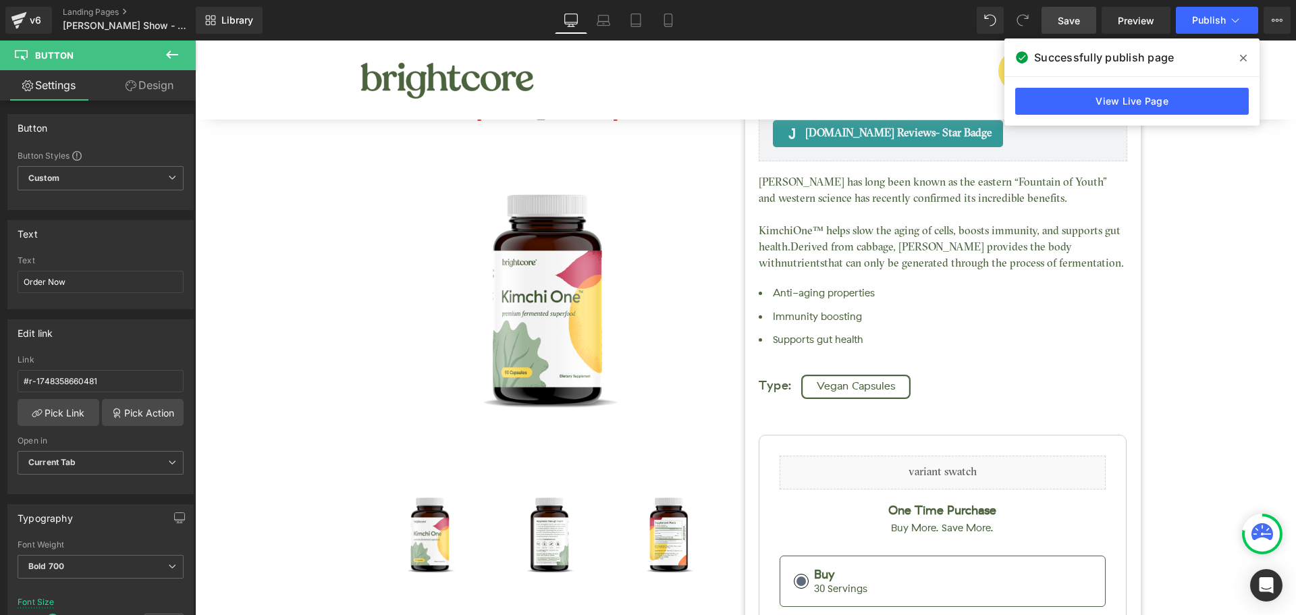
click at [1240, 59] on icon at bounding box center [1243, 58] width 7 height 11
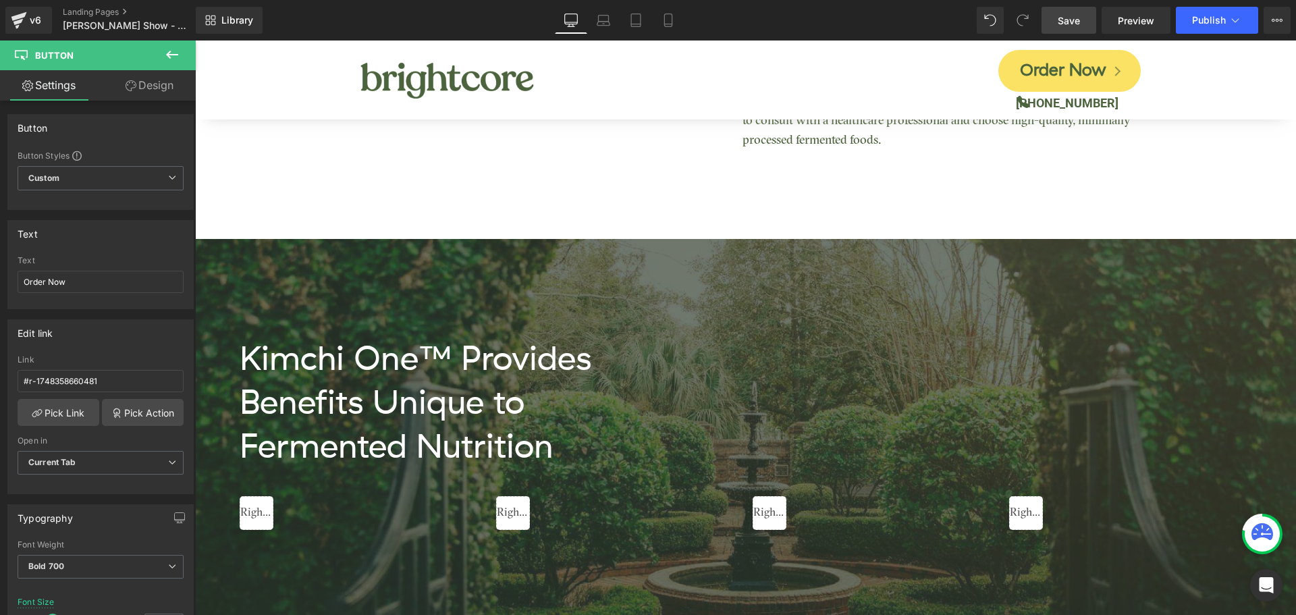
scroll to position [1552, 0]
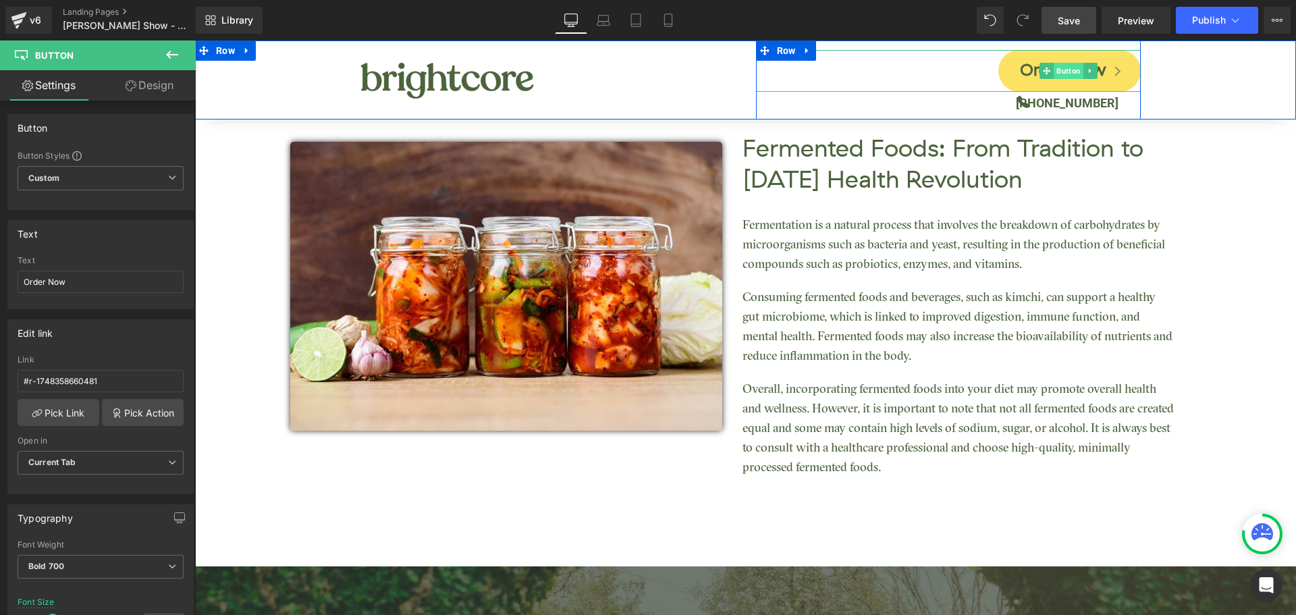
click at [1066, 72] on span "Button" at bounding box center [1068, 71] width 30 height 16
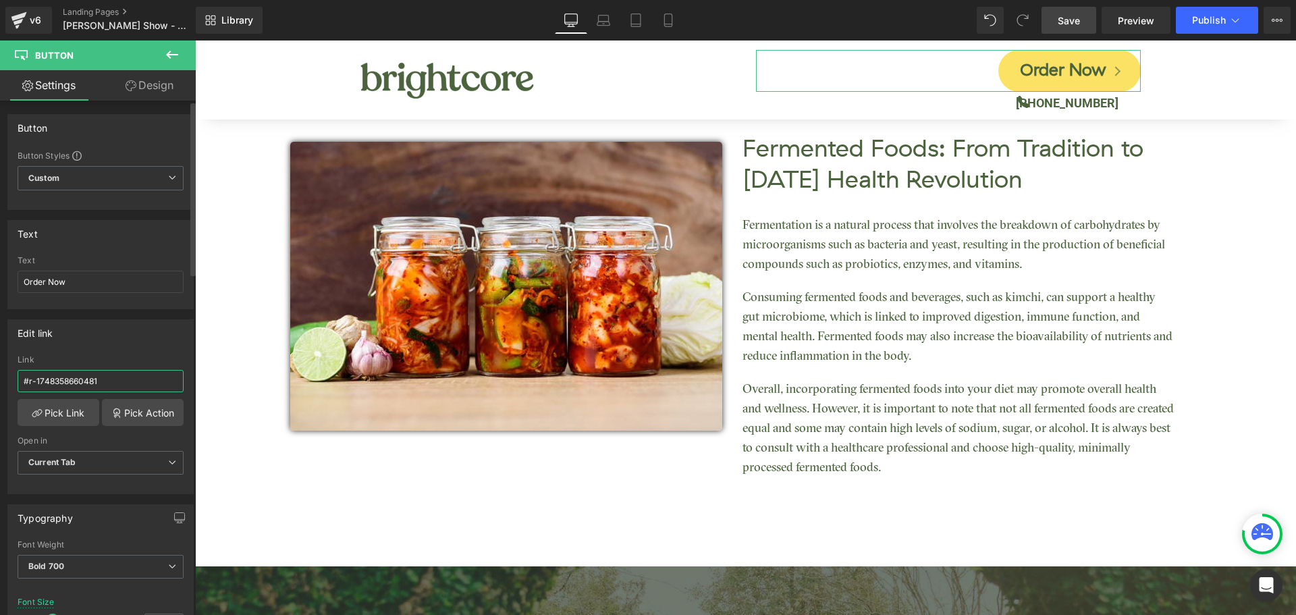
click at [81, 377] on input "#r-1748358660481" at bounding box center [101, 381] width 166 height 22
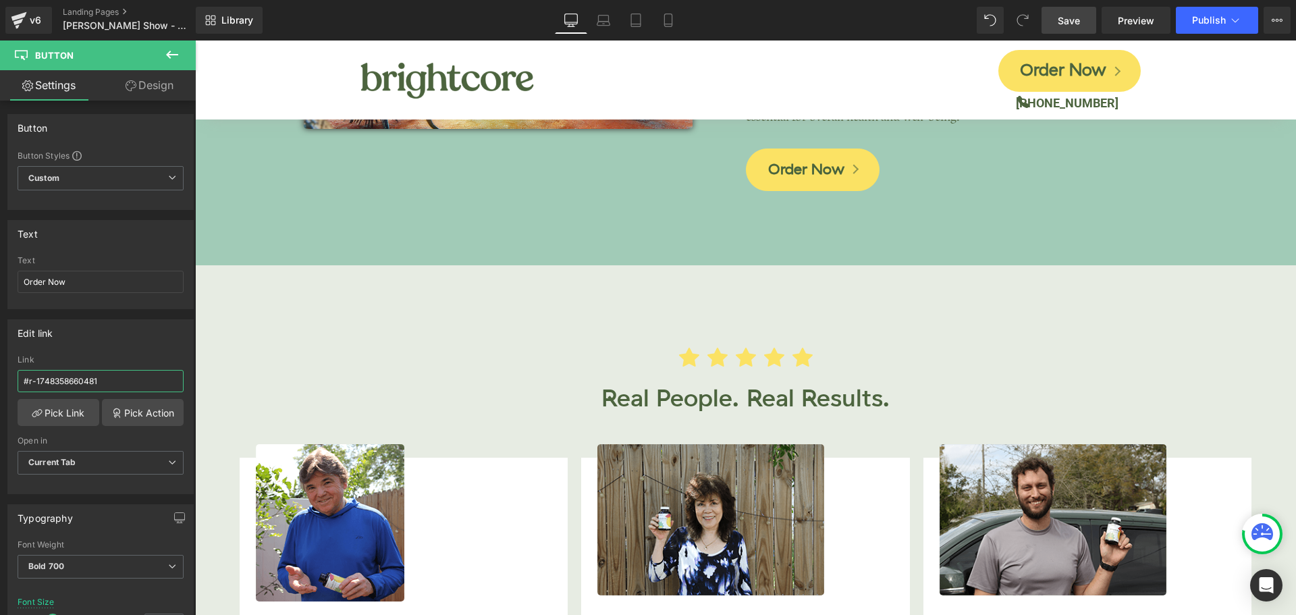
scroll to position [3441, 0]
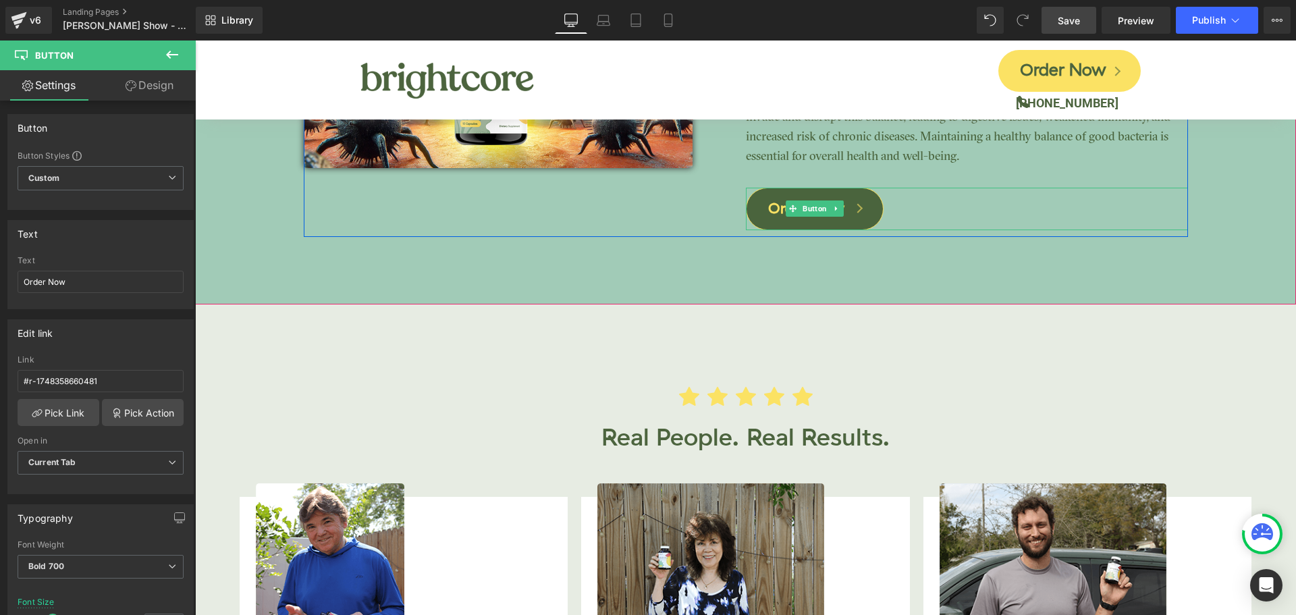
click at [810, 201] on span "Button" at bounding box center [815, 208] width 30 height 16
click at [106, 387] on input "#r-1740780080883" at bounding box center [101, 381] width 166 height 22
click at [107, 386] on input "#r-1740780080883" at bounding box center [101, 381] width 166 height 22
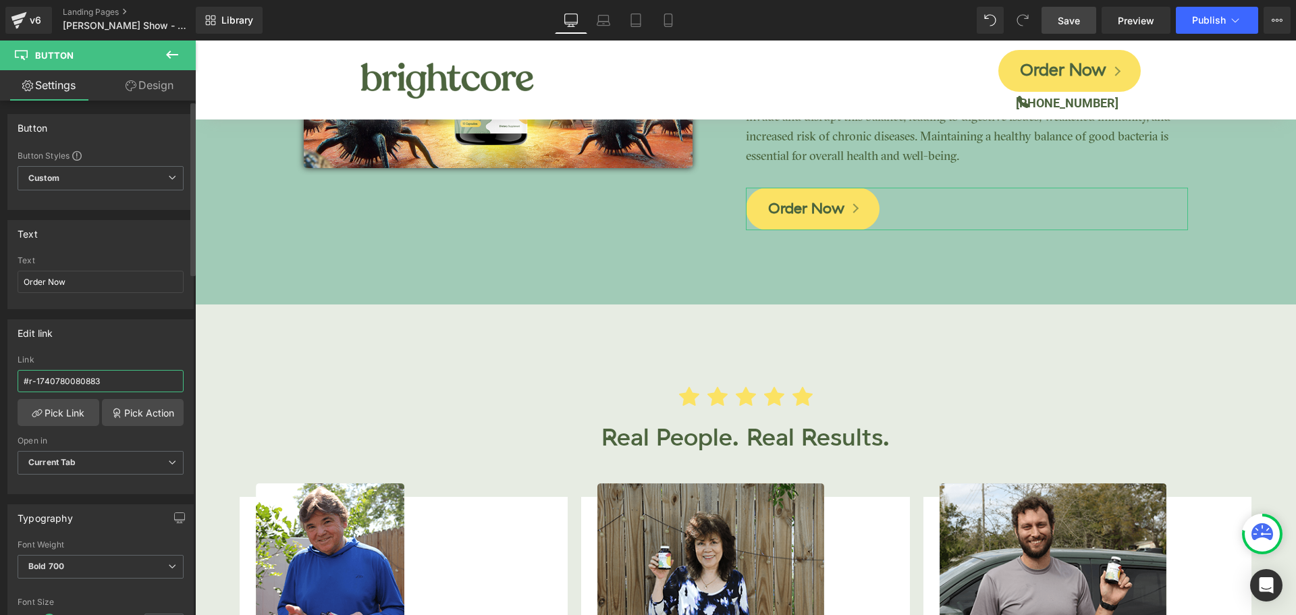
paste input "8358660481"
type input "#r-1748358660481"
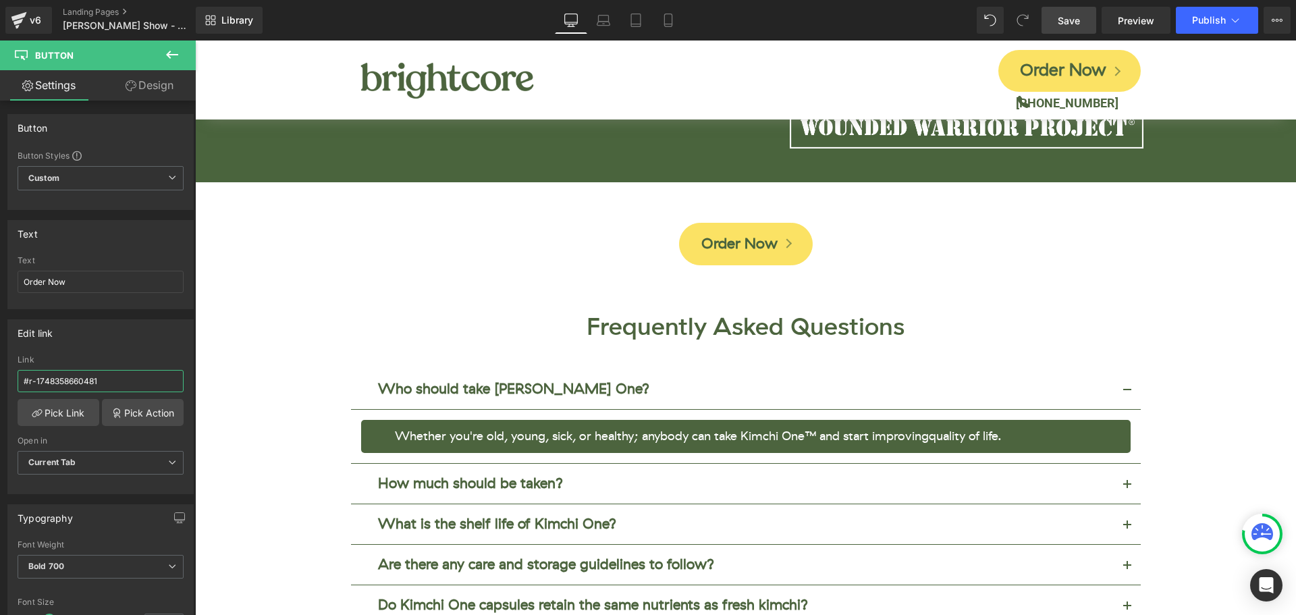
scroll to position [5128, 0]
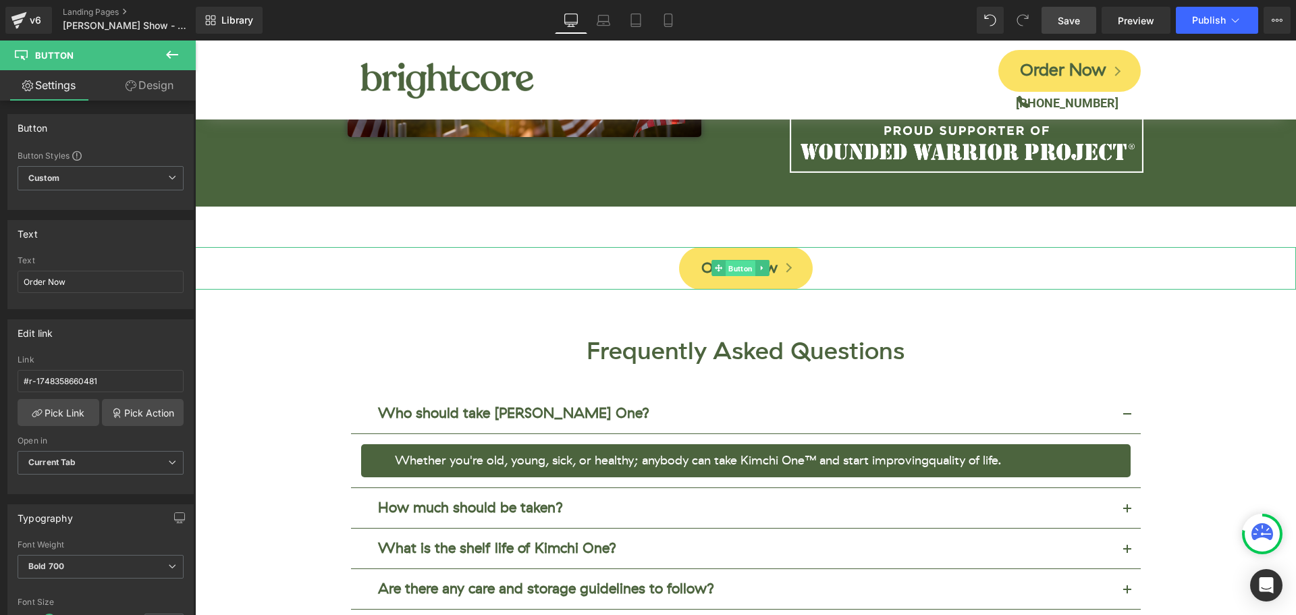
click at [735, 260] on span "Button" at bounding box center [740, 268] width 30 height 16
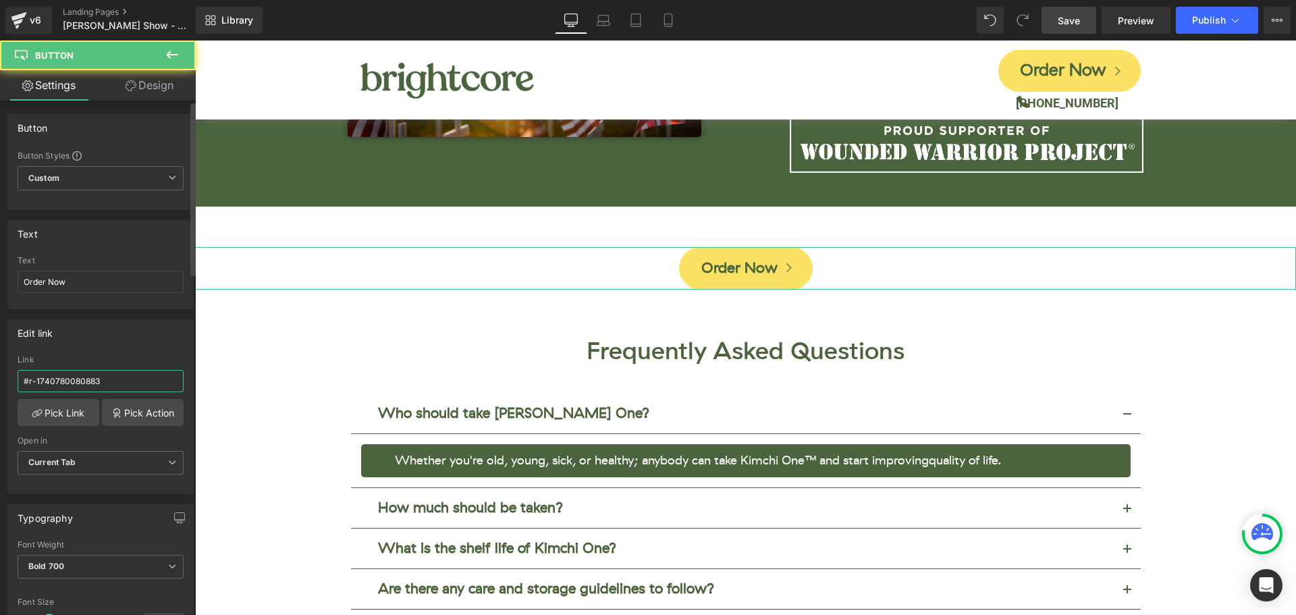
click at [93, 382] on input "#r-1740780080883" at bounding box center [101, 381] width 166 height 22
paste input "8358660481"
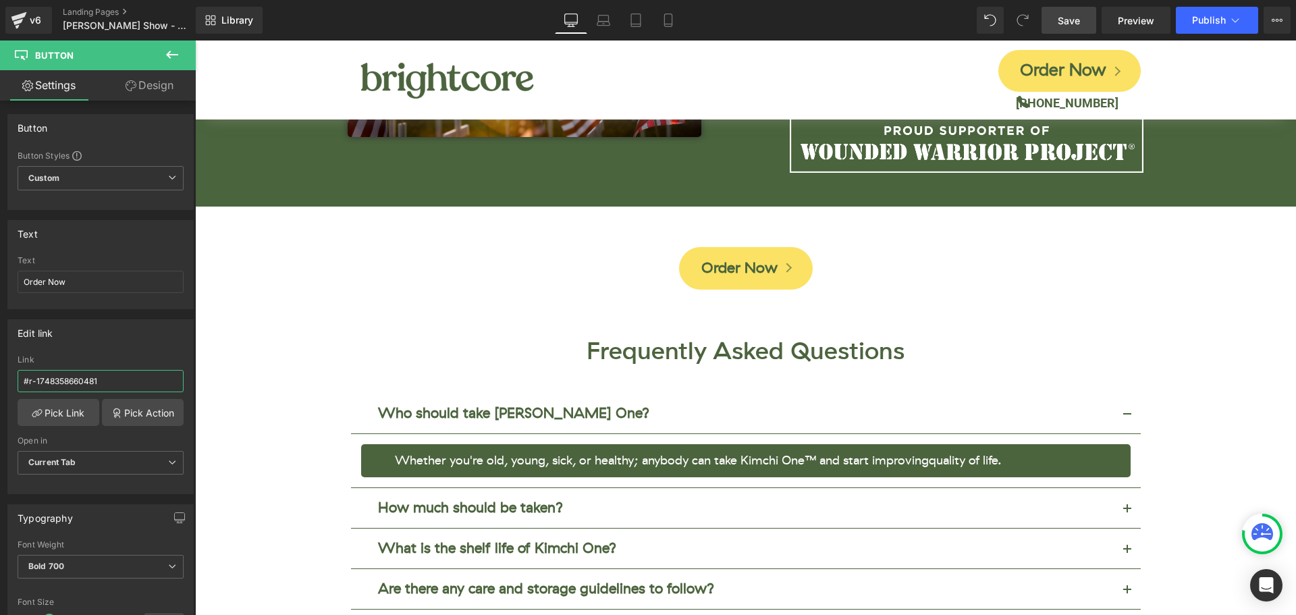
type input "#r-1748358660481"
click at [1070, 26] on span "Save" at bounding box center [1068, 20] width 22 height 14
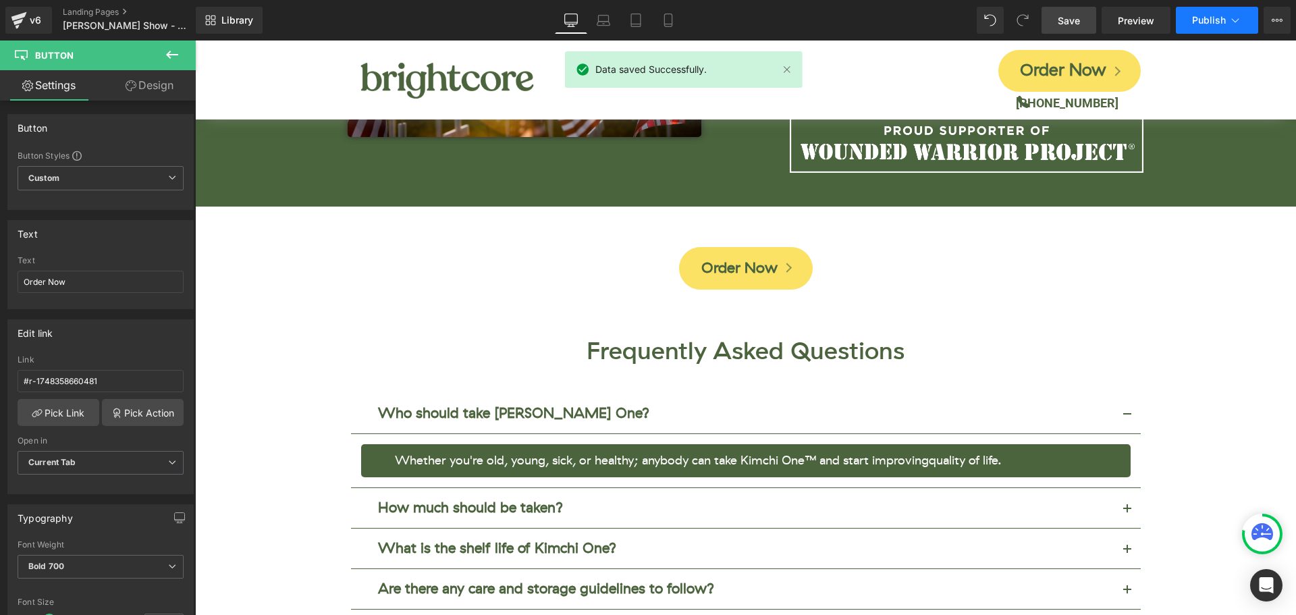
click at [1196, 24] on span "Publish" at bounding box center [1209, 20] width 34 height 11
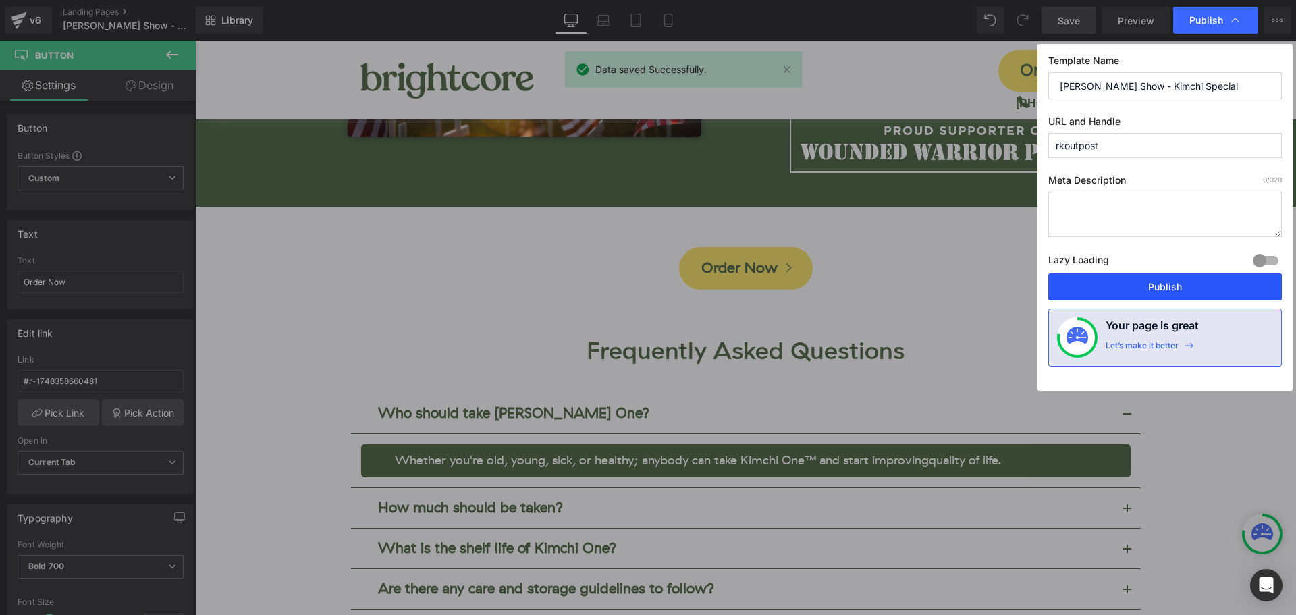
click at [1170, 287] on button "Publish" at bounding box center [1164, 286] width 233 height 27
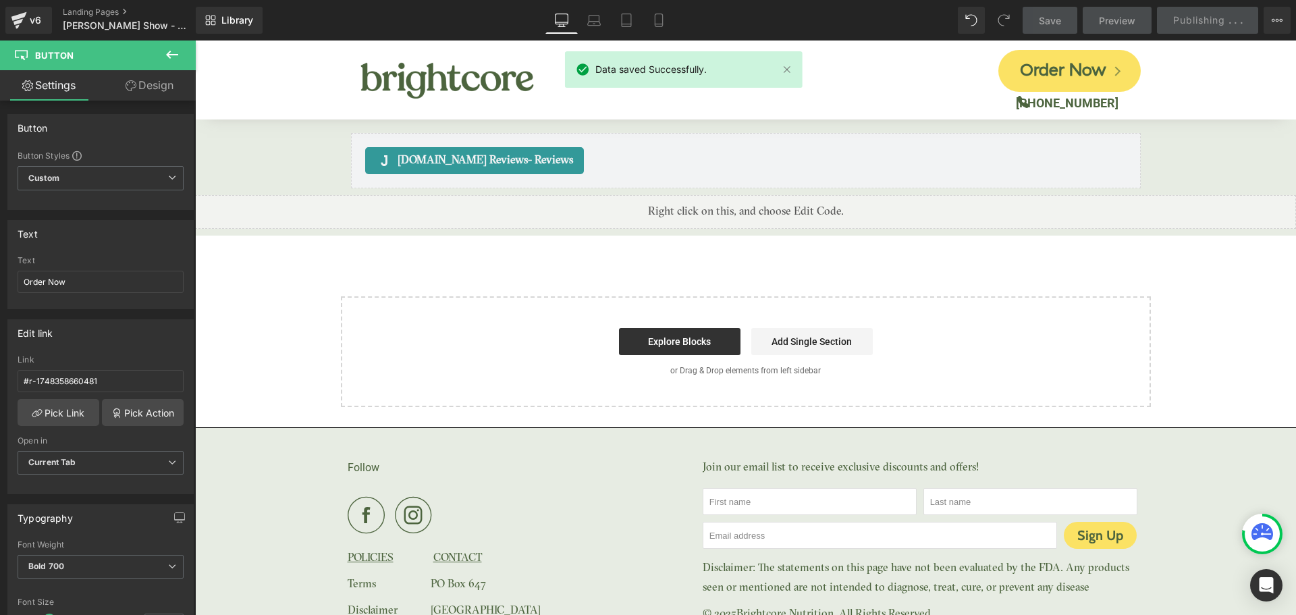
scroll to position [5804, 0]
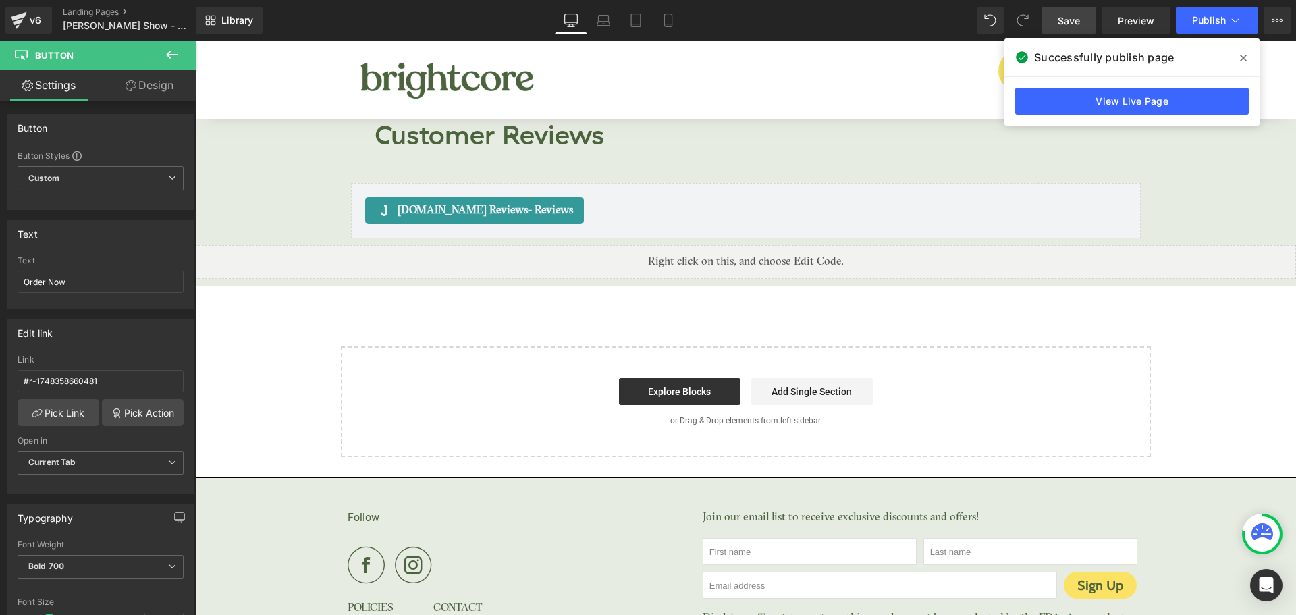
click at [1244, 53] on icon at bounding box center [1243, 58] width 7 height 11
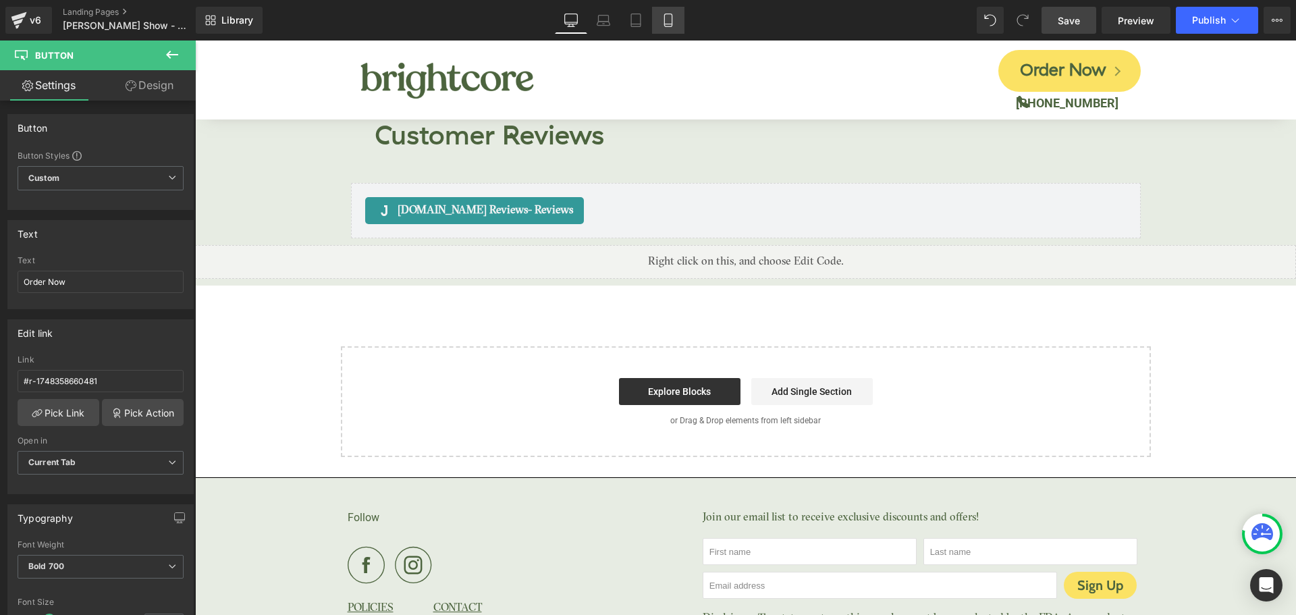
click at [675, 20] on icon at bounding box center [667, 19] width 13 height 13
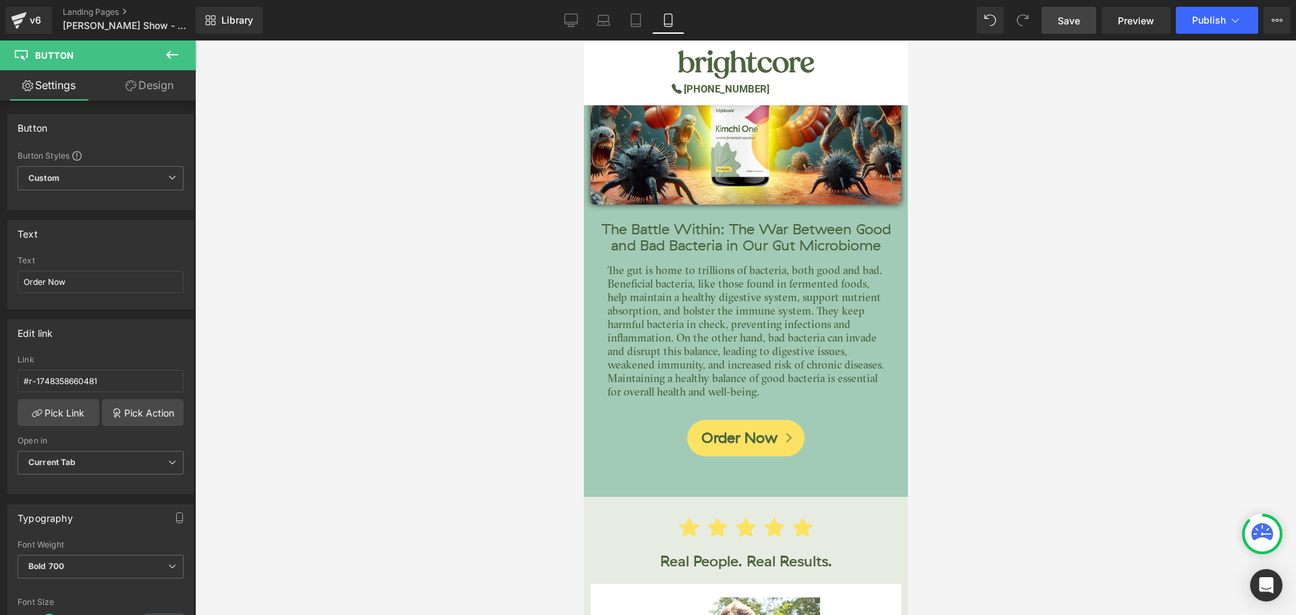
scroll to position [4858, 0]
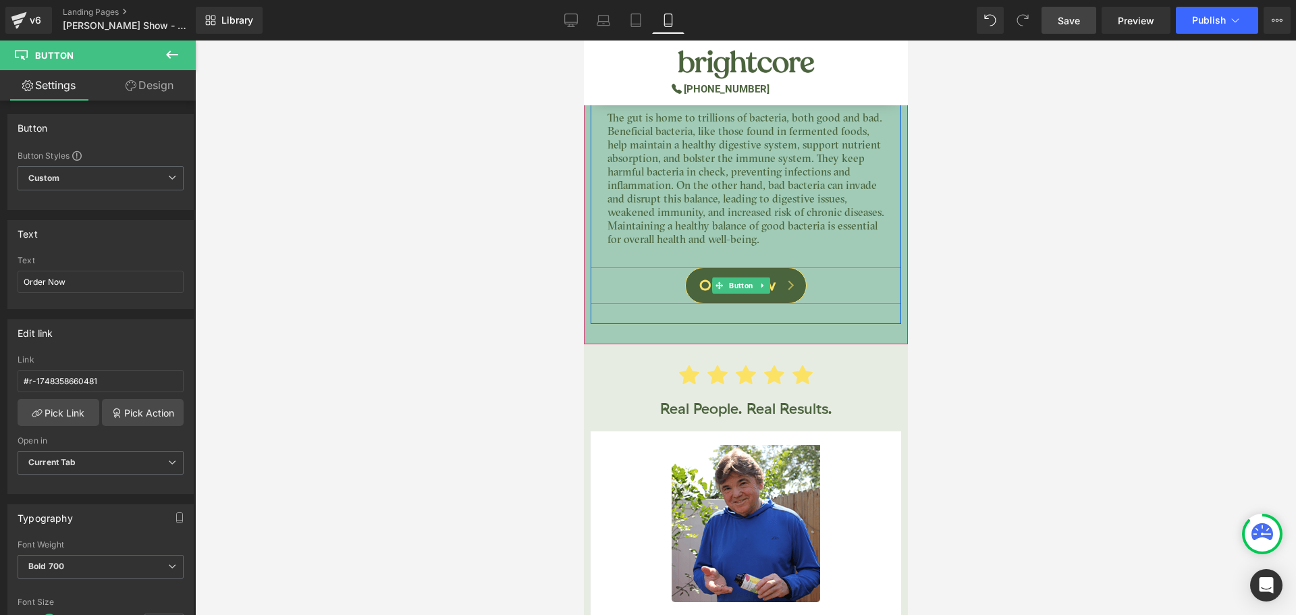
click at [740, 276] on span "Order Now" at bounding box center [736, 286] width 76 height 20
click at [775, 267] on link "Order Now" at bounding box center [744, 285] width 121 height 37
click at [746, 276] on span "Order Now" at bounding box center [736, 286] width 76 height 20
click at [107, 379] on input "#r-1748358660481" at bounding box center [101, 381] width 166 height 22
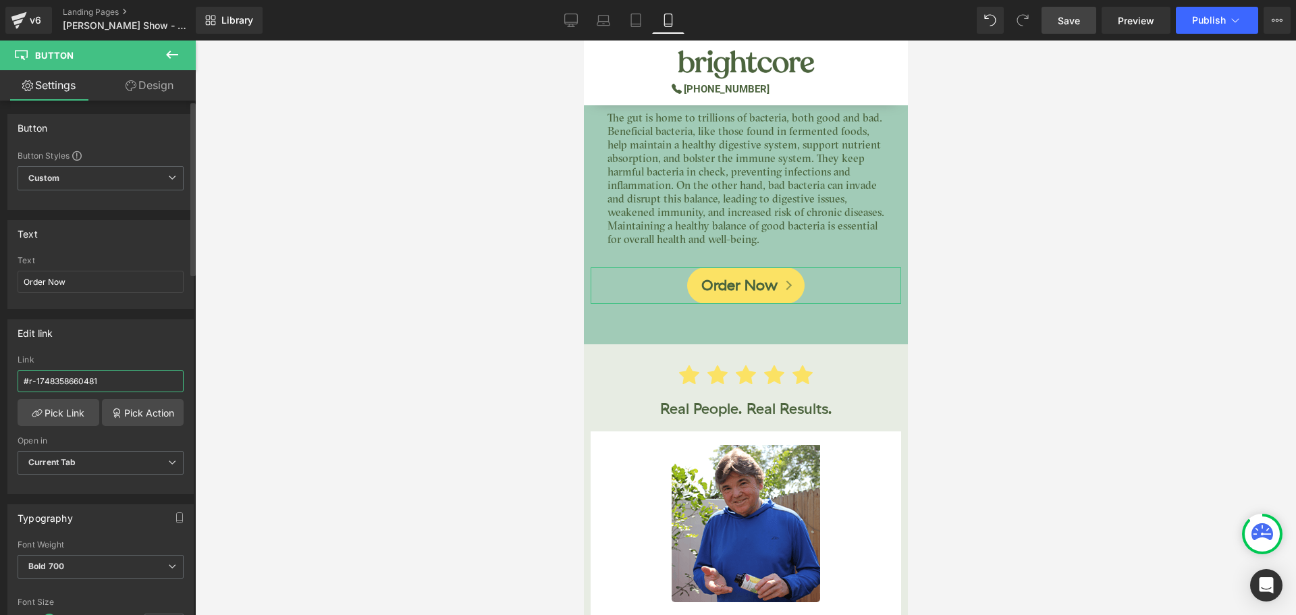
click at [107, 379] on input "#r-1748358660481" at bounding box center [101, 381] width 166 height 22
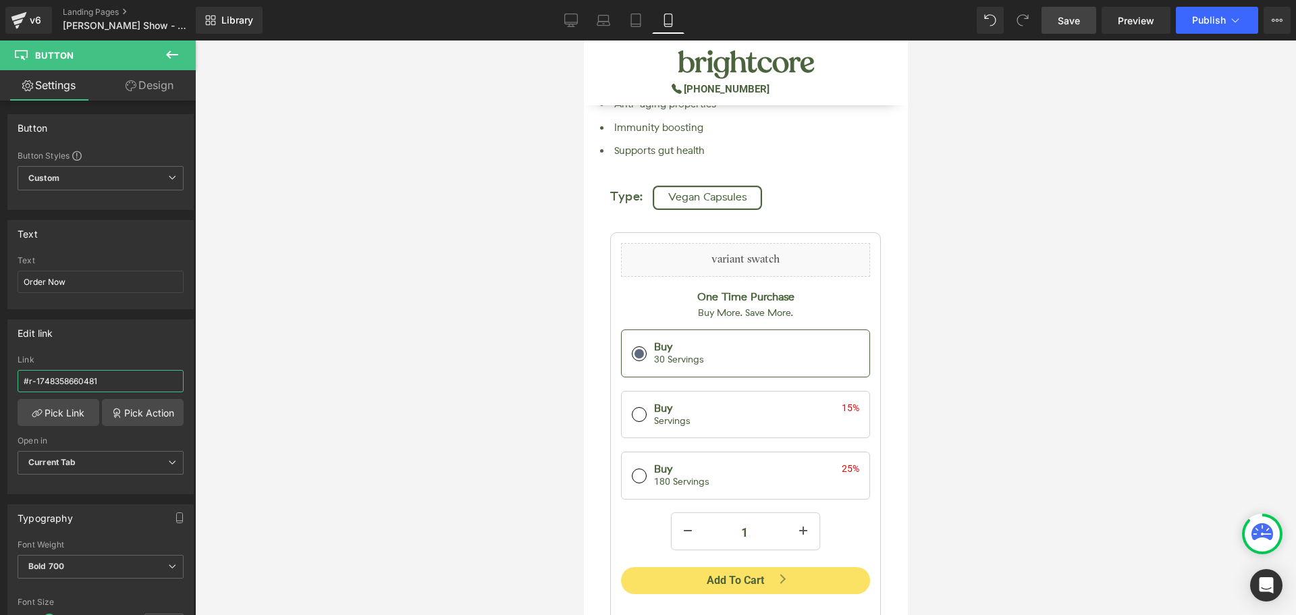
scroll to position [675, 0]
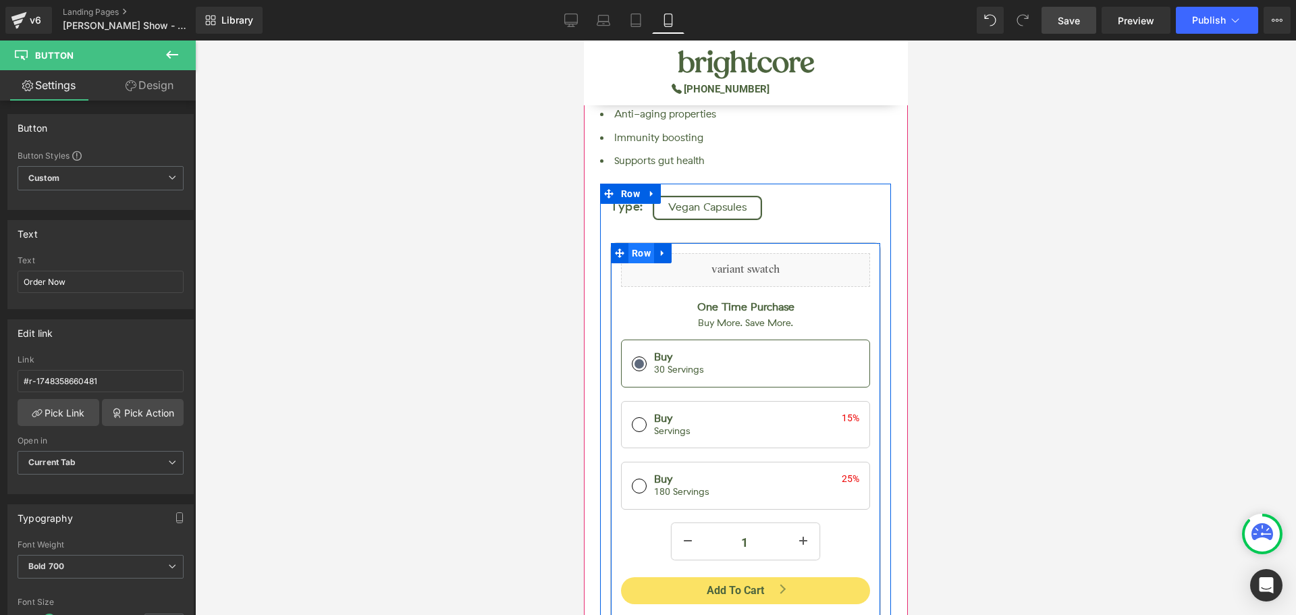
click at [638, 243] on span "Row" at bounding box center [641, 253] width 26 height 20
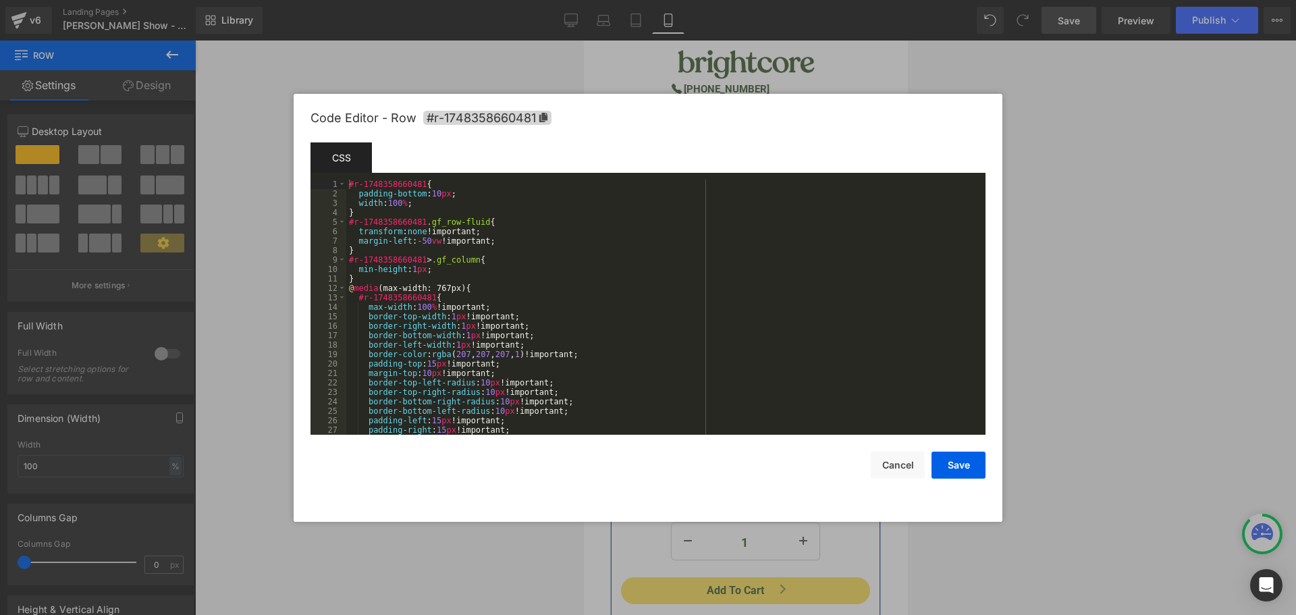
click at [634, 0] on div "Row You are previewing how the will restyle your page. You can not edit Element…" at bounding box center [648, 0] width 1296 height 0
click at [454, 118] on span "#r-1748358660481" at bounding box center [487, 118] width 128 height 14
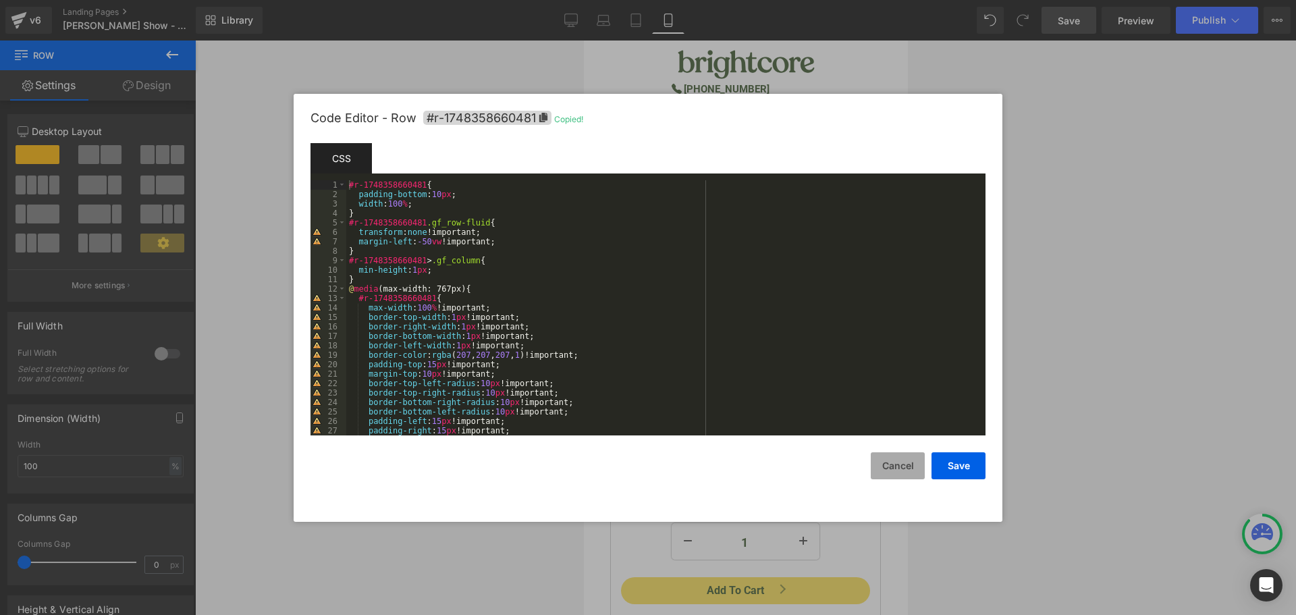
click at [905, 464] on button "Cancel" at bounding box center [897, 465] width 54 height 27
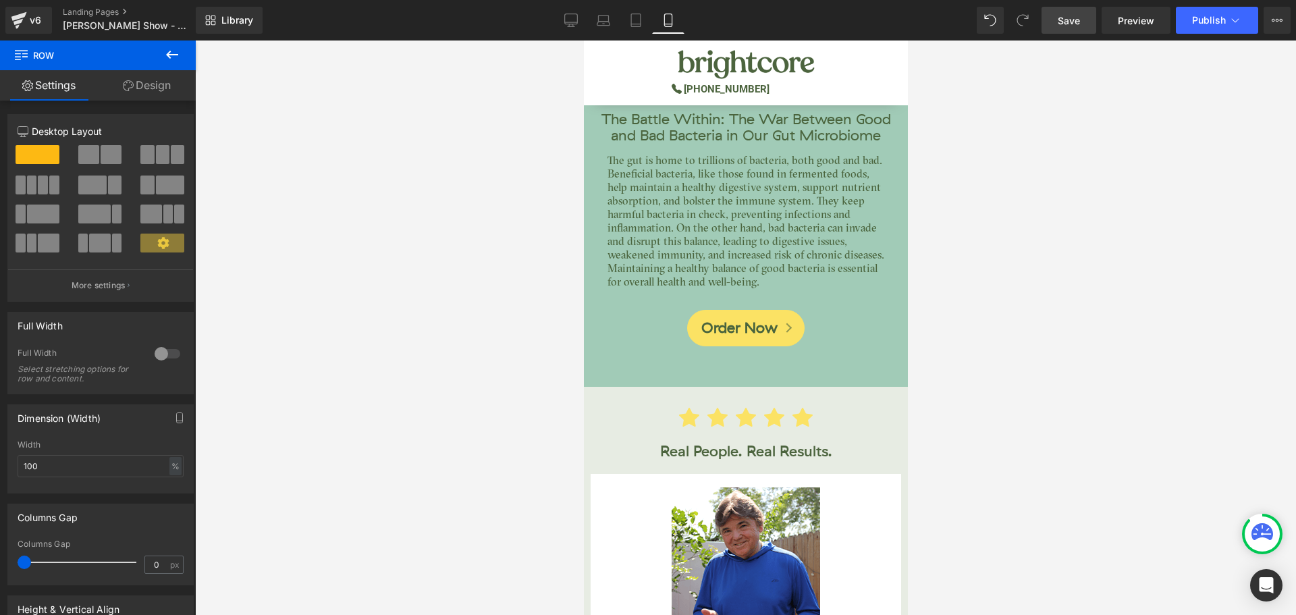
scroll to position [4926, 0]
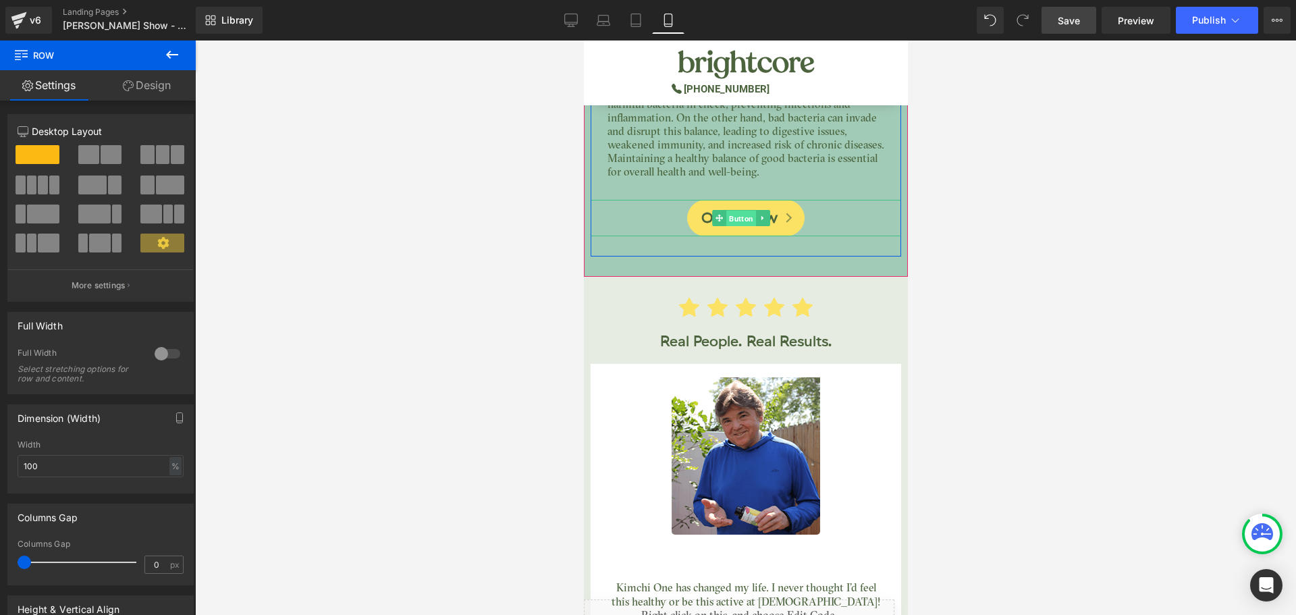
click at [730, 211] on span "Button" at bounding box center [740, 219] width 30 height 16
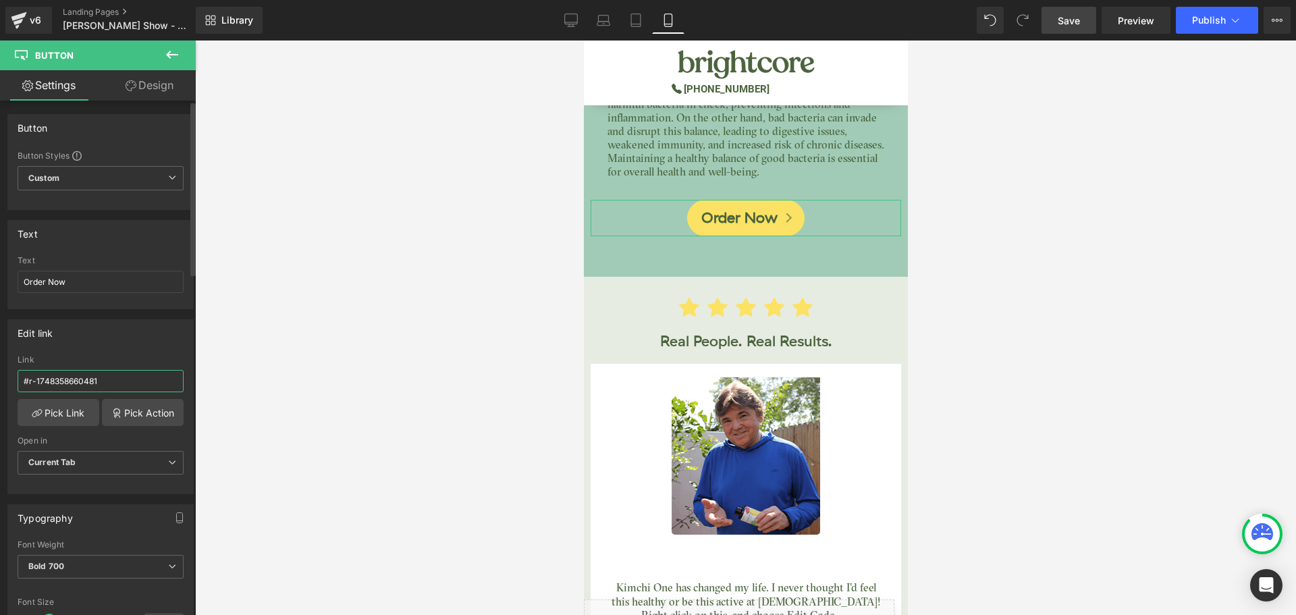
click at [92, 372] on input "#r-1748358660481" at bounding box center [101, 381] width 166 height 22
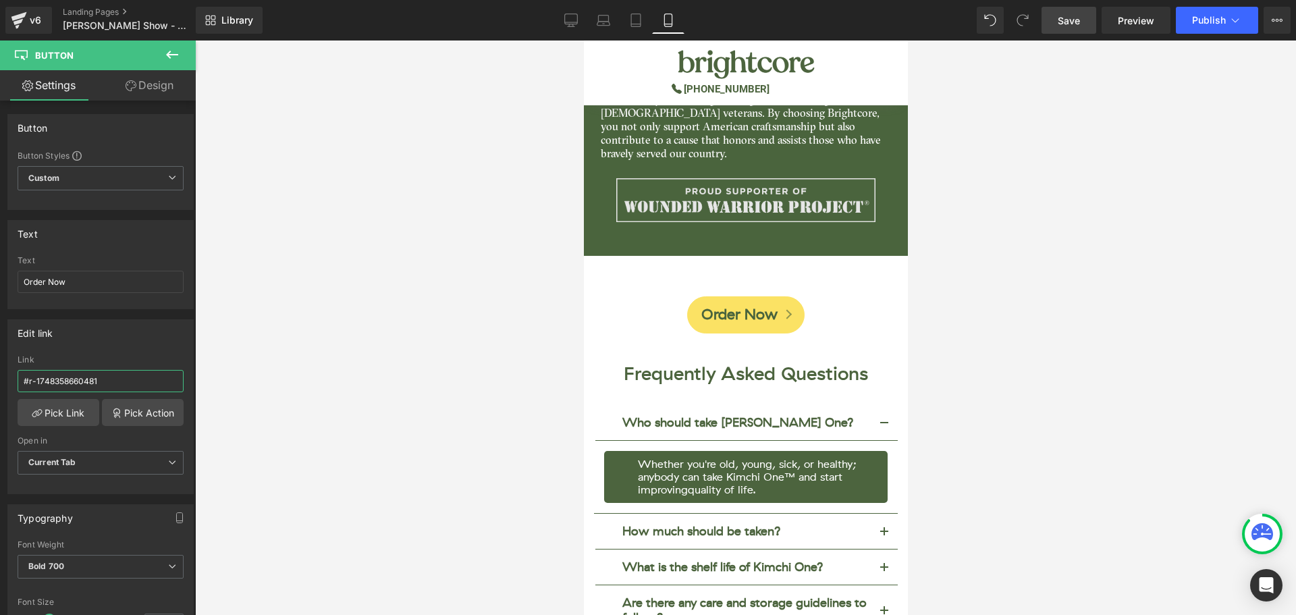
scroll to position [6950, 0]
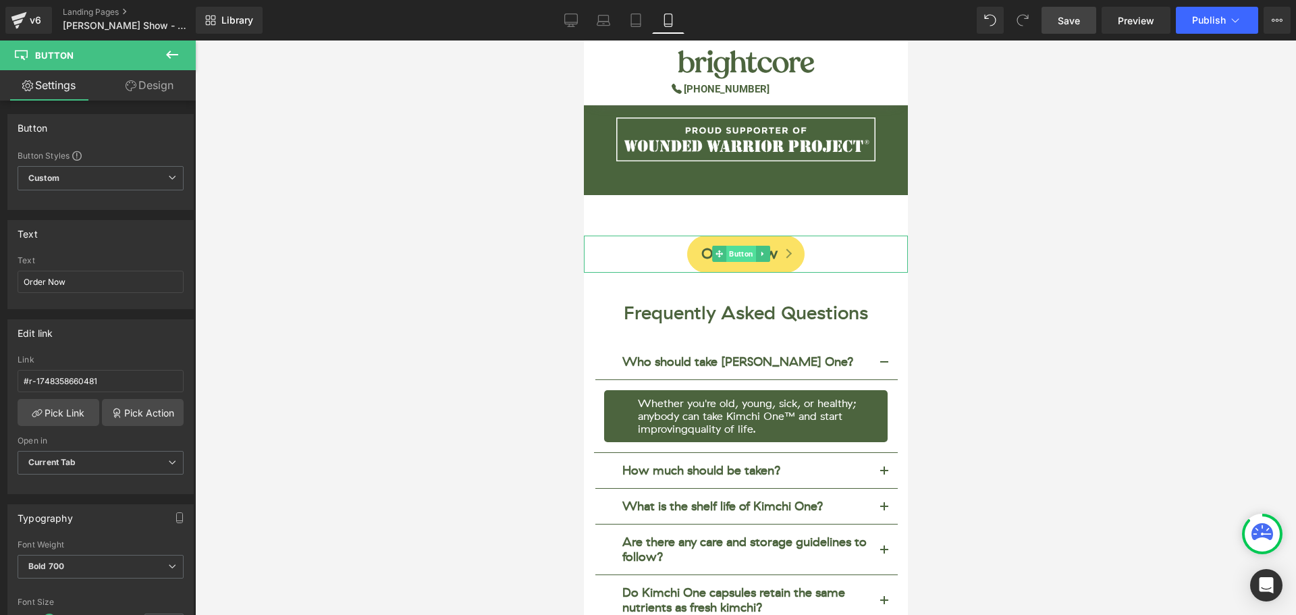
click at [735, 246] on span "Button" at bounding box center [740, 254] width 30 height 16
click at [732, 246] on span "Button" at bounding box center [740, 254] width 30 height 16
click at [64, 387] on input "#r-1748358660481" at bounding box center [101, 381] width 166 height 22
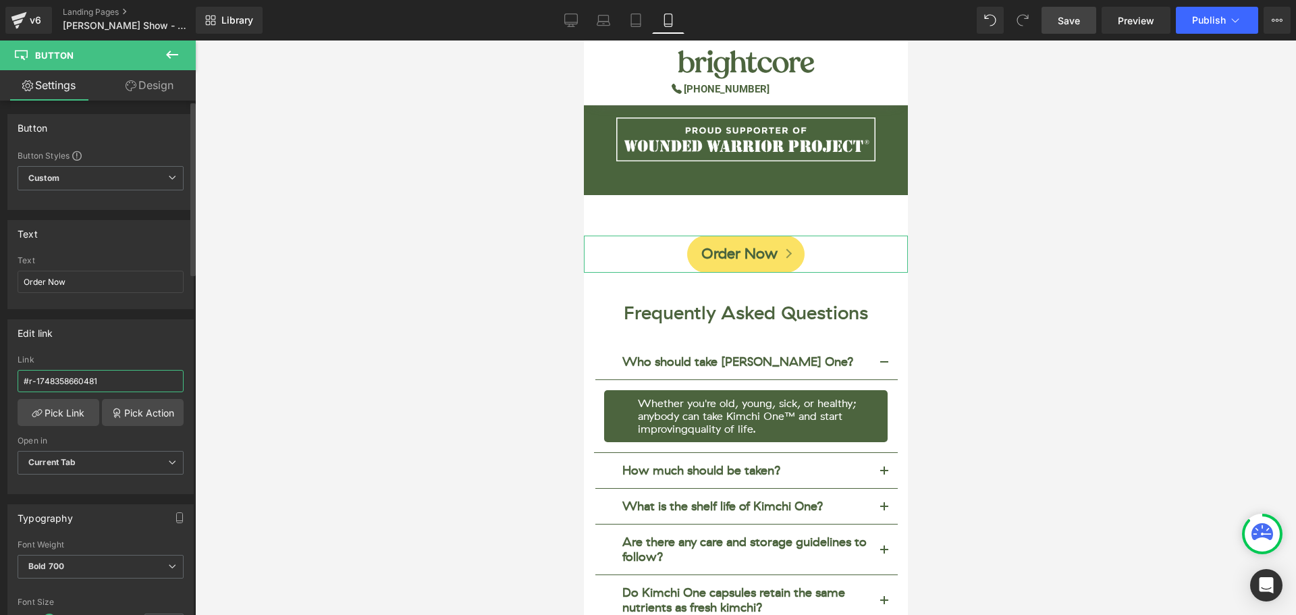
click at [64, 387] on input "#r-1748358660481" at bounding box center [101, 381] width 166 height 22
click at [1080, 23] on span "Save" at bounding box center [1068, 20] width 22 height 14
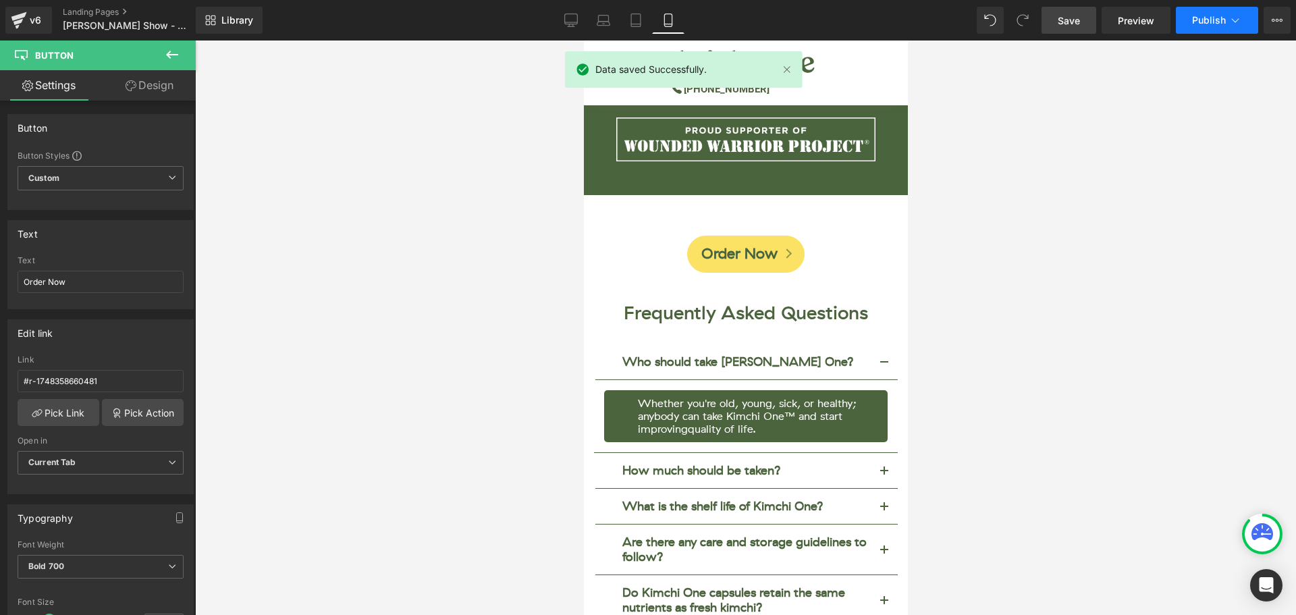
click at [1208, 19] on span "Publish" at bounding box center [1209, 20] width 34 height 11
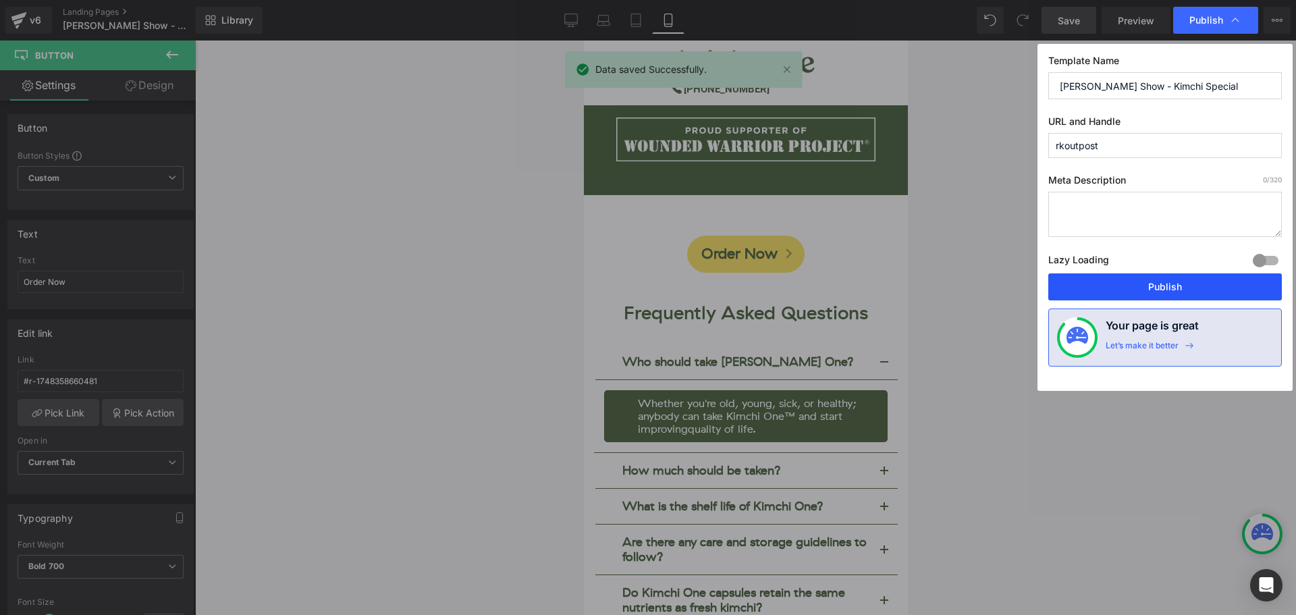
click at [1179, 277] on button "Publish" at bounding box center [1164, 286] width 233 height 27
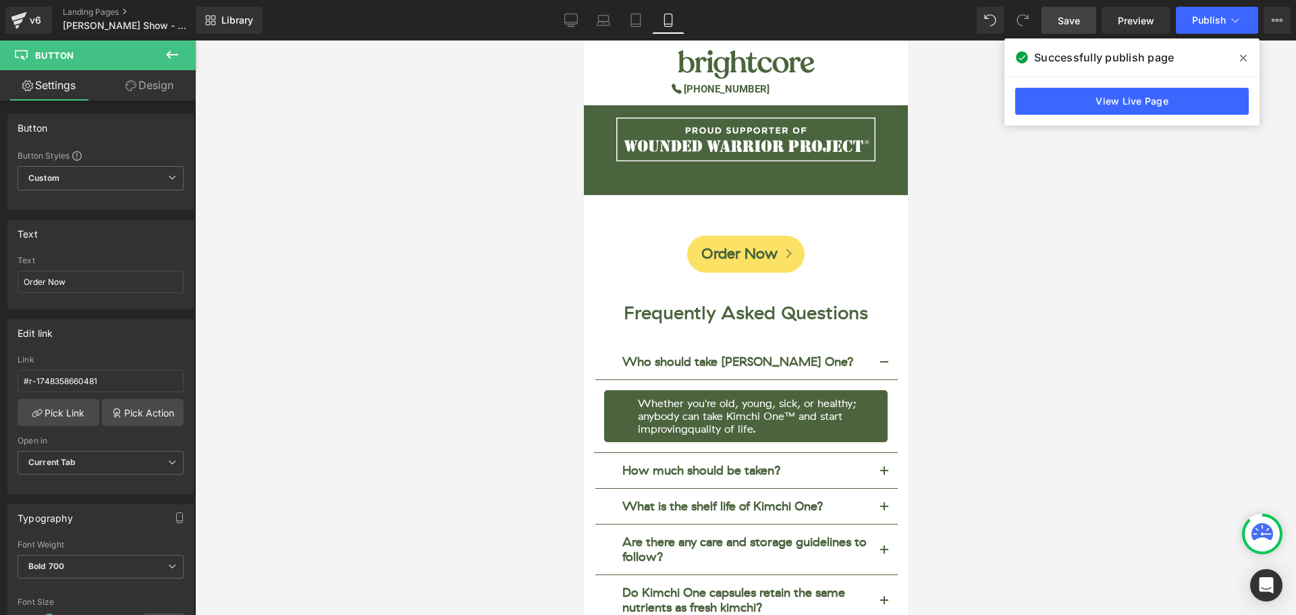
click at [1243, 57] on icon at bounding box center [1243, 58] width 7 height 7
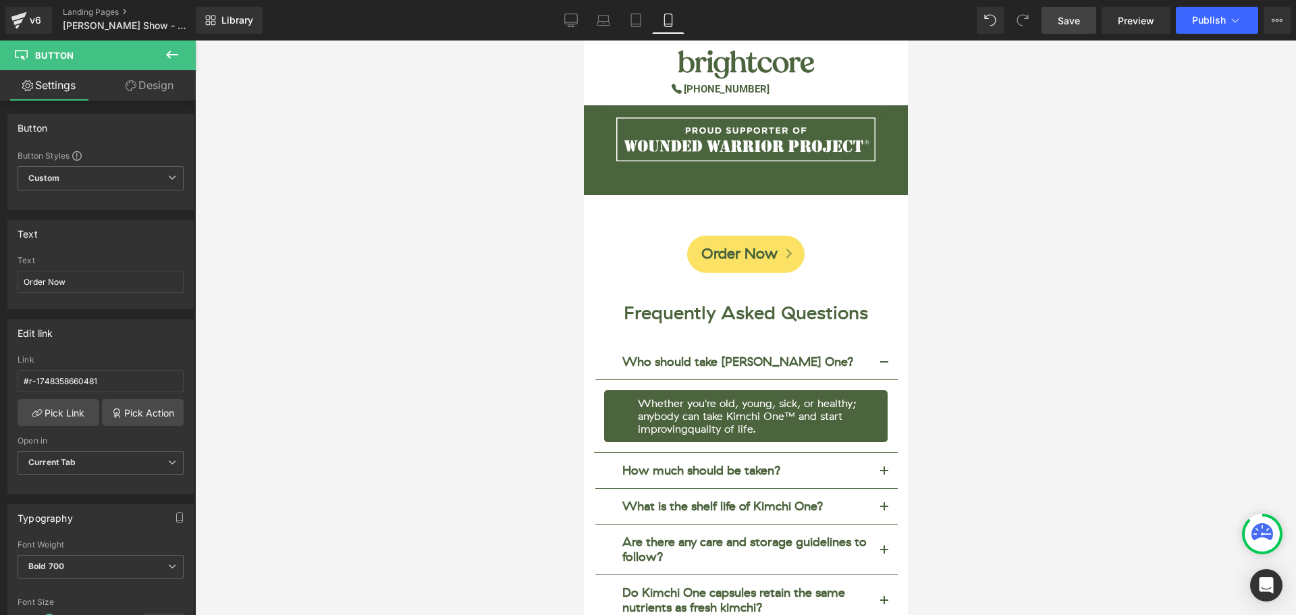
drag, startPoint x: 995, startPoint y: 184, endPoint x: 949, endPoint y: 182, distance: 45.9
click at [964, 182] on div at bounding box center [745, 327] width 1101 height 574
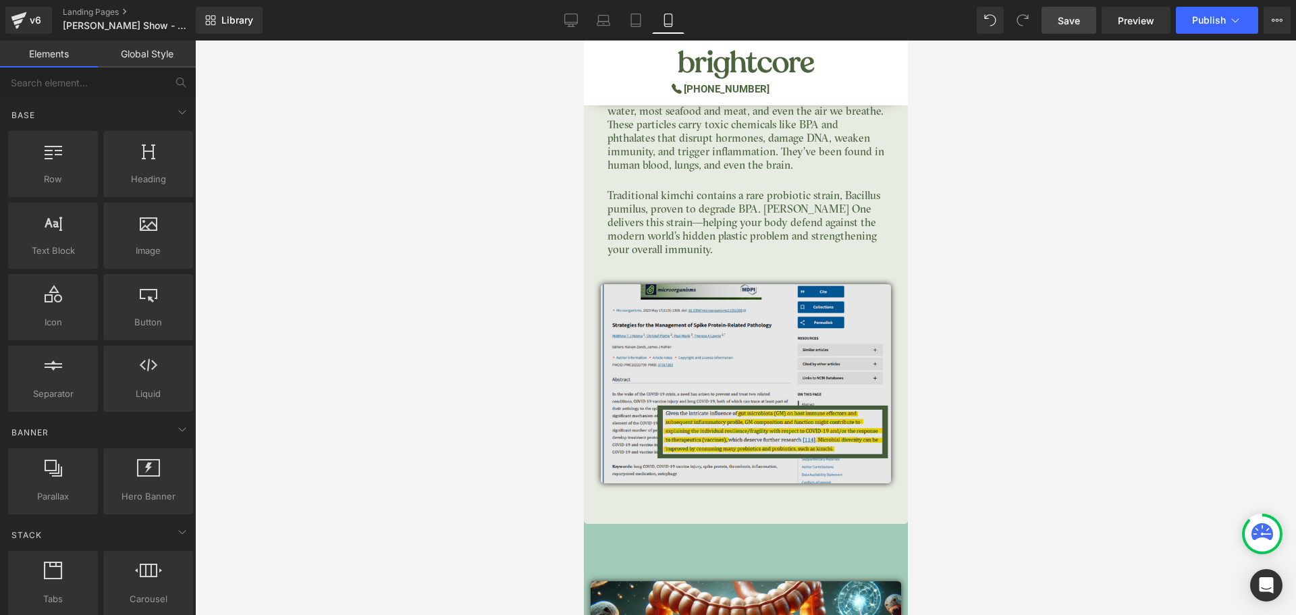
scroll to position [4049, 0]
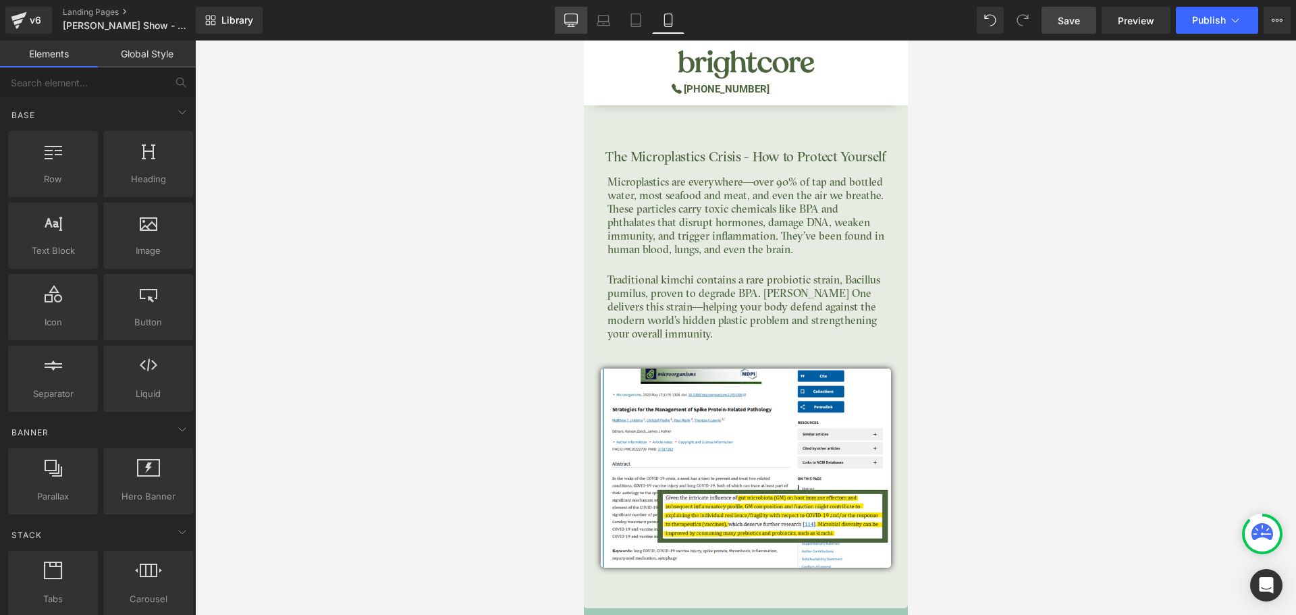
click at [575, 18] on icon at bounding box center [570, 19] width 13 height 13
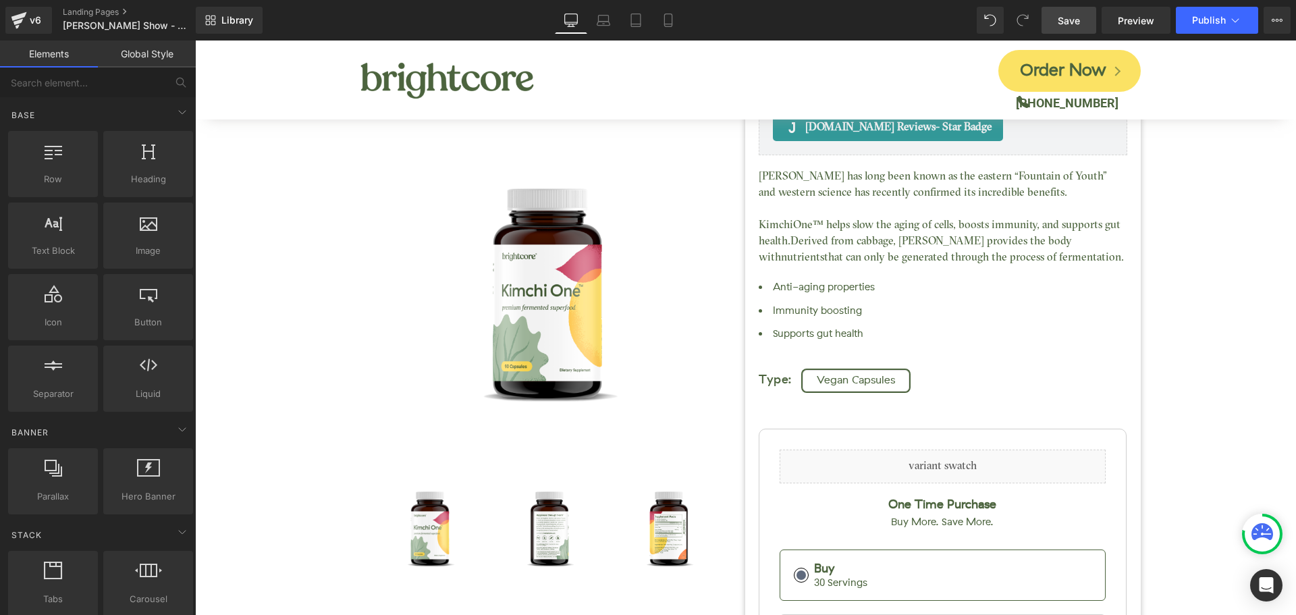
scroll to position [0, 0]
